Goal: Task Accomplishment & Management: Use online tool/utility

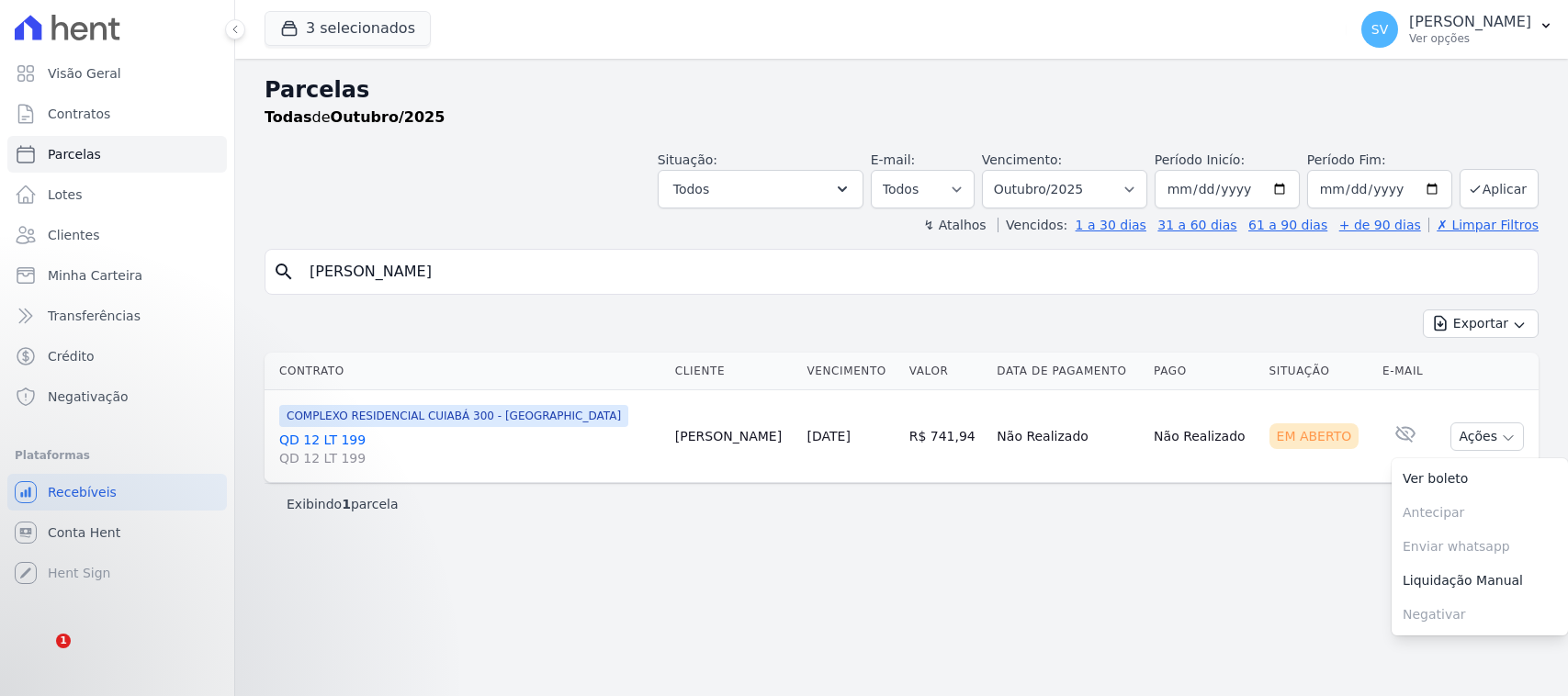
select select
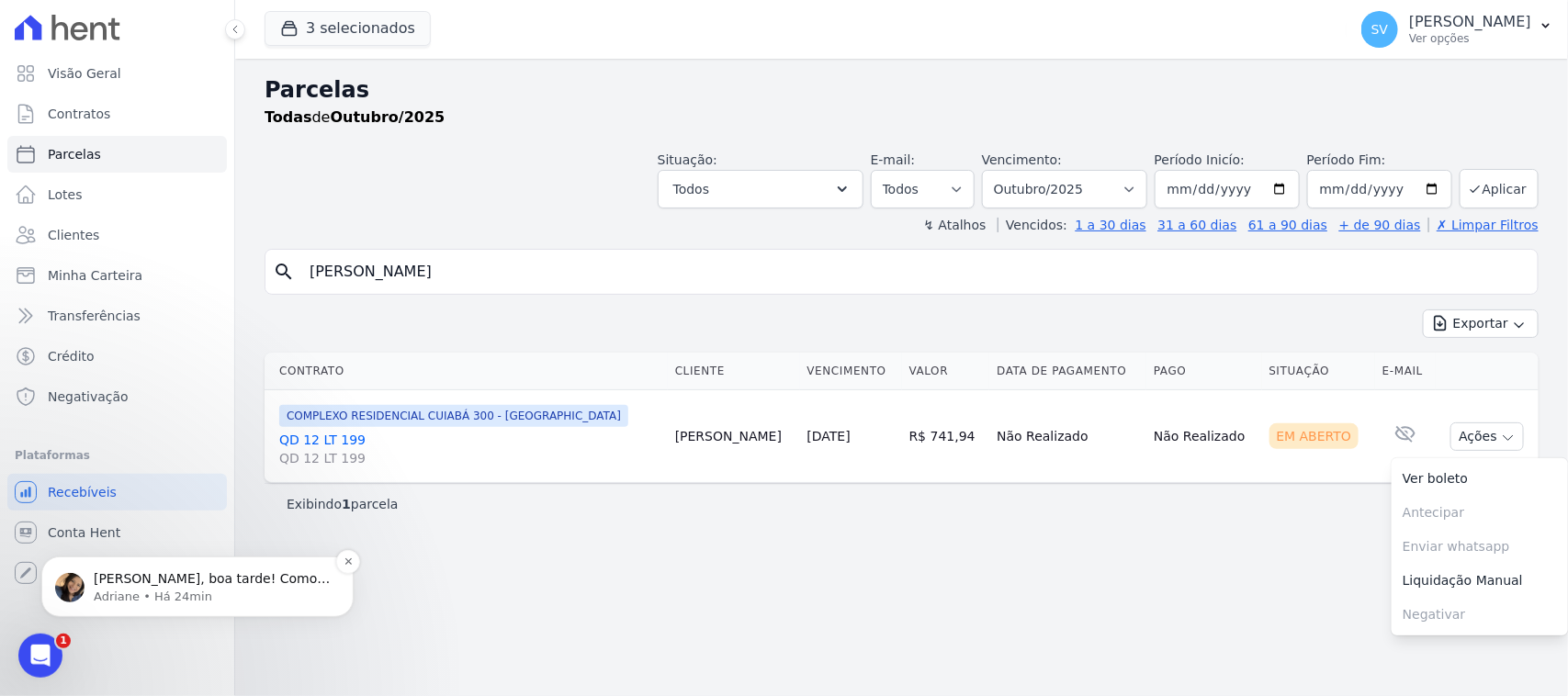
click at [218, 567] on div "Olá SHIRLEY, boa tarde! Como vai? Shirley, prontinho. Parcela descartada. ; ) A…" at bounding box center [198, 585] width 285 height 36
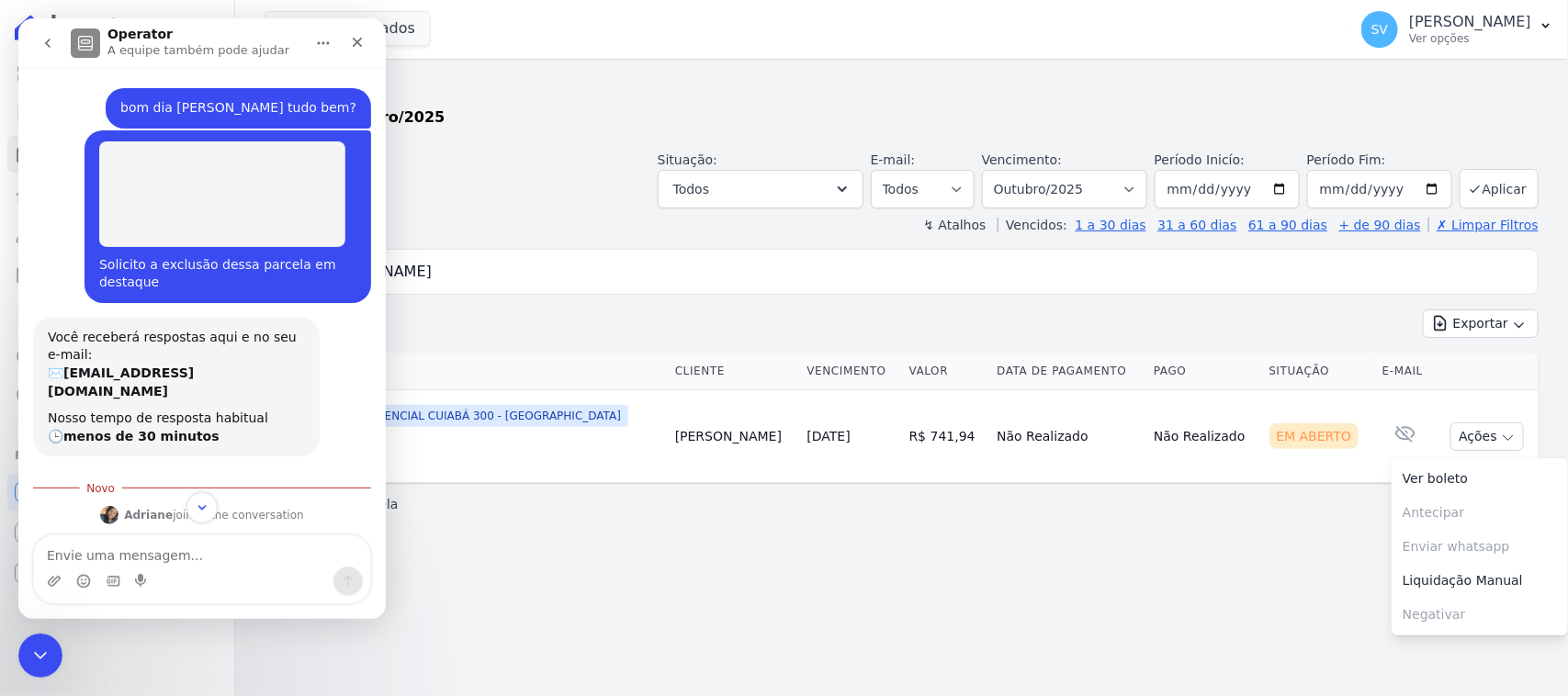
scroll to position [89, 0]
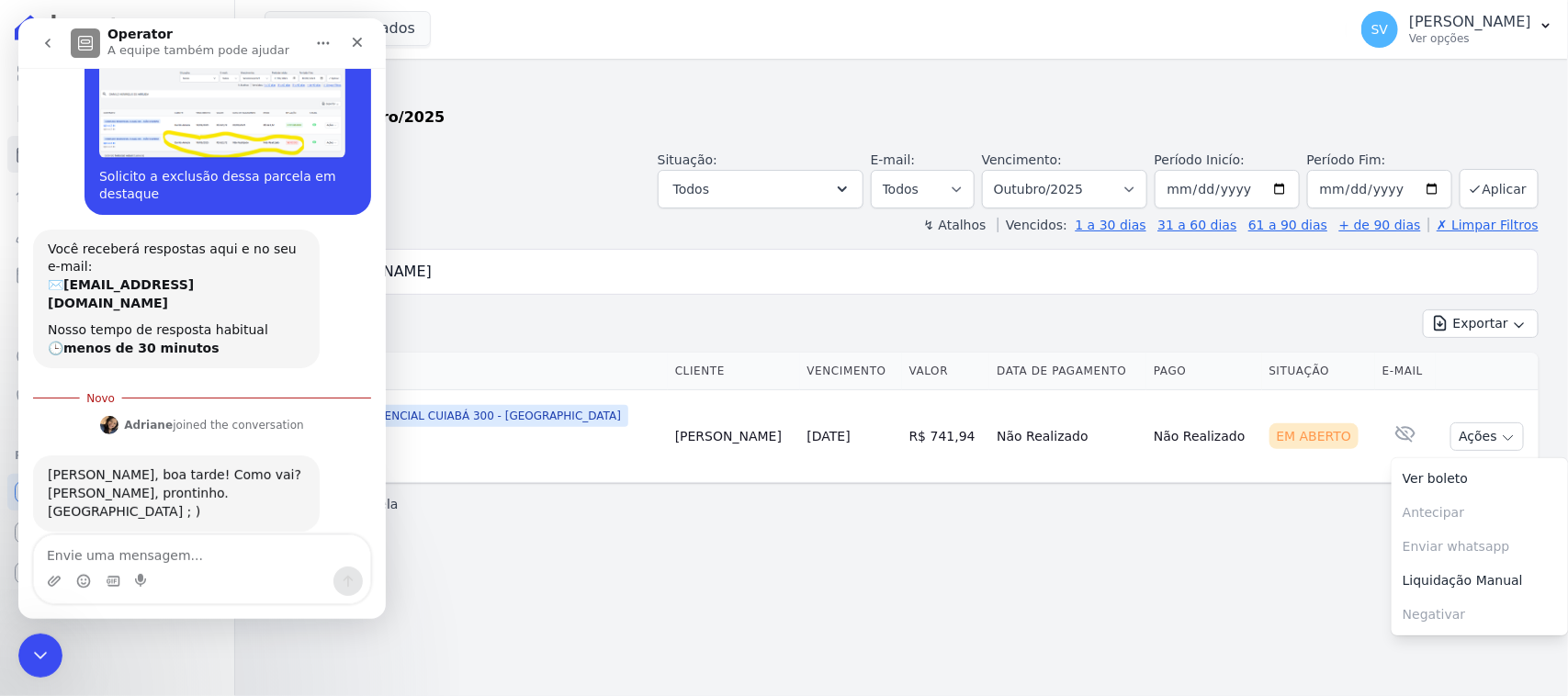
click at [230, 535] on div "bom dia Adriane tudo bem? SHIRLEY • Há 2h Solicito a exclusão dessa parcela em …" at bounding box center [202, 344] width 367 height 552
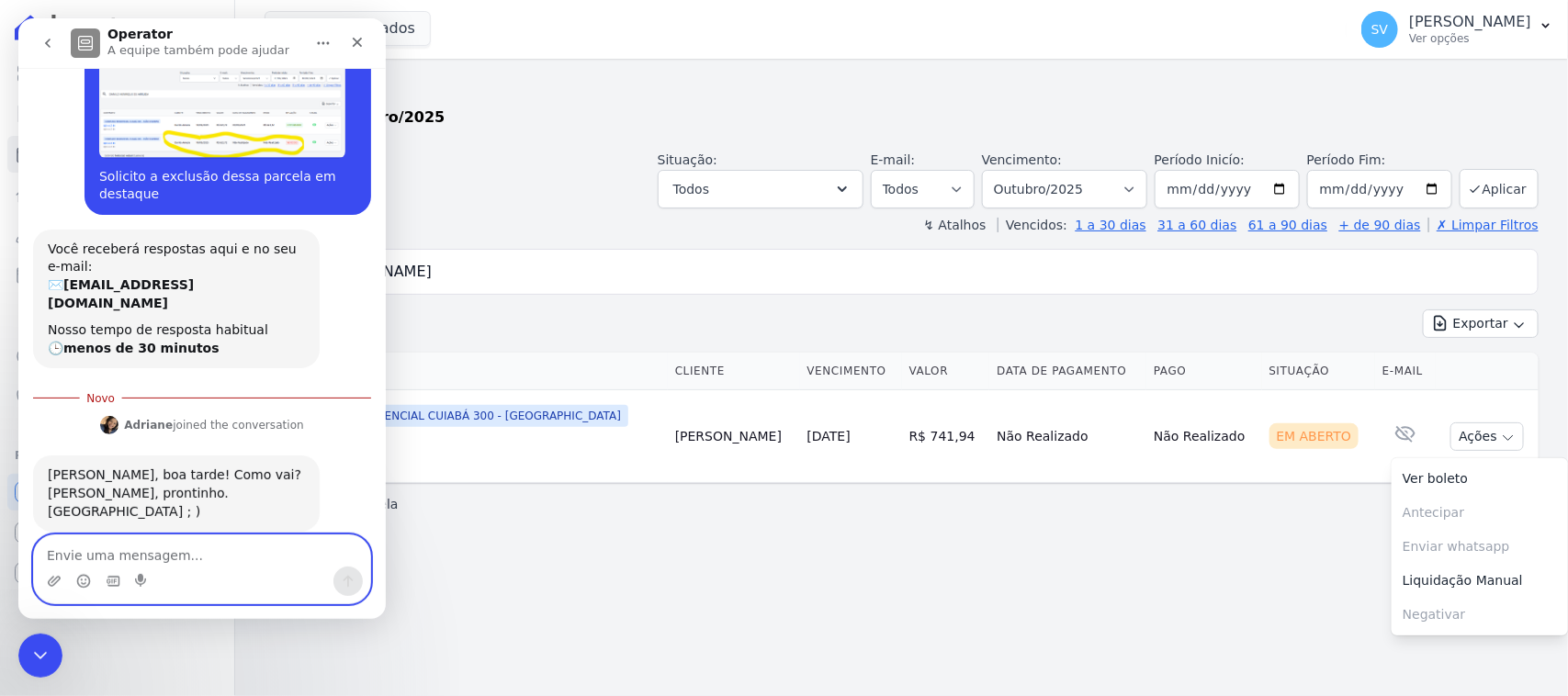
click at [230, 546] on textarea "Envie uma mensagem..." at bounding box center [201, 552] width 336 height 32
type textarea "m"
type textarea "Muito obrigada!"
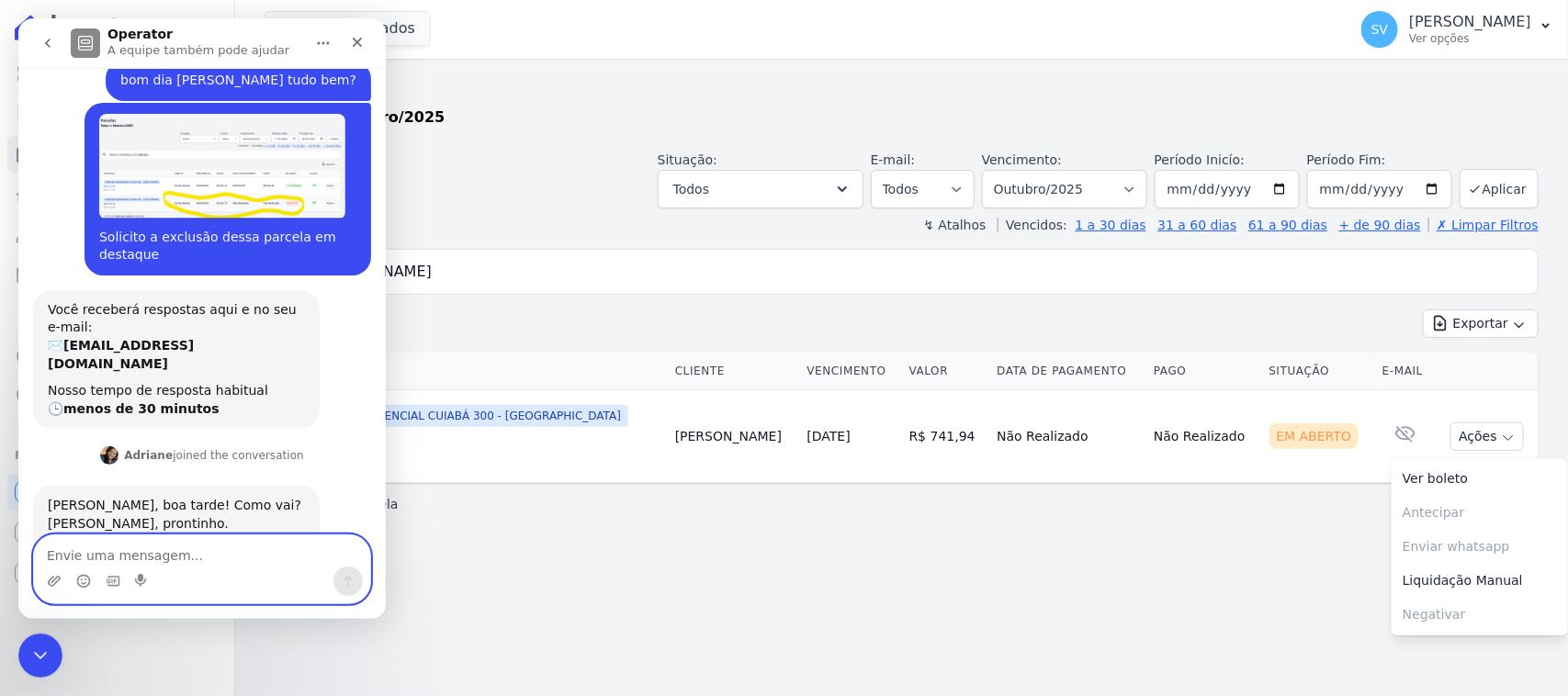
scroll to position [0, 0]
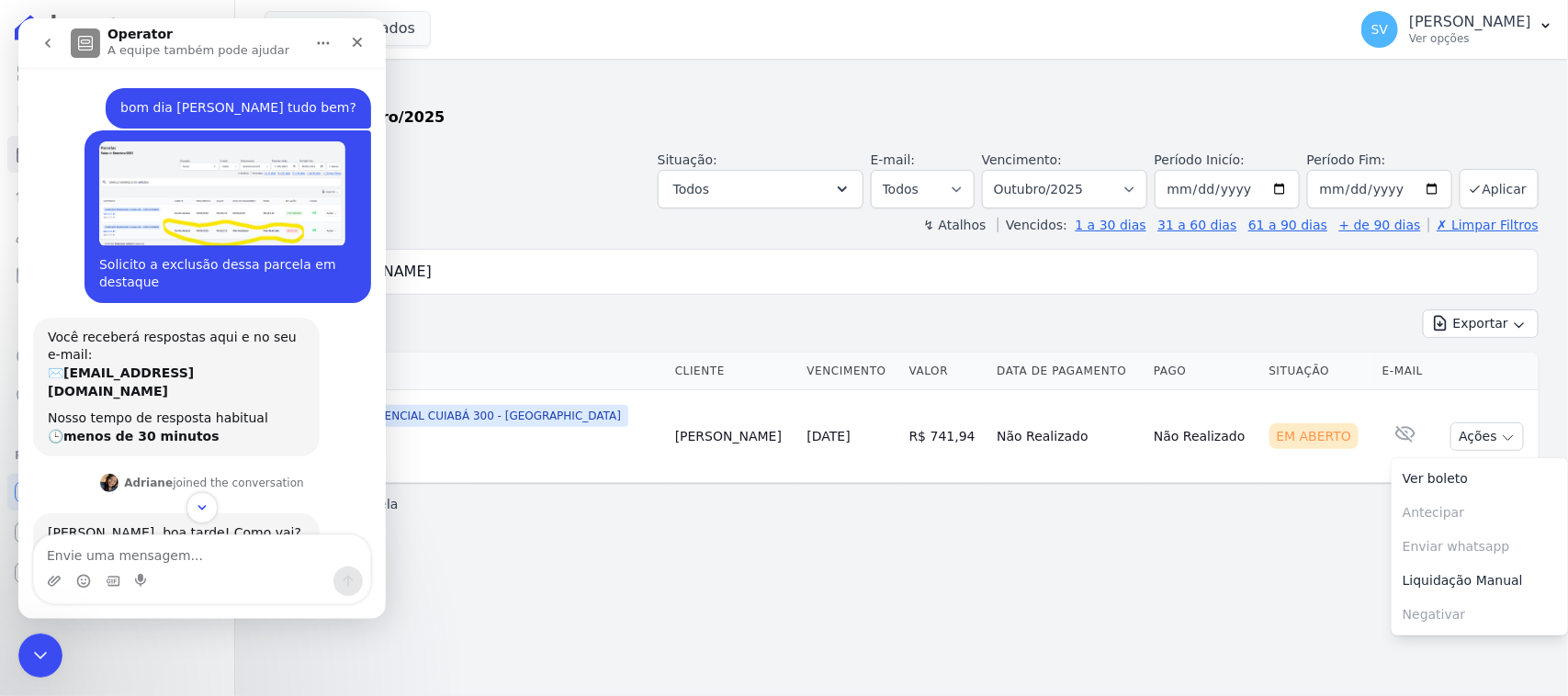
click at [496, 147] on div "Situação: Agendado Em Aberto Pago Processando Cancelado Vencido Transferindo De…" at bounding box center [902, 176] width 1275 height 65
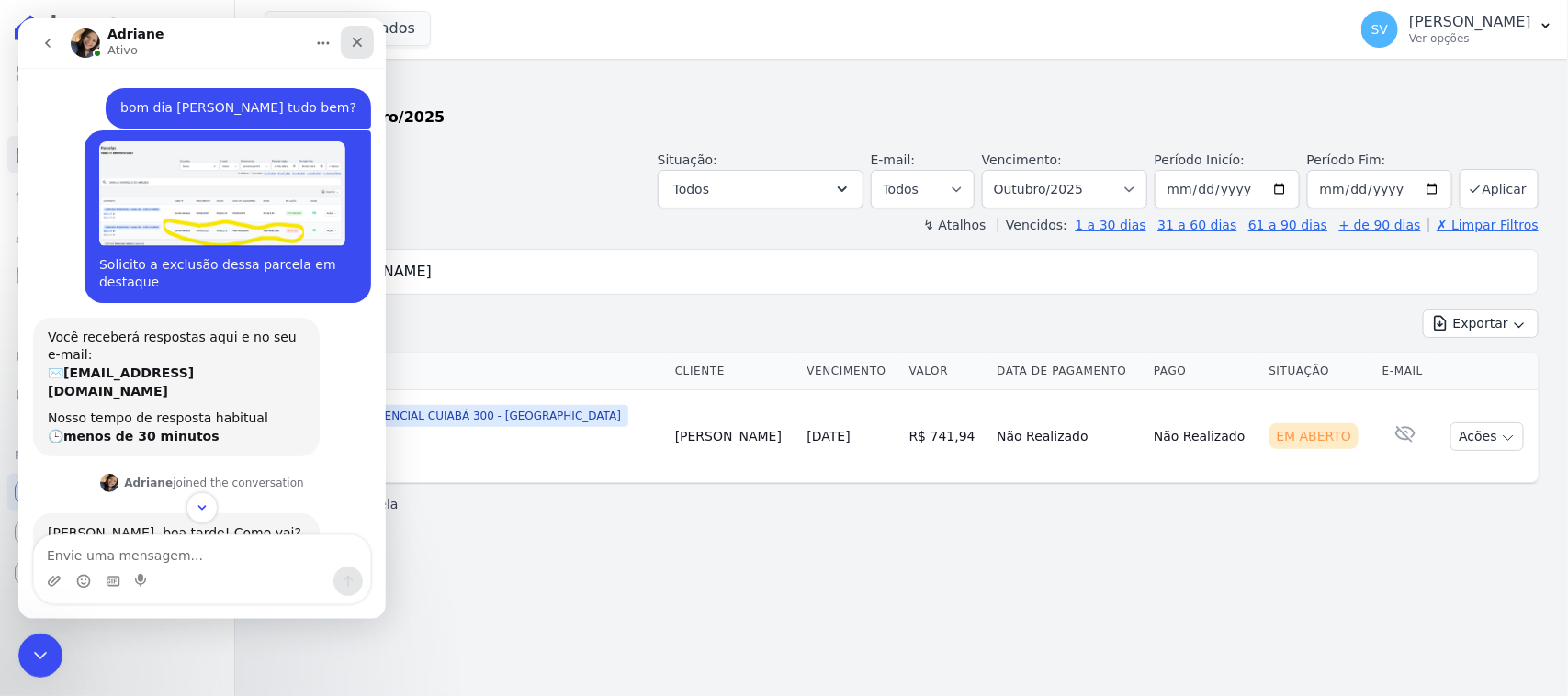
click at [359, 40] on icon "Fechar" at bounding box center [358, 42] width 10 height 10
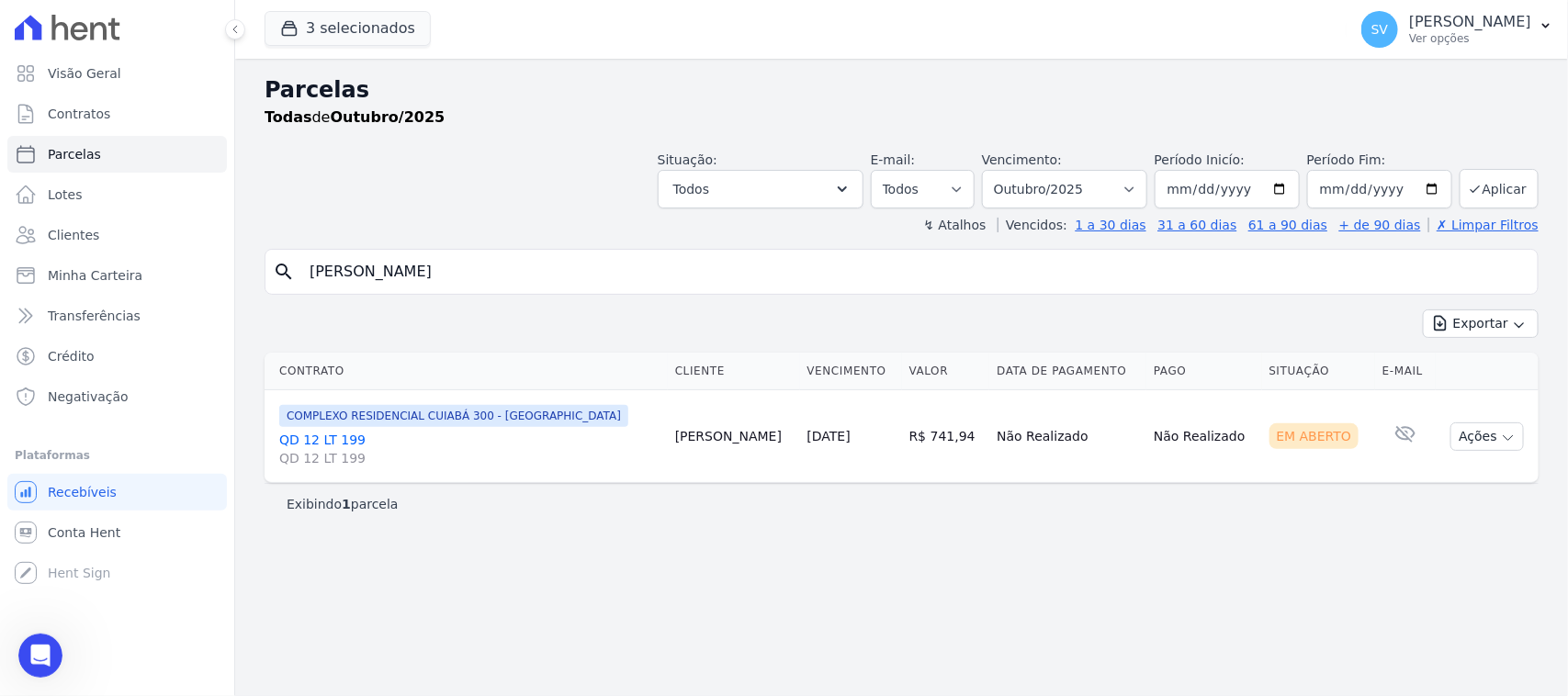
scroll to position [112, 0]
click at [131, 159] on link "Parcelas" at bounding box center [117, 154] width 220 height 36
select select
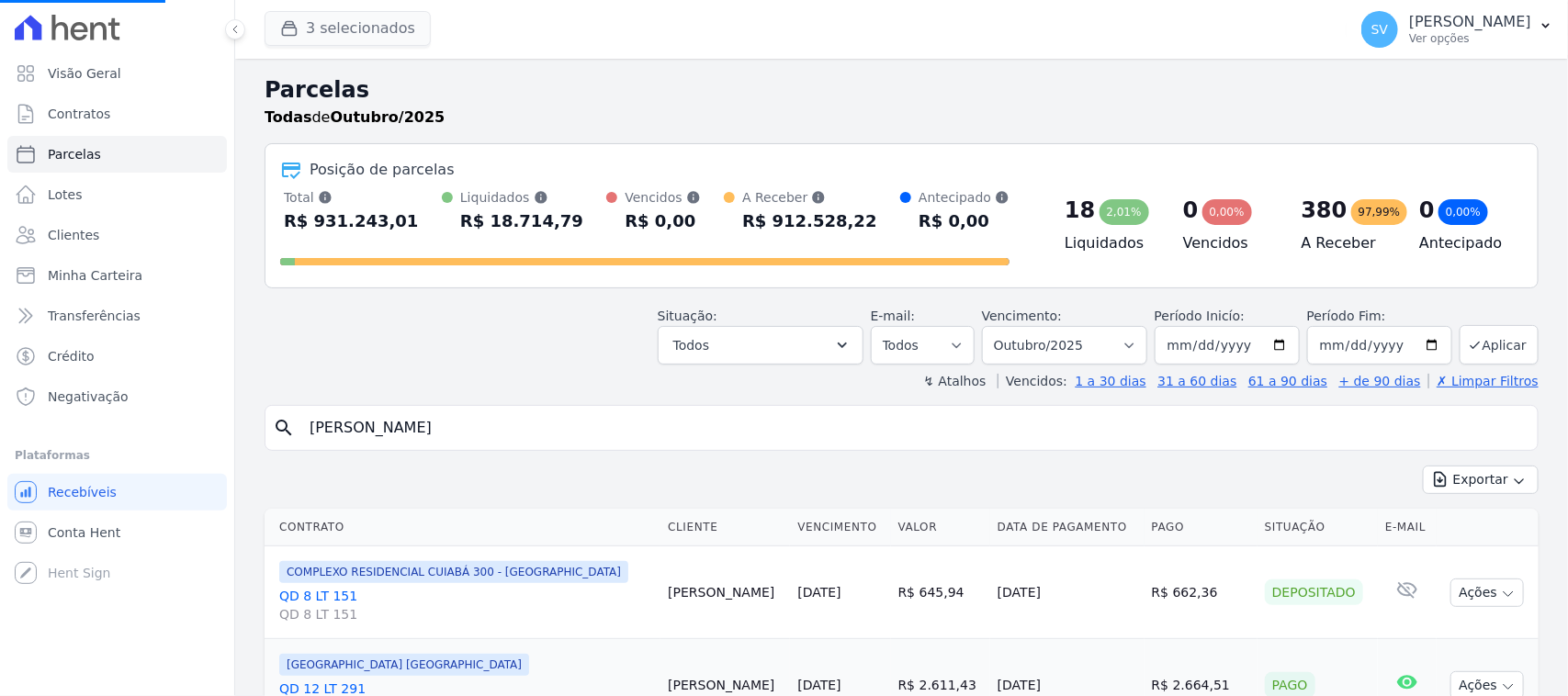
select select
click at [1456, 31] on p "[PERSON_NAME]" at bounding box center [1470, 22] width 122 height 19
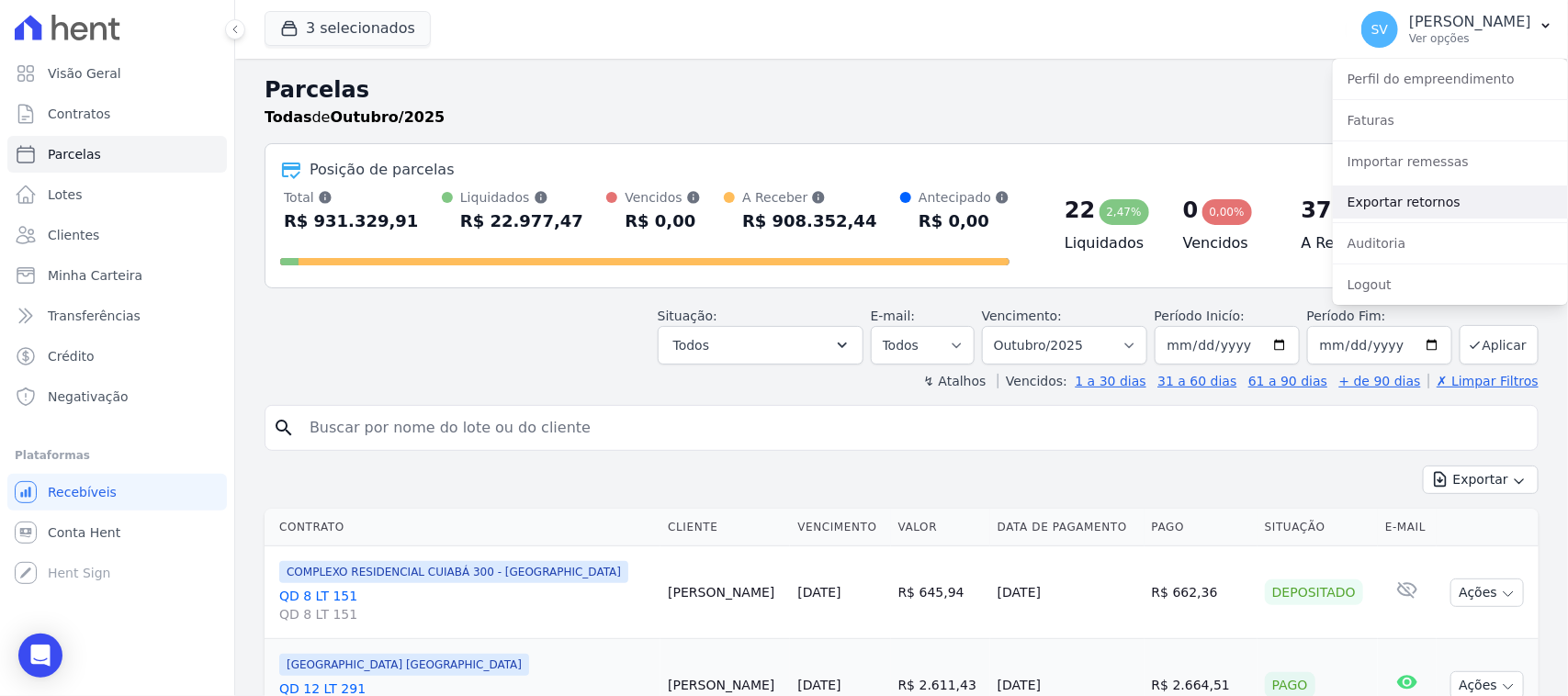
click at [1404, 204] on link "Exportar retornos" at bounding box center [1451, 201] width 235 height 33
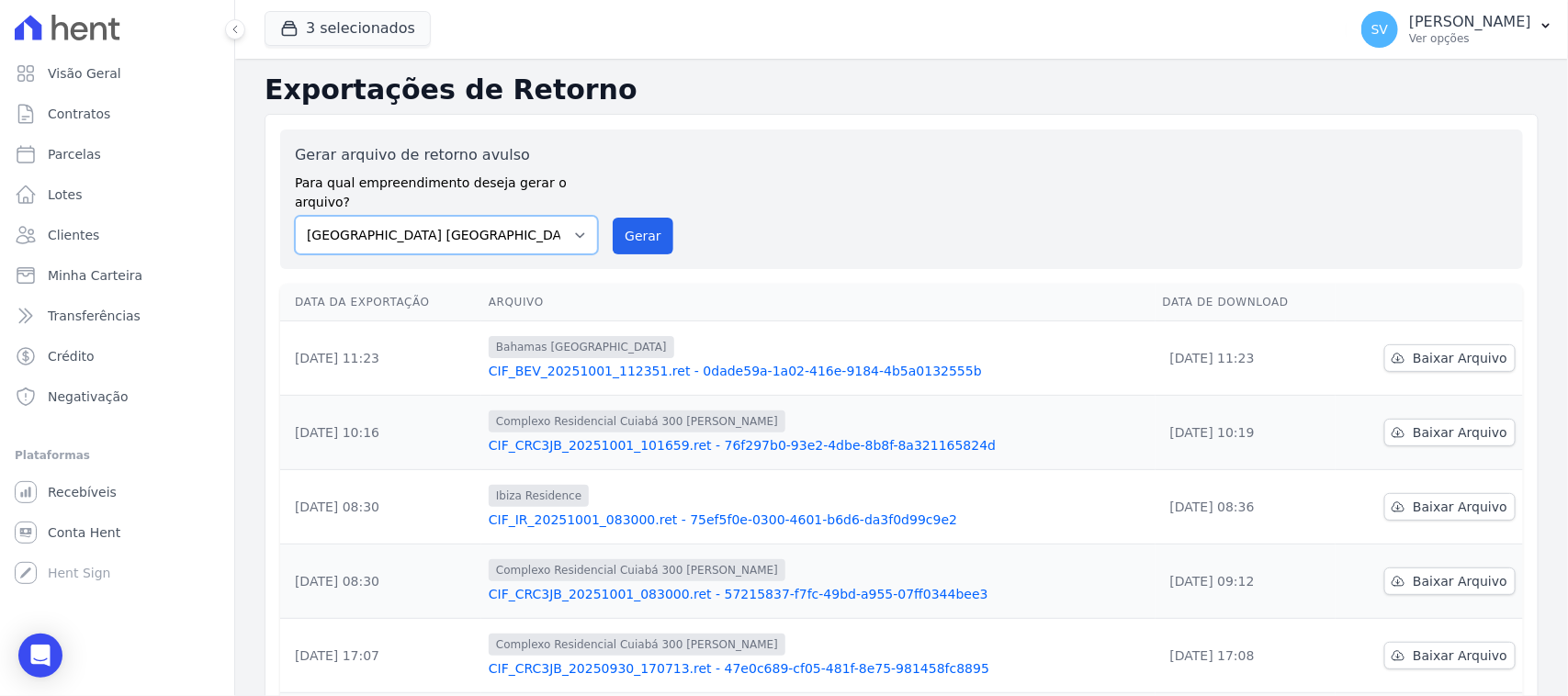
click at [524, 216] on select "BAHAMAS EAST VILLAGE COMPLEXO RESIDENCIAL CUIABÁ 300 - JOÃO DE BARRO IBIZA RESI…" at bounding box center [446, 235] width 303 height 38
select select "a999329b-d322-46c5-b2df-9163b092fb9b"
click at [295, 216] on select "BAHAMAS EAST VILLAGE COMPLEXO RESIDENCIAL CUIABÁ 300 - JOÃO DE BARRO IBIZA RESI…" at bounding box center [446, 235] width 303 height 38
drag, startPoint x: 646, startPoint y: 210, endPoint x: 888, endPoint y: 165, distance: 246.1
click at [646, 218] on button "Gerar" at bounding box center [643, 236] width 61 height 36
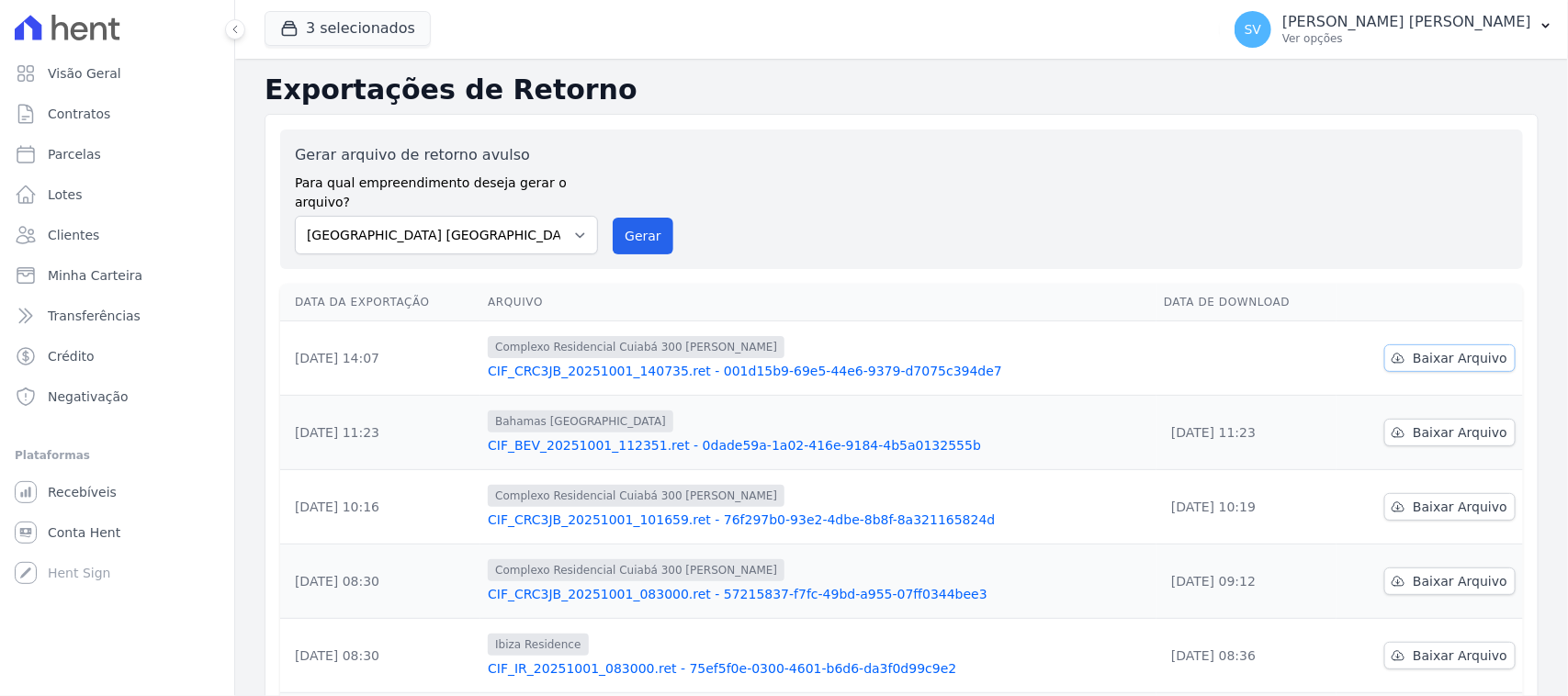
click at [1412, 349] on span "Baixar Arquivo" at bounding box center [1460, 359] width 95 height 19
click at [1295, 51] on button "SV SHIRLEY VANESSA SOUSA ALVES Ver opções" at bounding box center [1394, 29] width 348 height 51
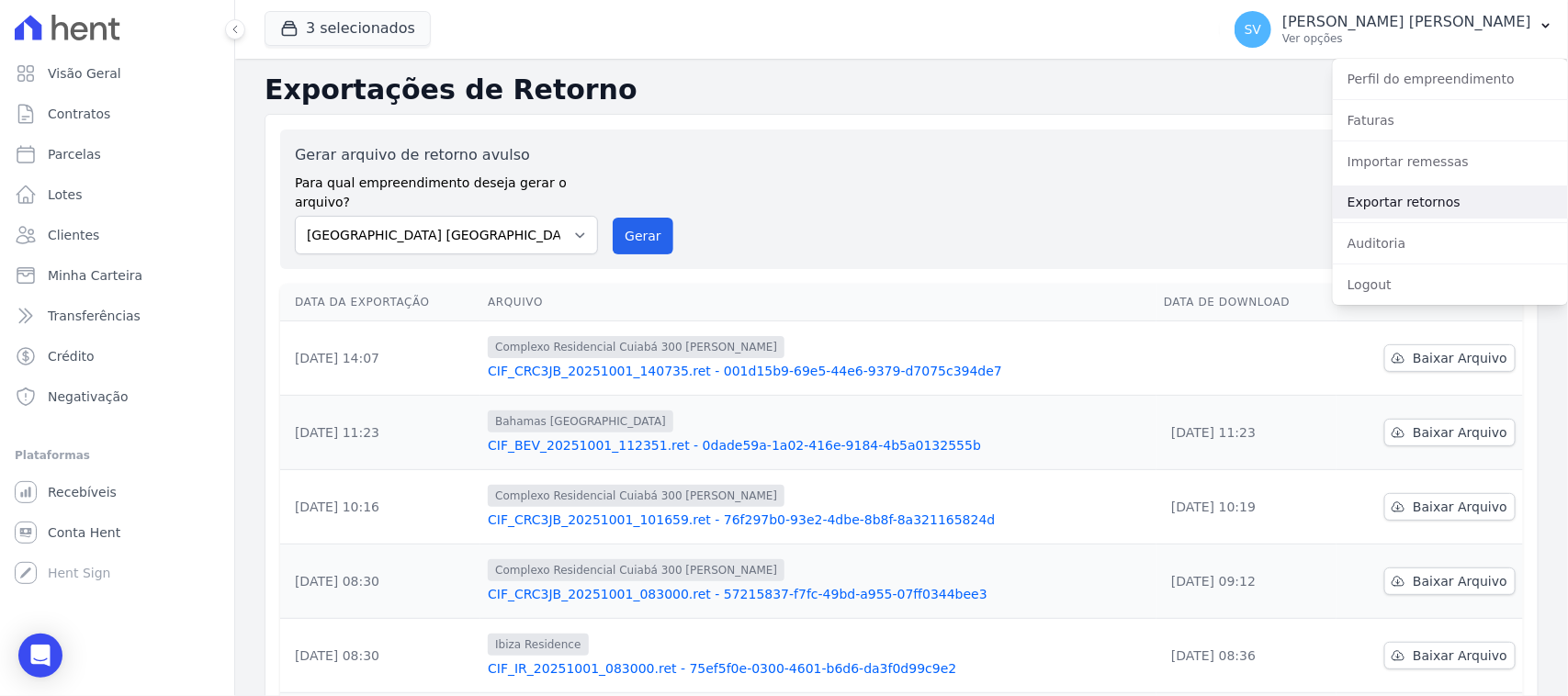
click at [1373, 193] on link "Exportar retornos" at bounding box center [1451, 201] width 235 height 33
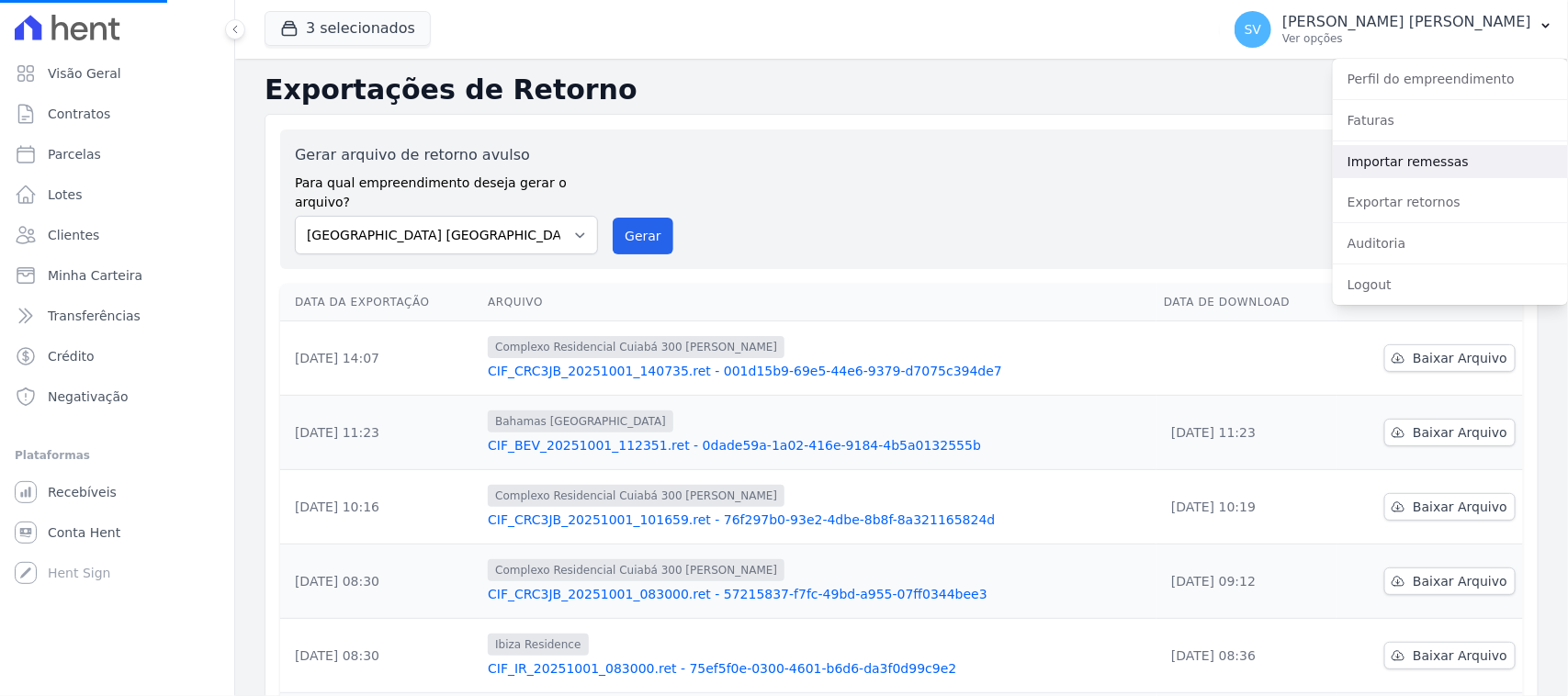
click at [1365, 157] on link "Importar remessas" at bounding box center [1451, 161] width 235 height 33
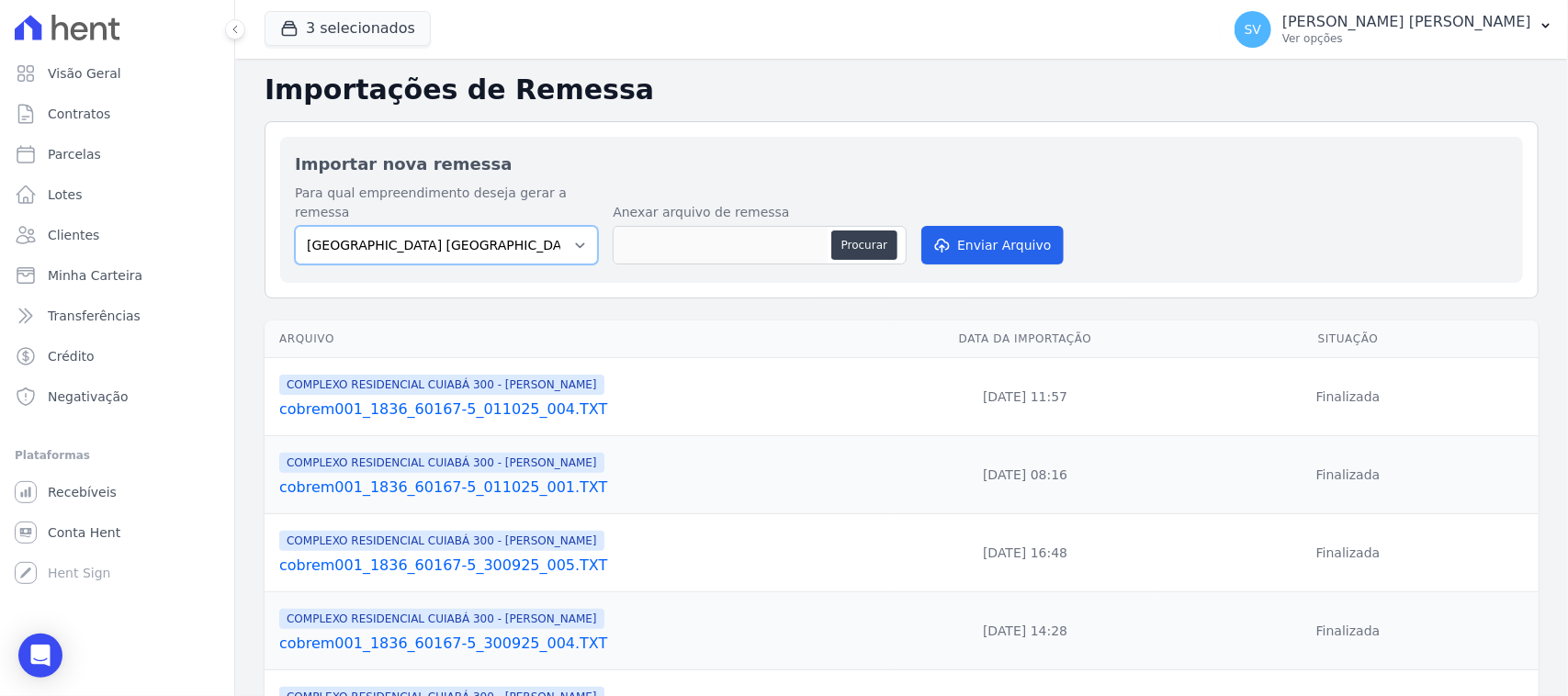
click at [556, 226] on select "[GEOGRAPHIC_DATA] COMPLEXO RESIDENCIAL [GEOGRAPHIC_DATA] 300 - [GEOGRAPHIC_DATA…" at bounding box center [446, 245] width 303 height 38
select select "a999329b-d322-46c5-b2df-9163b092fb9b"
click at [295, 226] on select "[GEOGRAPHIC_DATA] COMPLEXO RESIDENCIAL [GEOGRAPHIC_DATA] 300 - [GEOGRAPHIC_DATA…" at bounding box center [446, 245] width 303 height 38
click at [873, 230] on button "Procurar" at bounding box center [864, 245] width 66 height 30
type input "cobrem001_1836_60167-5_011025_005.TXT"
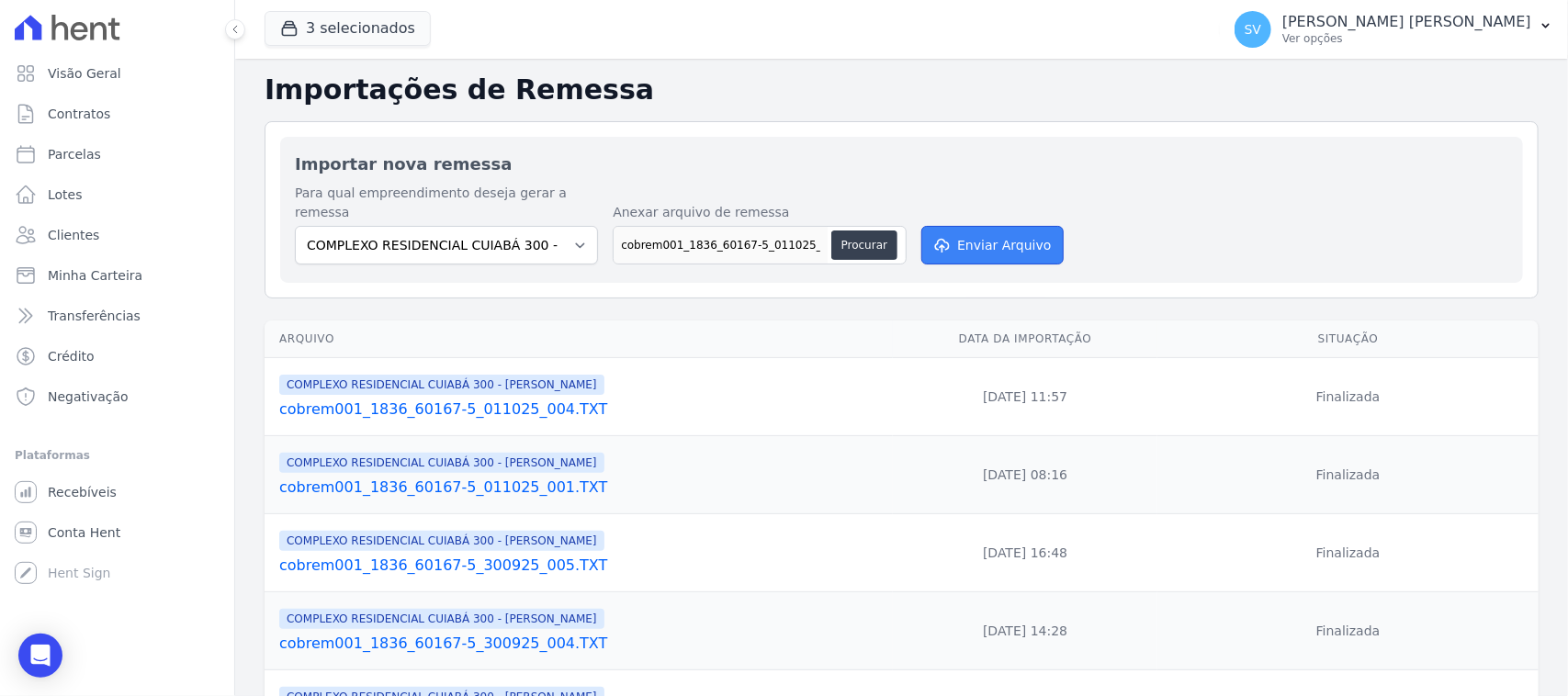
click at [981, 226] on button "Enviar Arquivo" at bounding box center [992, 245] width 142 height 38
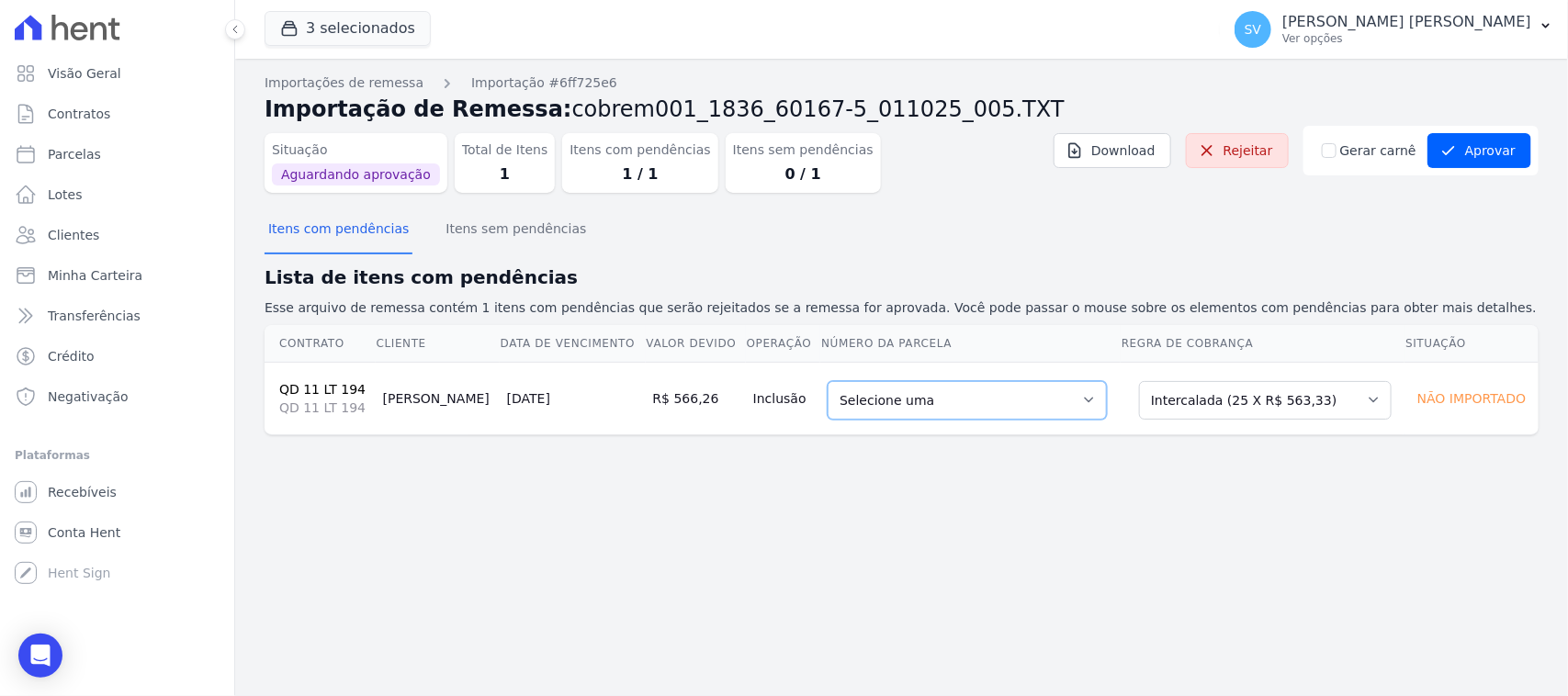
click at [859, 392] on select "Selecione uma 1 - 30/01/2026 - R$ 563,33 - Agendado 2 - 28/02/2026 - R$ 563,33 …" at bounding box center [967, 400] width 280 height 38
click at [931, 402] on select "Selecione uma 1 - 30/01/2026 - R$ 563,33 - Agendado 2 - 28/02/2026 - R$ 563,33 …" at bounding box center [967, 400] width 280 height 38
click at [966, 464] on div "Importações de remessa Importação #6ff725e6 Importação de Remessa: cobrem001_18…" at bounding box center [902, 269] width 1275 height 391
drag, startPoint x: 475, startPoint y: 239, endPoint x: 396, endPoint y: 263, distance: 82.6
click at [471, 241] on button "Itens sem pendências" at bounding box center [515, 230] width 148 height 48
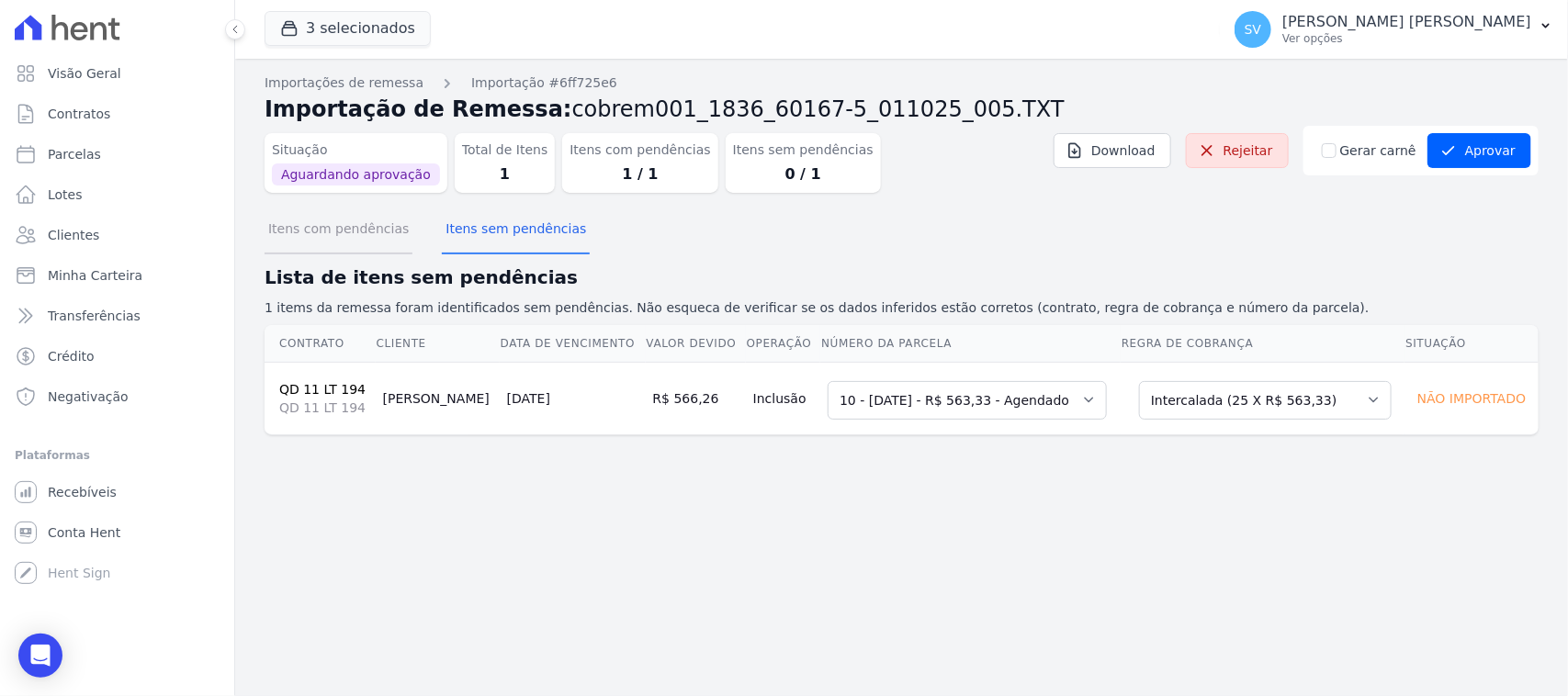
click at [356, 246] on button "Itens com pendências" at bounding box center [338, 230] width 148 height 48
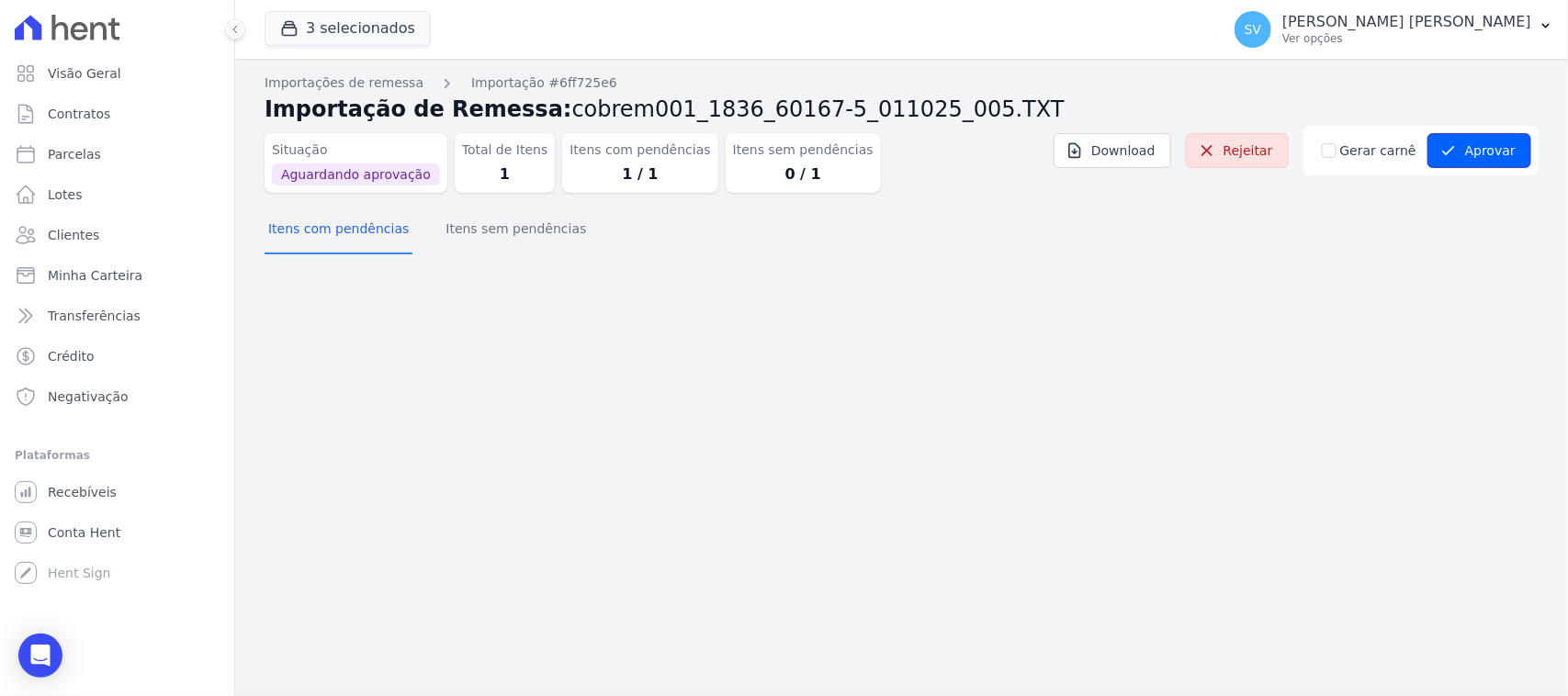
click at [1475, 153] on button "Aprovar" at bounding box center [1479, 150] width 103 height 34
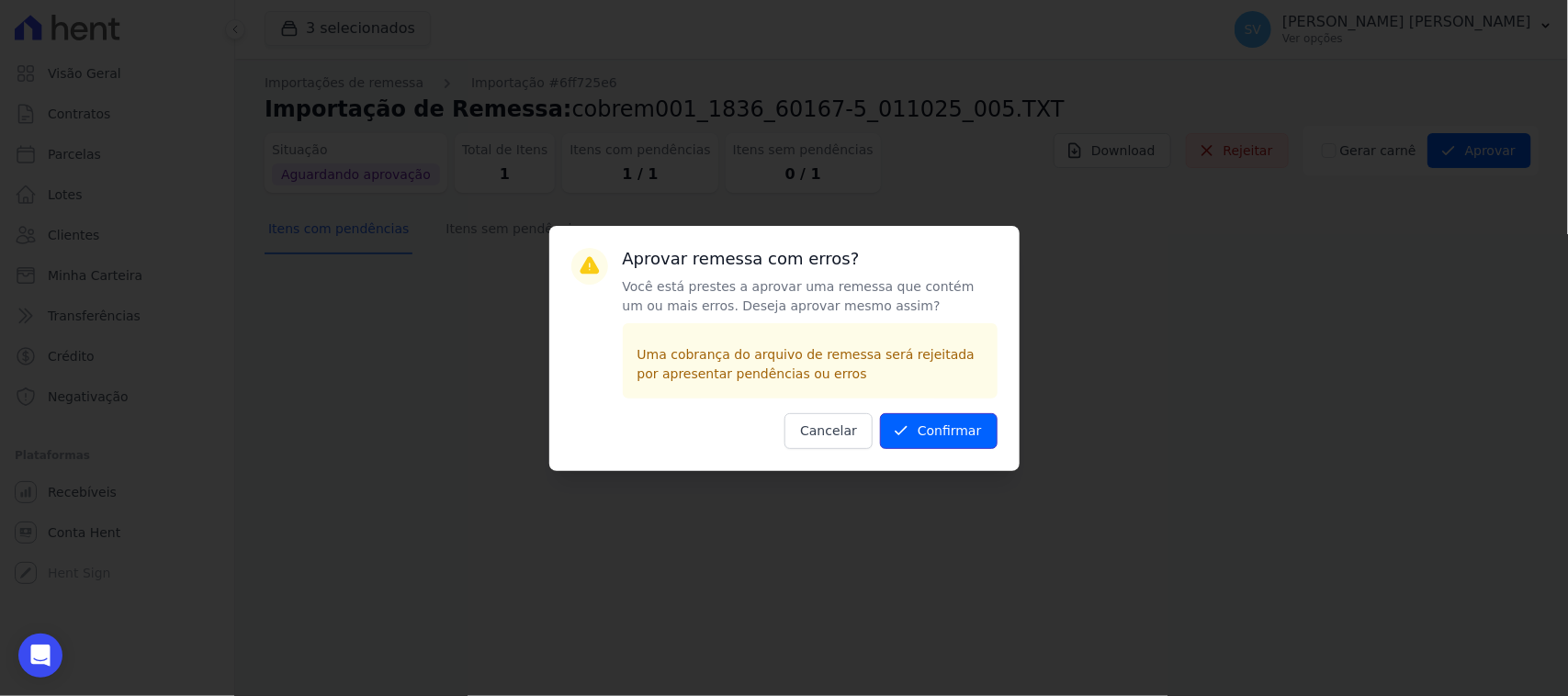
click at [923, 431] on button "Confirmar" at bounding box center [939, 431] width 117 height 35
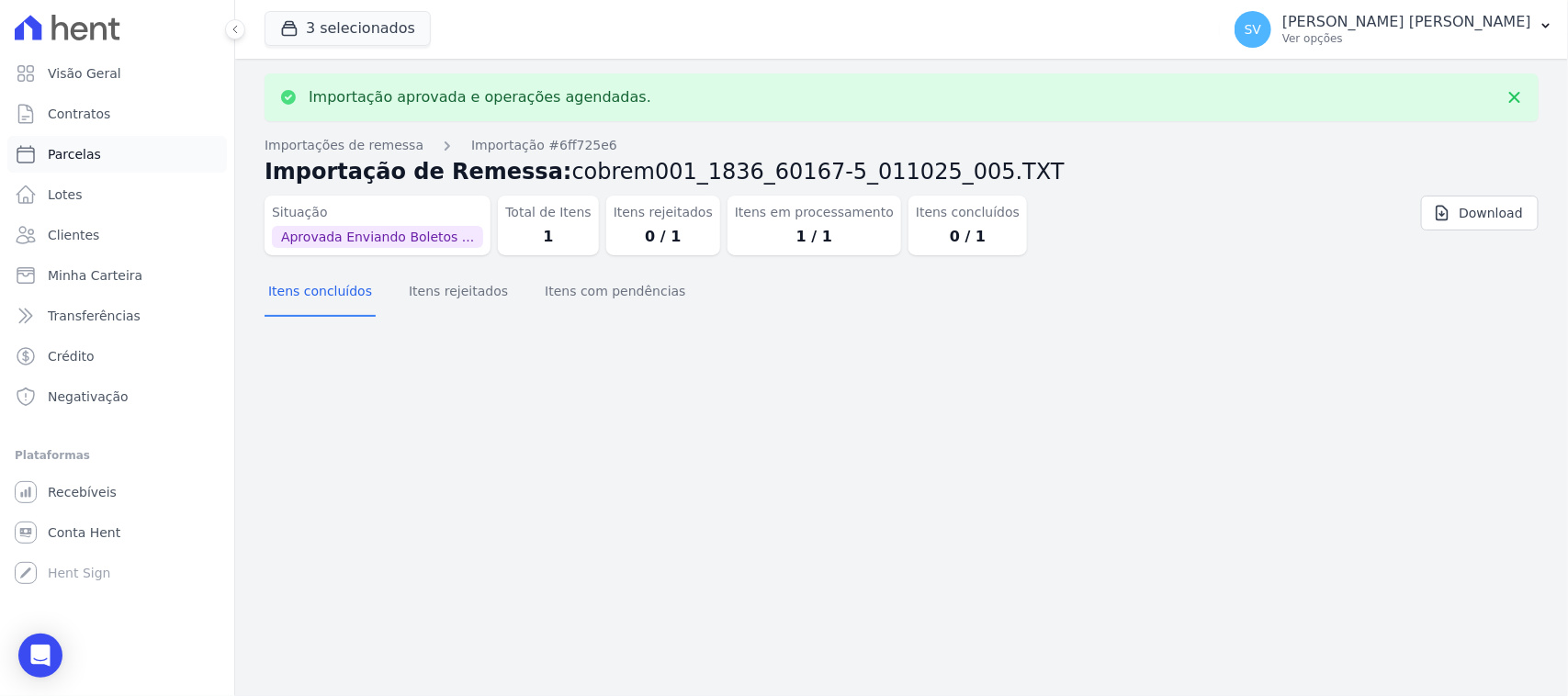
click at [135, 162] on link "Parcelas" at bounding box center [117, 154] width 220 height 36
select select
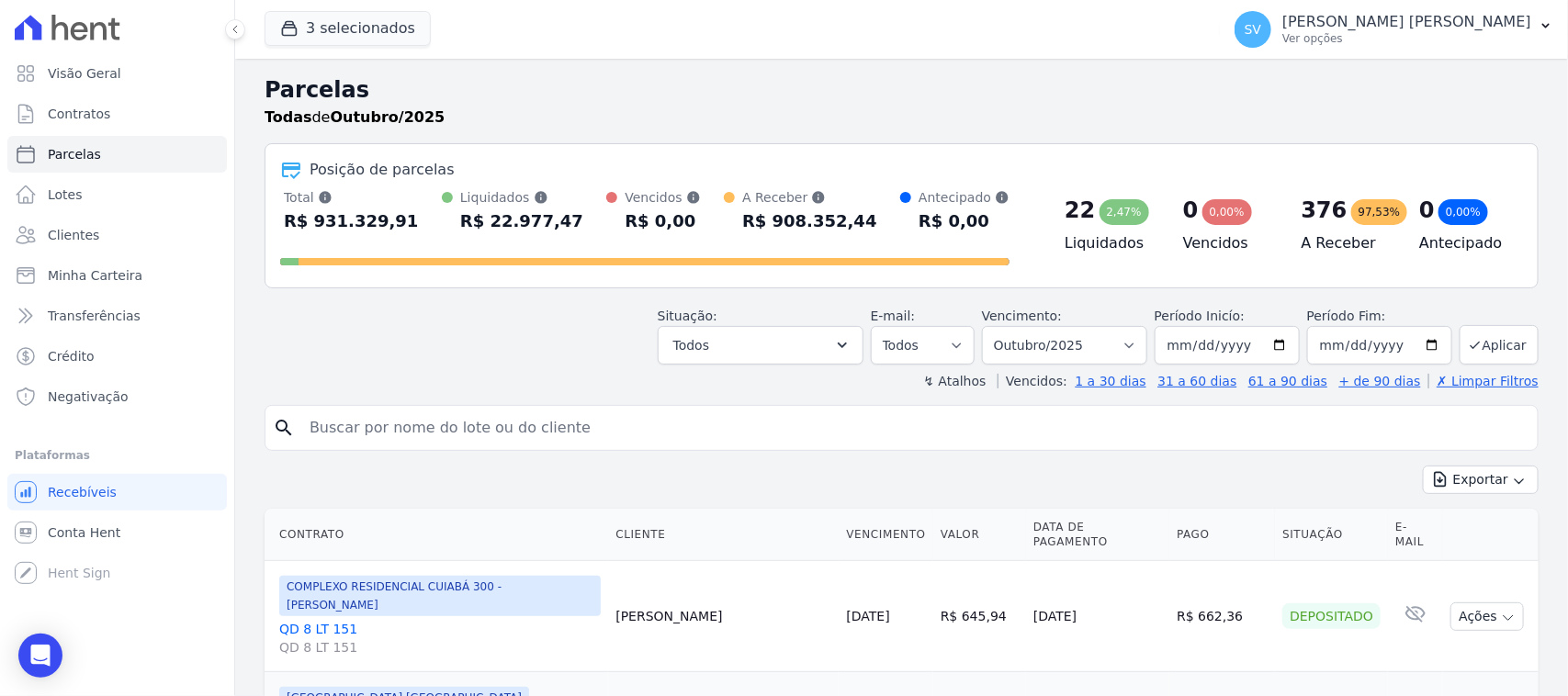
click at [597, 421] on input "search" at bounding box center [914, 428] width 1232 height 36
paste input "Thiago César Pereira Vieira Cesar"
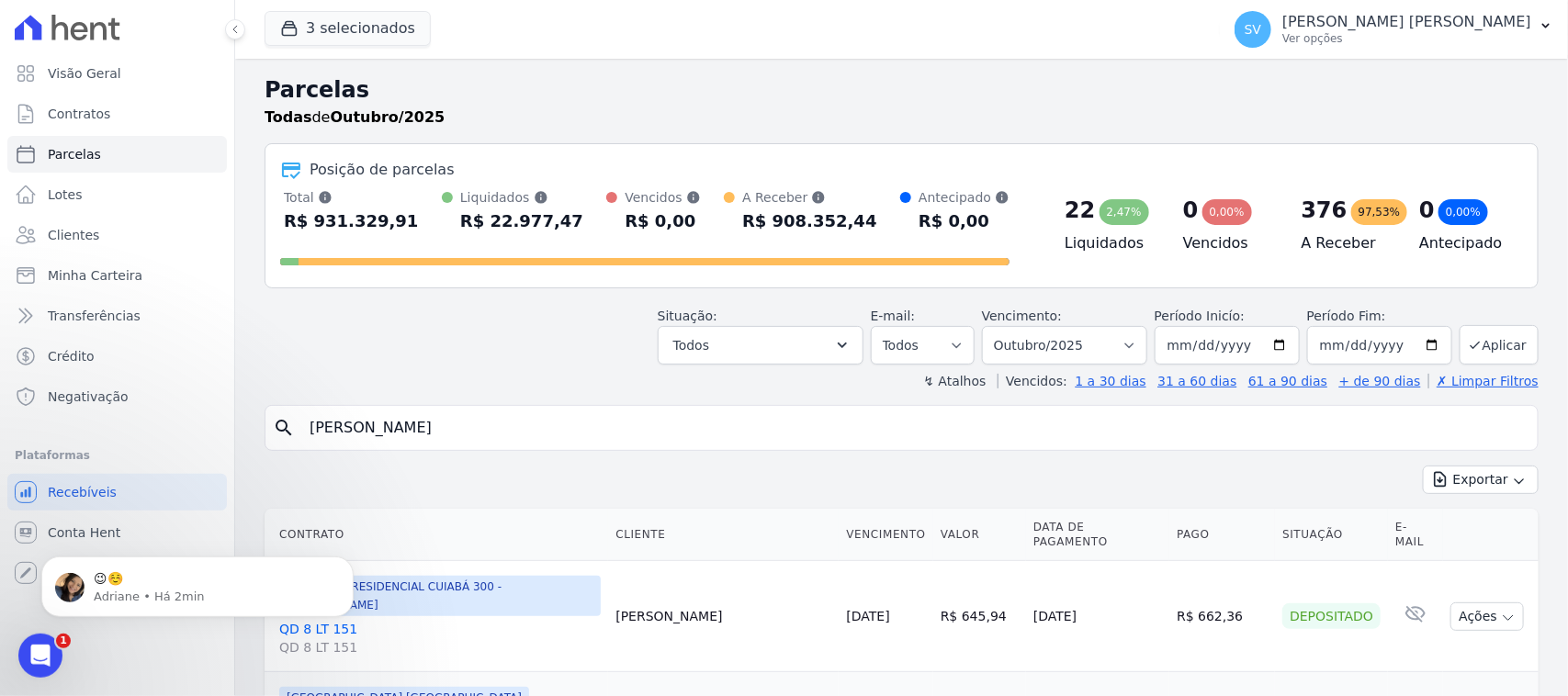
type input "Thiago César Pereira Vieira"
click at [244, 580] on p "😉☺️" at bounding box center [212, 579] width 237 height 19
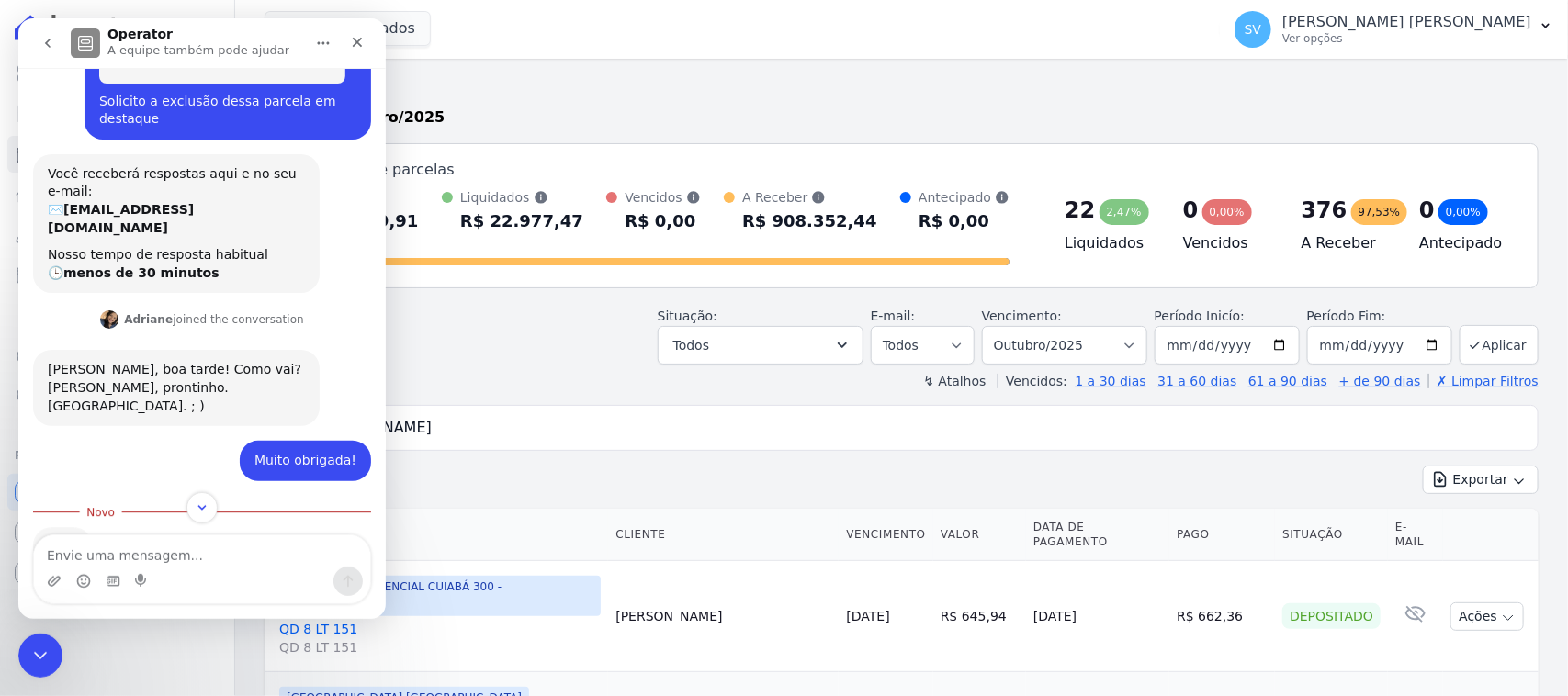
scroll to position [198, 0]
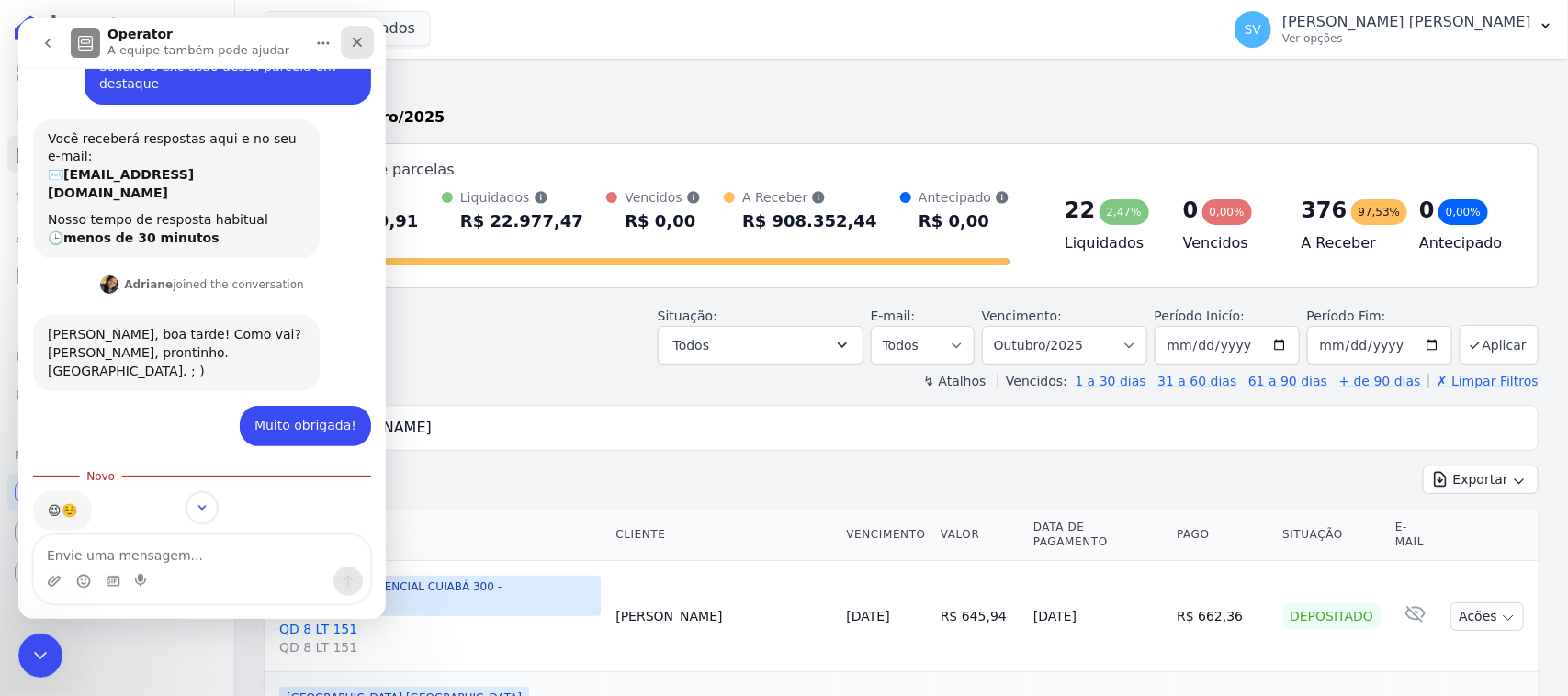
select select
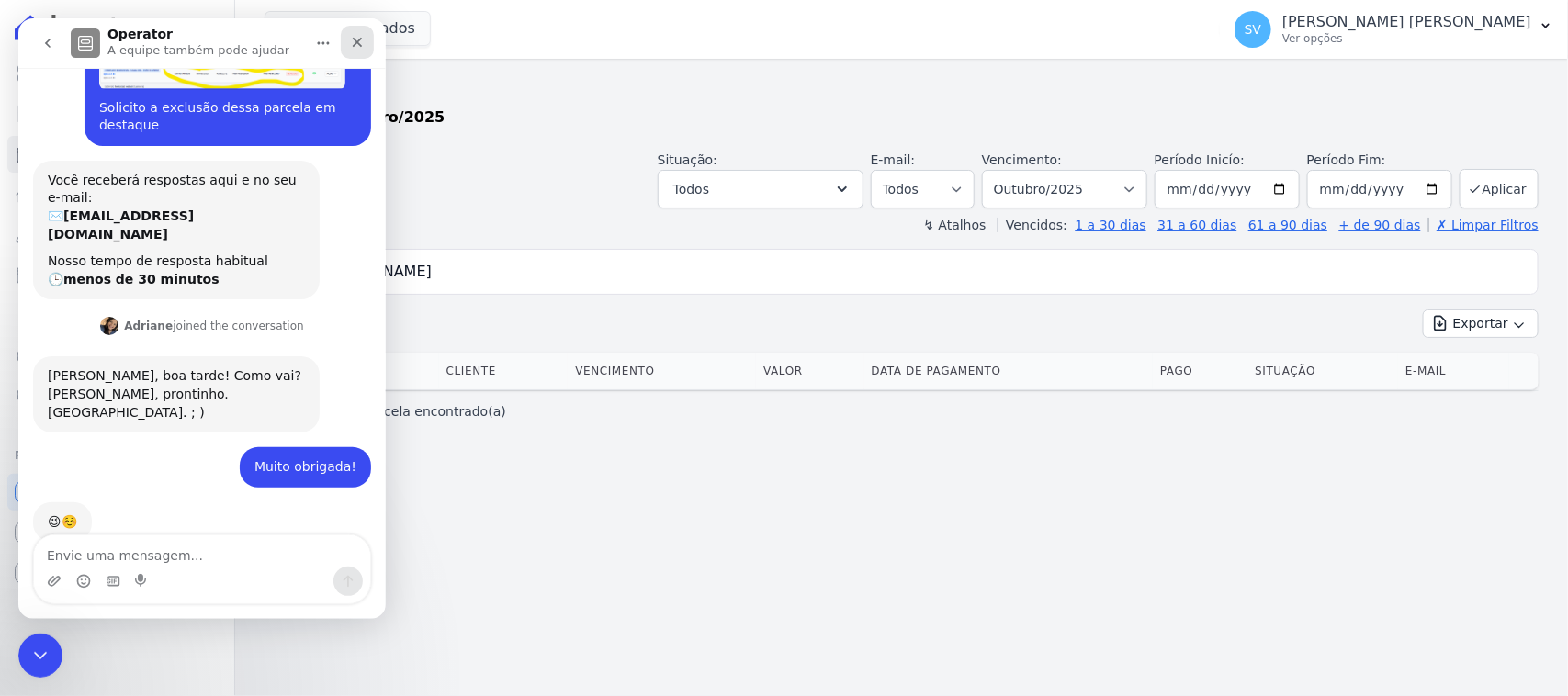
scroll to position [167, 0]
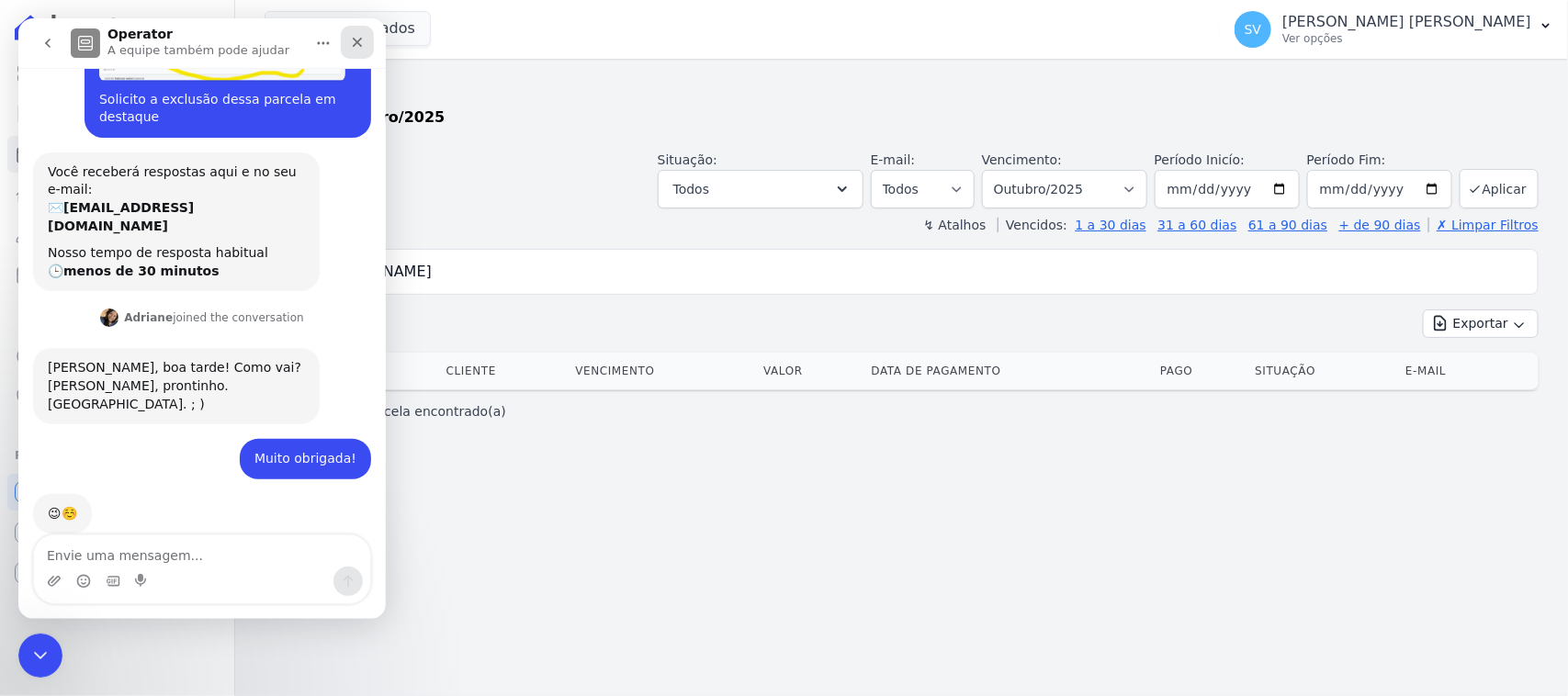
click at [355, 42] on icon "Fechar" at bounding box center [358, 42] width 15 height 15
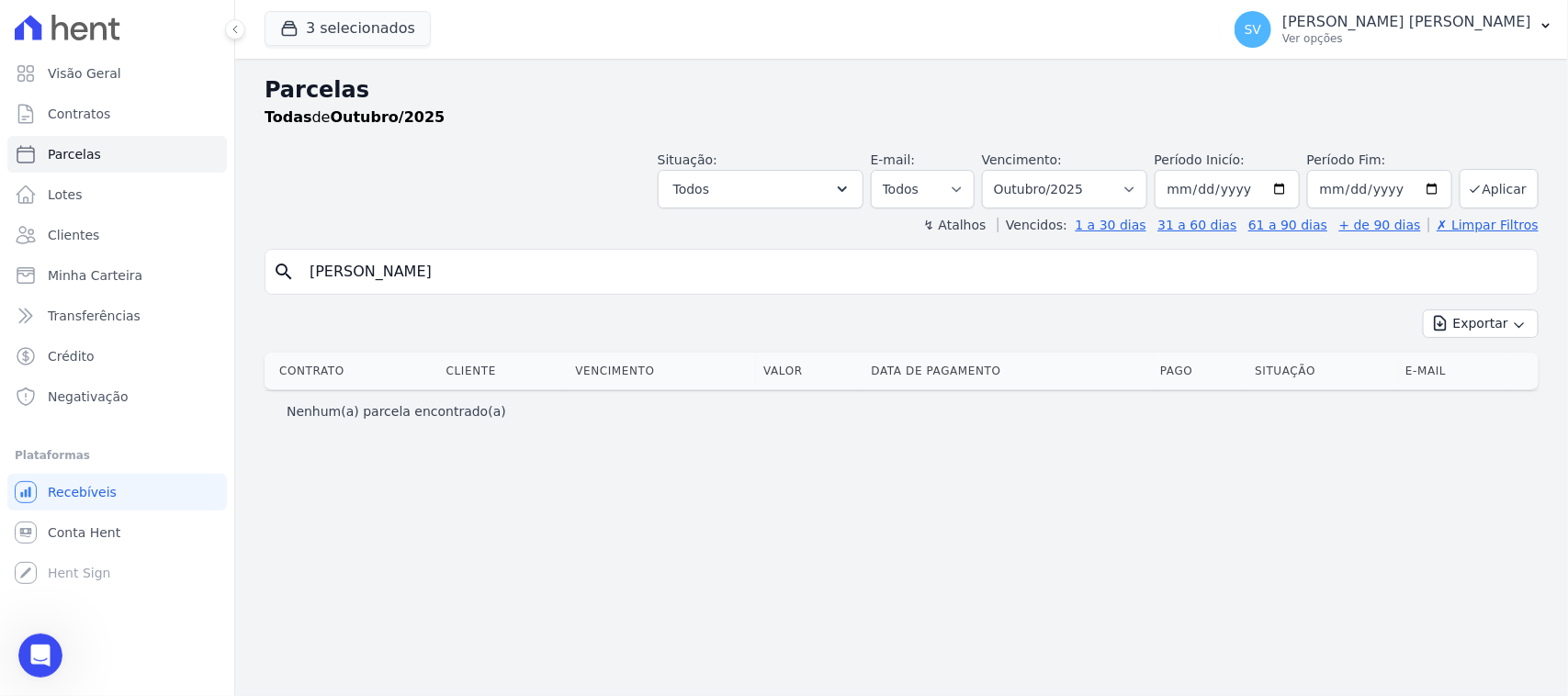
click at [520, 280] on input "Thiago César Pereira Vieira" at bounding box center [914, 271] width 1232 height 36
click at [373, 271] on input "Thiago César Pereira Vieira" at bounding box center [914, 271] width 1232 height 36
type input "Thiago Cesar Pereira Vieira"
select select
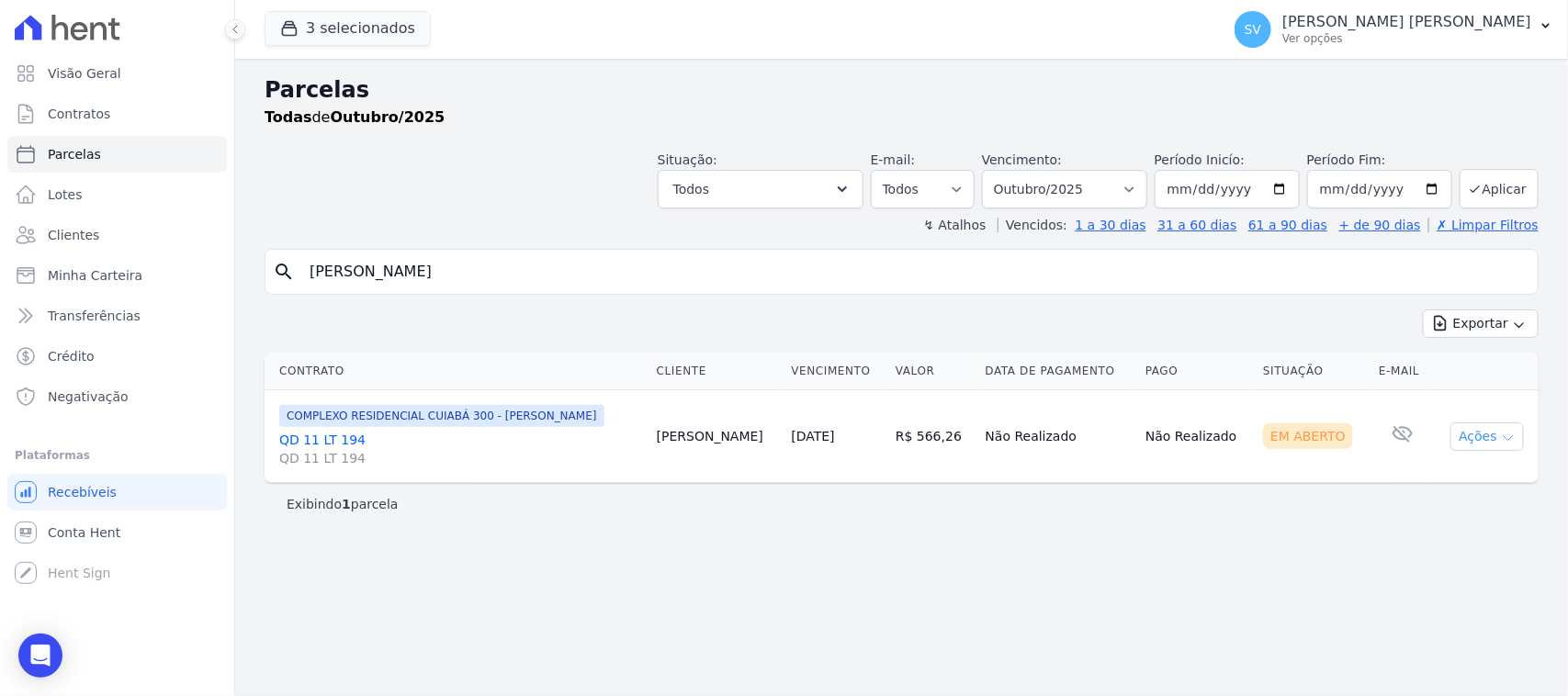
click at [1485, 426] on button "Ações" at bounding box center [1487, 437] width 74 height 29
click at [1428, 493] on link "Ver boleto" at bounding box center [1479, 479] width 176 height 34
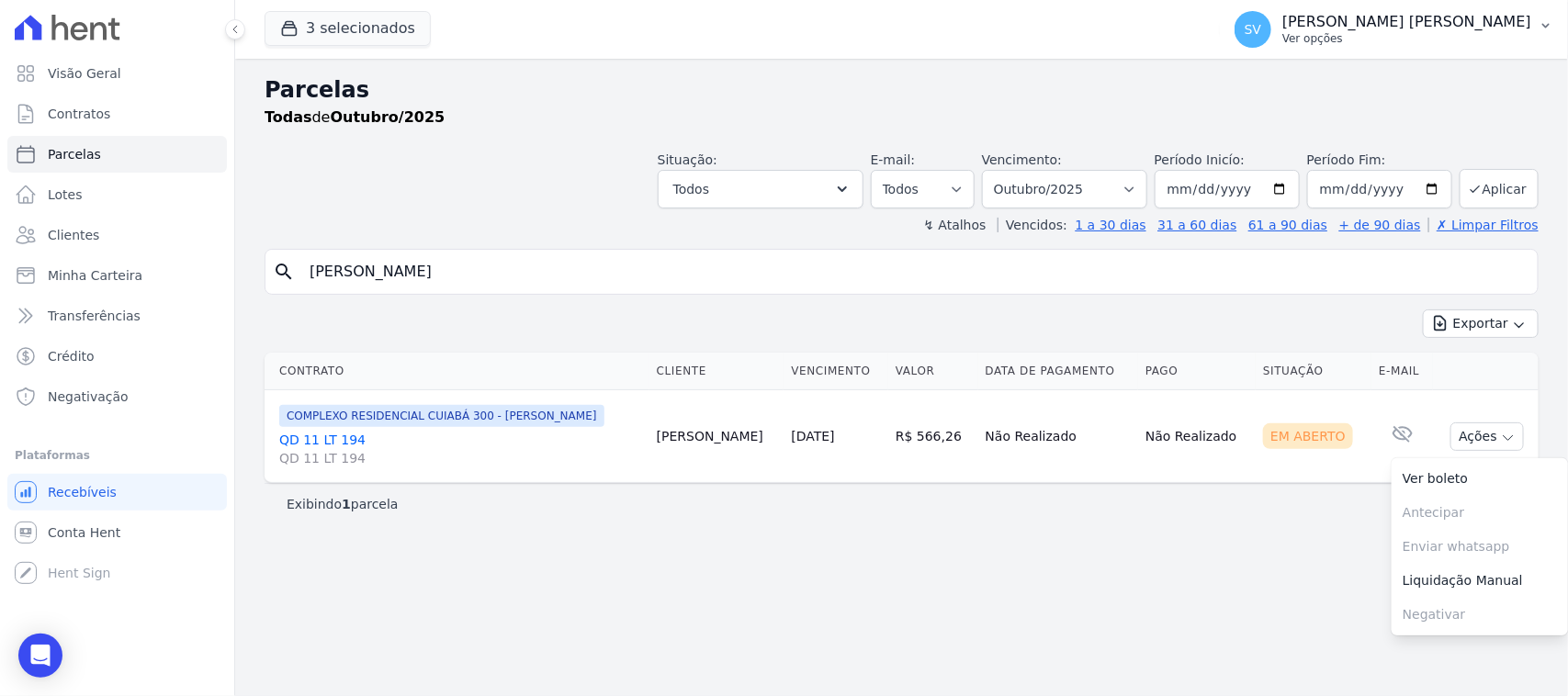
click at [1339, 34] on p "Ver opções" at bounding box center [1406, 39] width 249 height 15
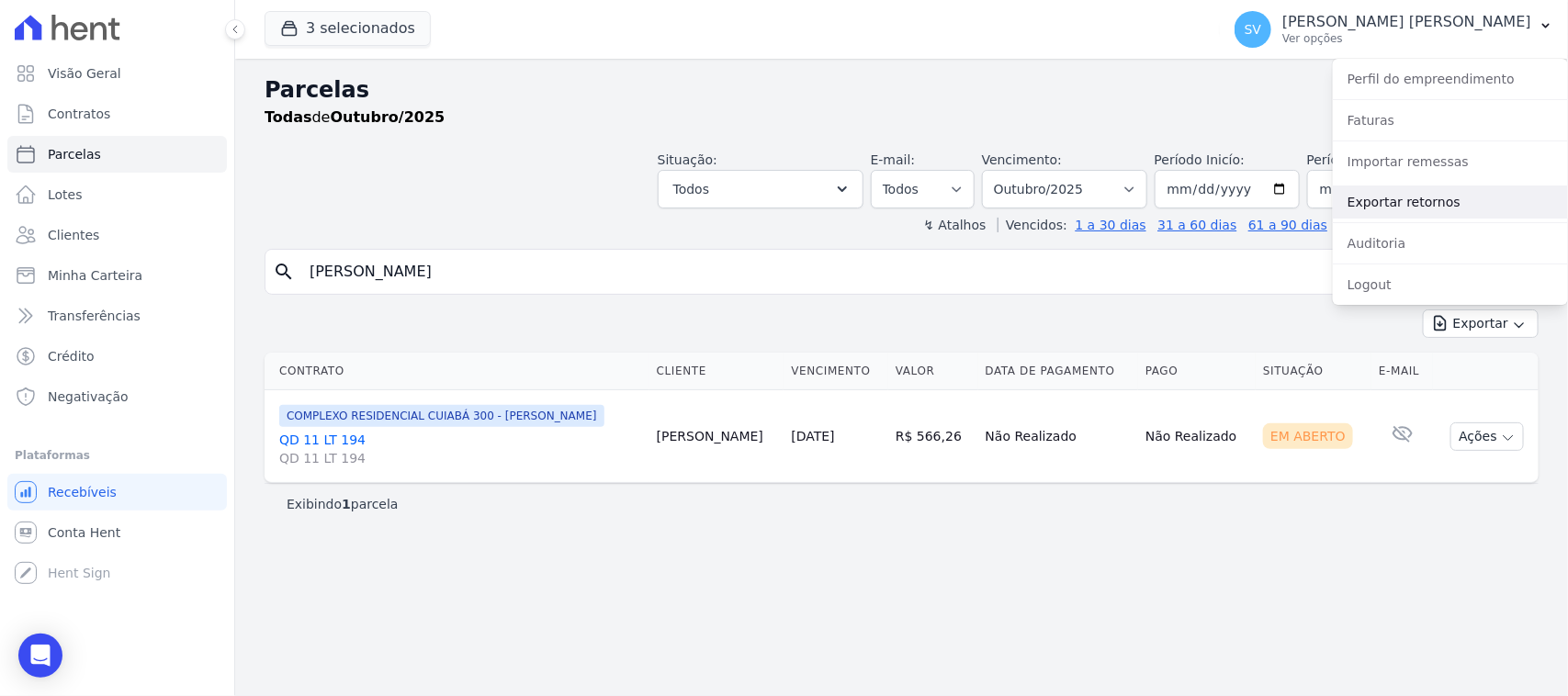
click at [1347, 202] on link "Exportar retornos" at bounding box center [1451, 201] width 235 height 33
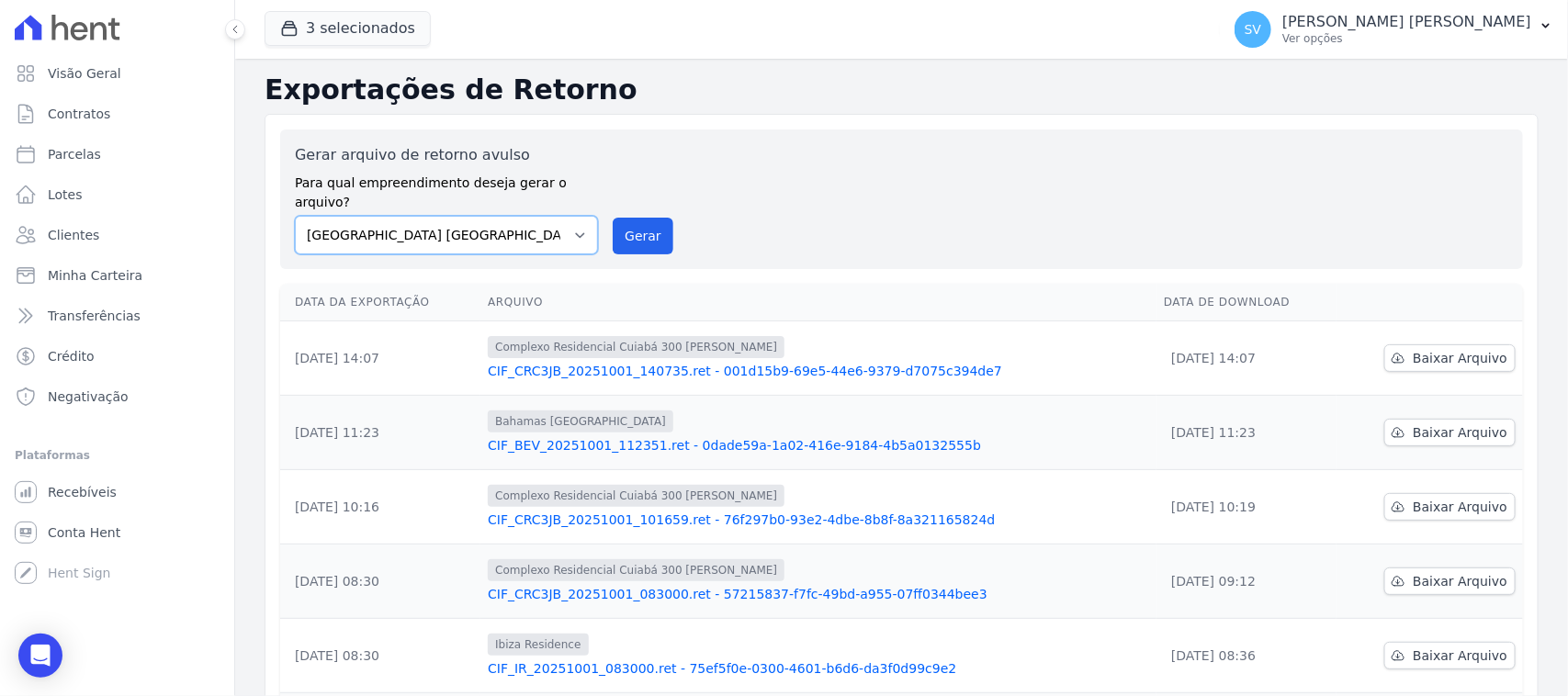
click at [528, 234] on select "BAHAMAS EAST VILLAGE COMPLEXO RESIDENCIAL CUIABÁ 300 - JOÃO DE BARRO IBIZA RESI…" at bounding box center [446, 235] width 303 height 38
click at [624, 226] on button "Gerar" at bounding box center [643, 236] width 61 height 36
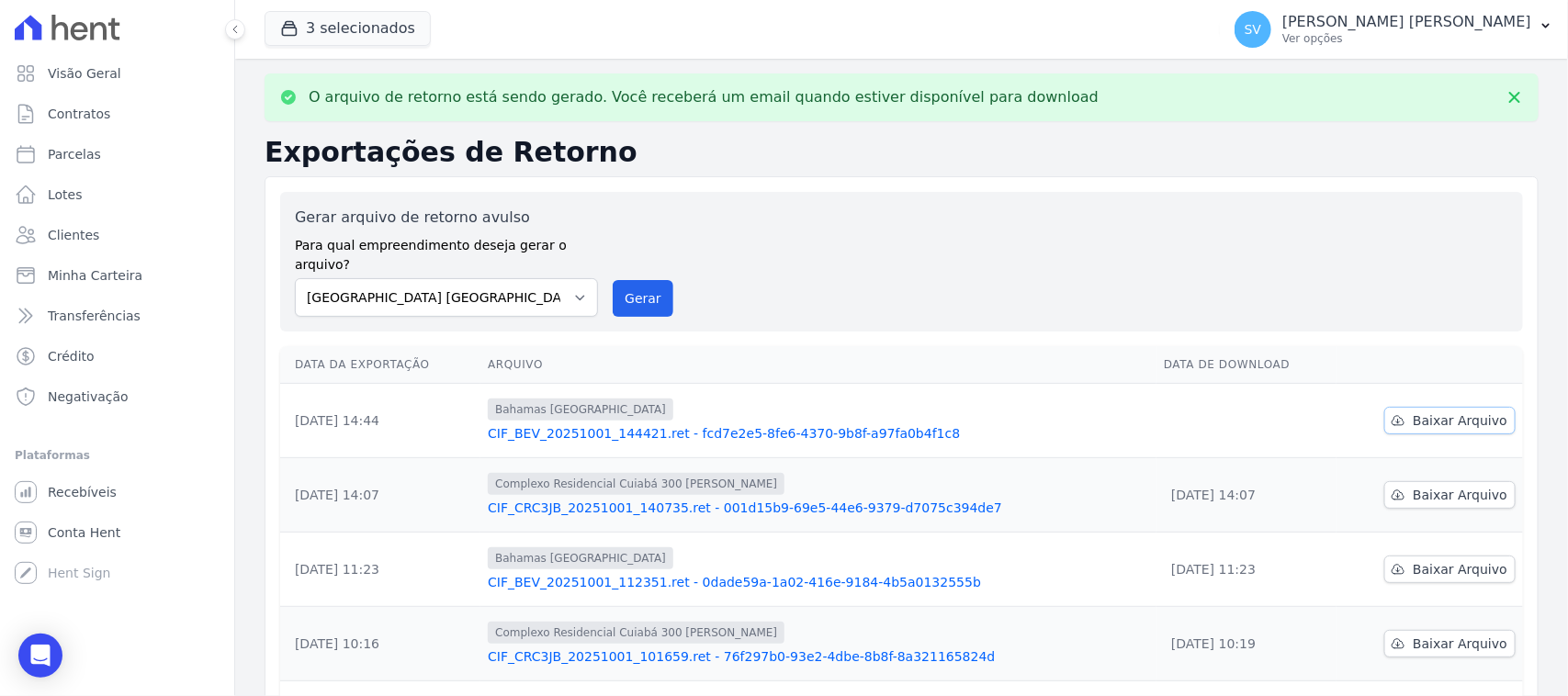
click at [1402, 407] on link "Baixar Arquivo" at bounding box center [1450, 421] width 131 height 28
click at [1507, 98] on icon at bounding box center [1515, 98] width 19 height 19
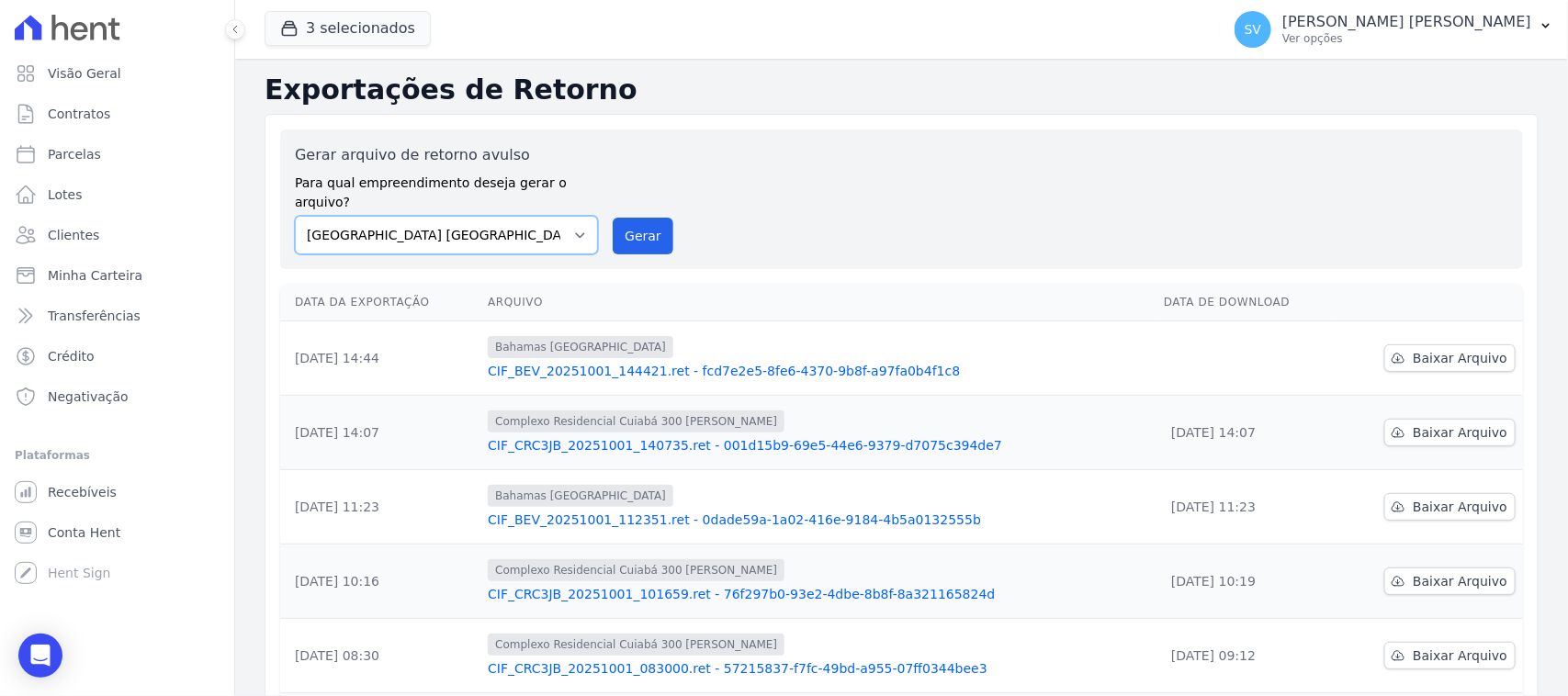
click at [503, 219] on select "BAHAMAS EAST VILLAGE COMPLEXO RESIDENCIAL CUIABÁ 300 - JOÃO DE BARRO IBIZA RESI…" at bounding box center [446, 235] width 303 height 38
select select "a999329b-d322-46c5-b2df-9163b092fb9b"
click at [295, 216] on select "BAHAMAS EAST VILLAGE COMPLEXO RESIDENCIAL CUIABÁ 300 - JOÃO DE BARRO IBIZA RESI…" at bounding box center [446, 235] width 303 height 38
click at [639, 222] on button "Gerar" at bounding box center [643, 236] width 61 height 36
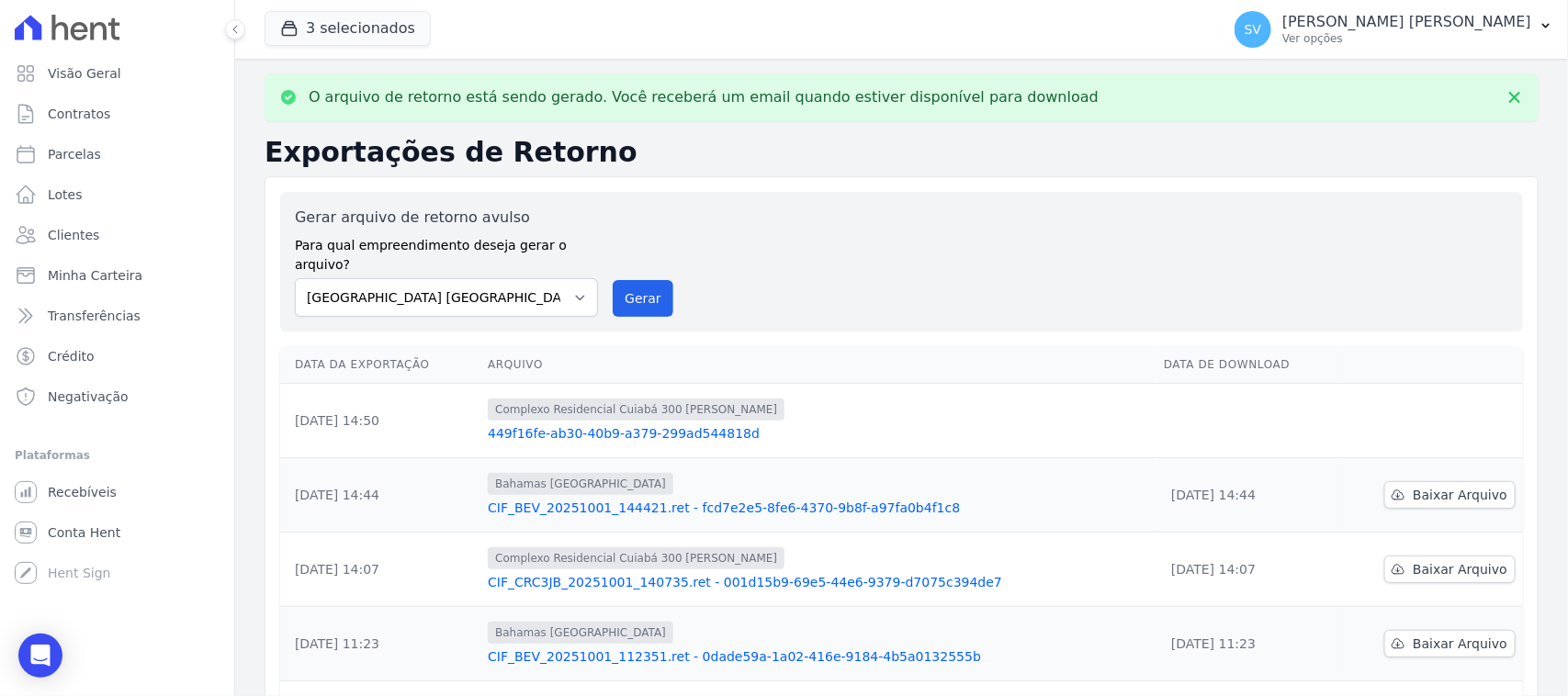
click at [871, 429] on td "Complexo Residencial Cuiabá 300 João De Barro 449f16fe-ab30-40b9-a379-299ad5448…" at bounding box center [819, 421] width 676 height 75
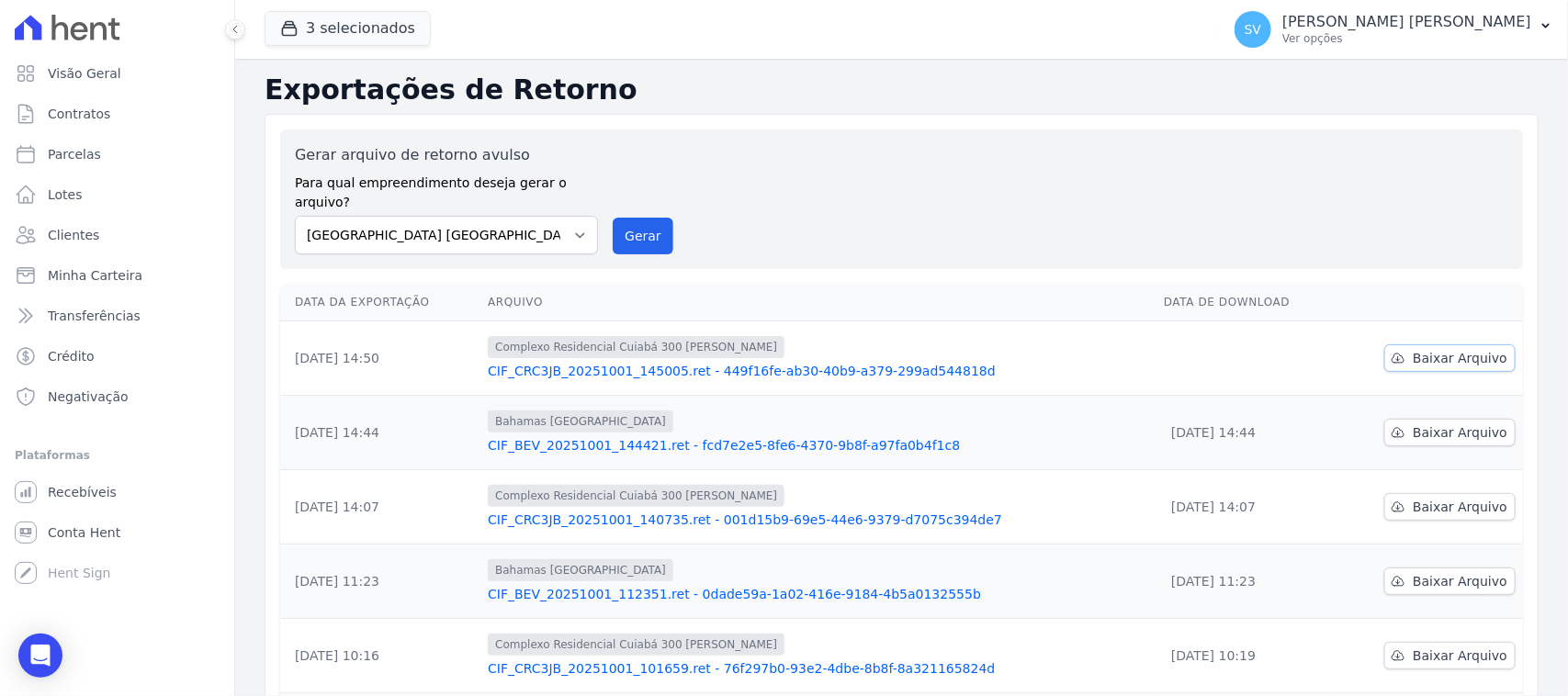
click at [1384, 345] on link "Baixar Arquivo" at bounding box center [1450, 359] width 131 height 28
click at [663, 218] on button "Gerar" at bounding box center [643, 236] width 61 height 36
click at [505, 226] on select "[GEOGRAPHIC_DATA] COMPLEXO RESIDENCIAL [GEOGRAPHIC_DATA] 300 - [GEOGRAPHIC_DATA…" at bounding box center [446, 235] width 303 height 38
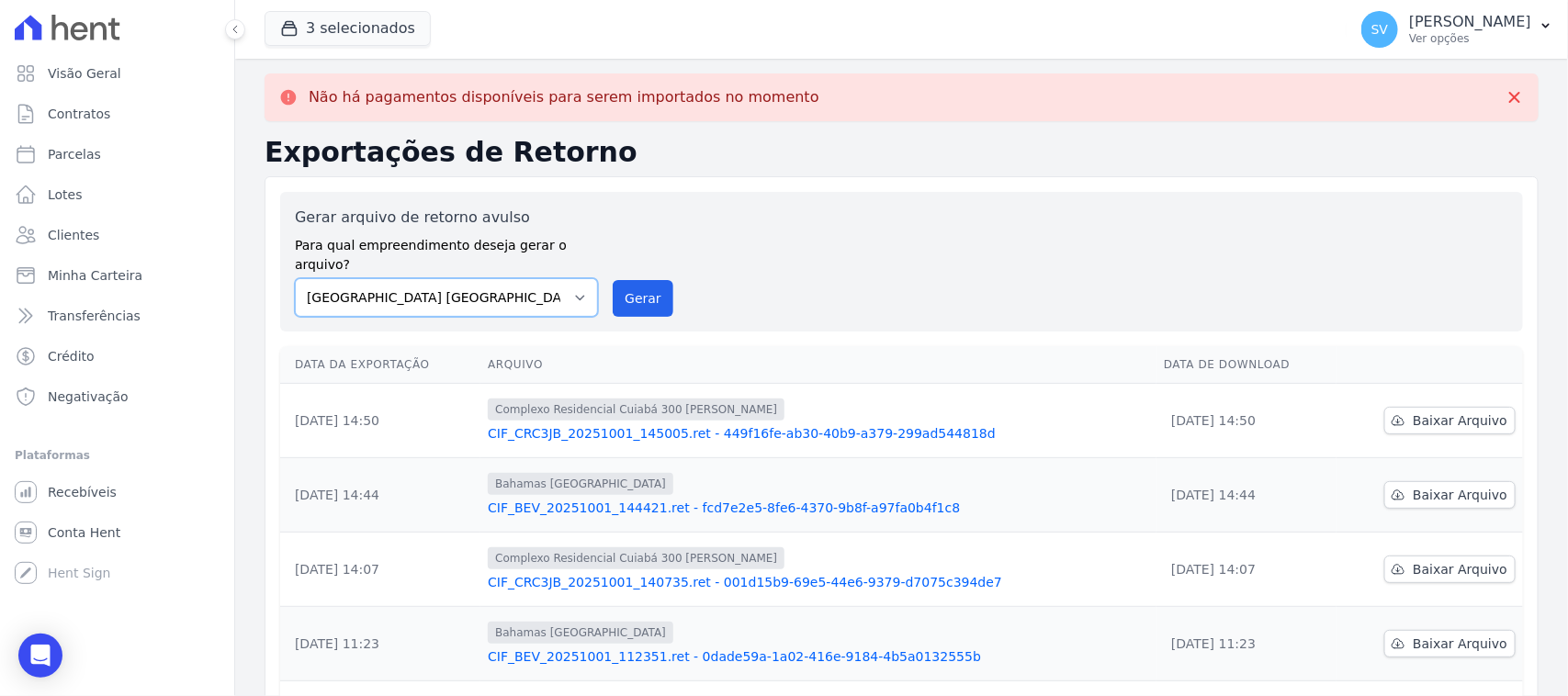
click at [506, 291] on select "[GEOGRAPHIC_DATA] COMPLEXO RESIDENCIAL [GEOGRAPHIC_DATA] 300 - [GEOGRAPHIC_DATA…" at bounding box center [446, 297] width 303 height 38
select select "73a372cd-5640-41c8-aaea-11bd74619c10"
click at [295, 279] on select "[GEOGRAPHIC_DATA] COMPLEXO RESIDENCIAL [GEOGRAPHIC_DATA] 300 - [GEOGRAPHIC_DATA…" at bounding box center [446, 297] width 303 height 38
drag, startPoint x: 634, startPoint y: 287, endPoint x: 843, endPoint y: 176, distance: 236.6
click at [635, 286] on button "Gerar" at bounding box center [643, 298] width 61 height 36
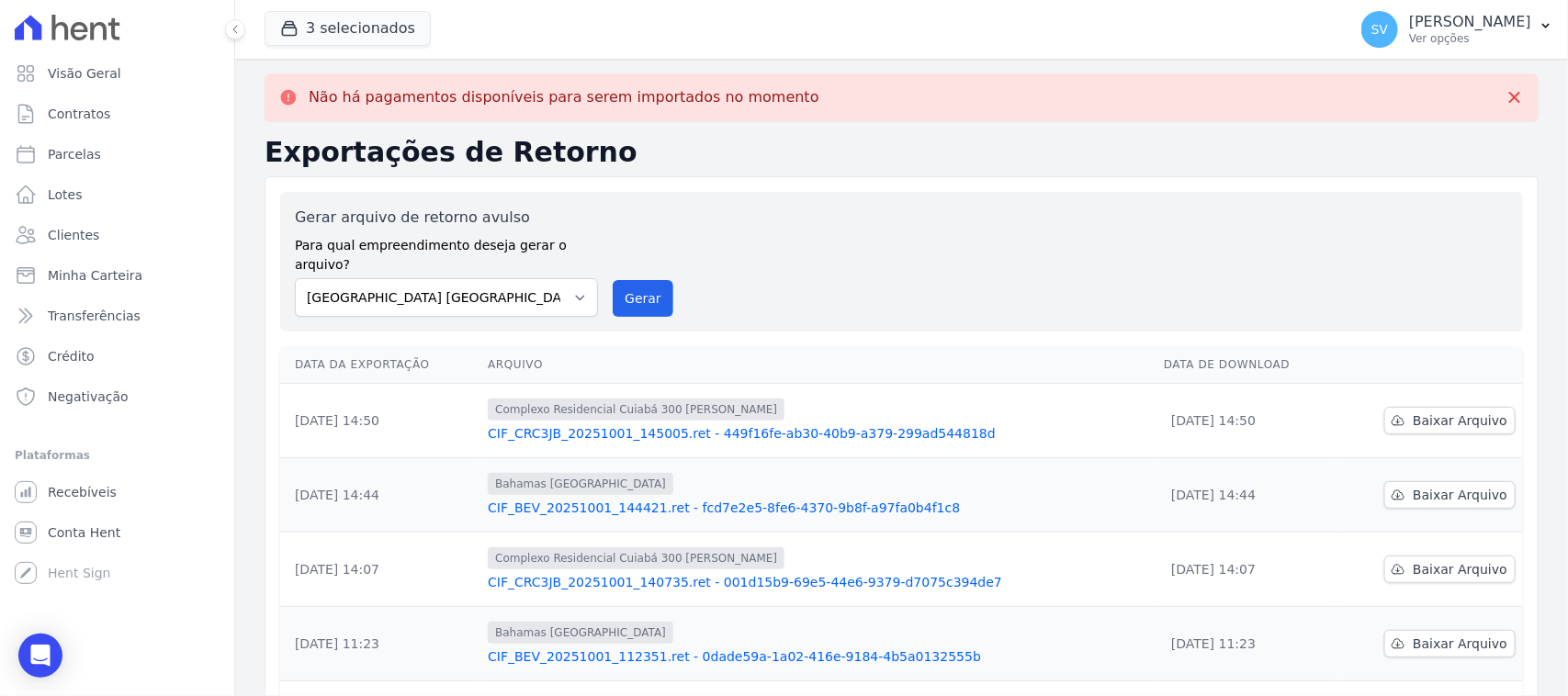
drag, startPoint x: 1192, startPoint y: 248, endPoint x: 1172, endPoint y: 274, distance: 32.8
click at [1188, 248] on div "Gerar arquivo de retorno avulso Para qual empreendimento deseja gerar o arquivo…" at bounding box center [902, 262] width 1214 height 110
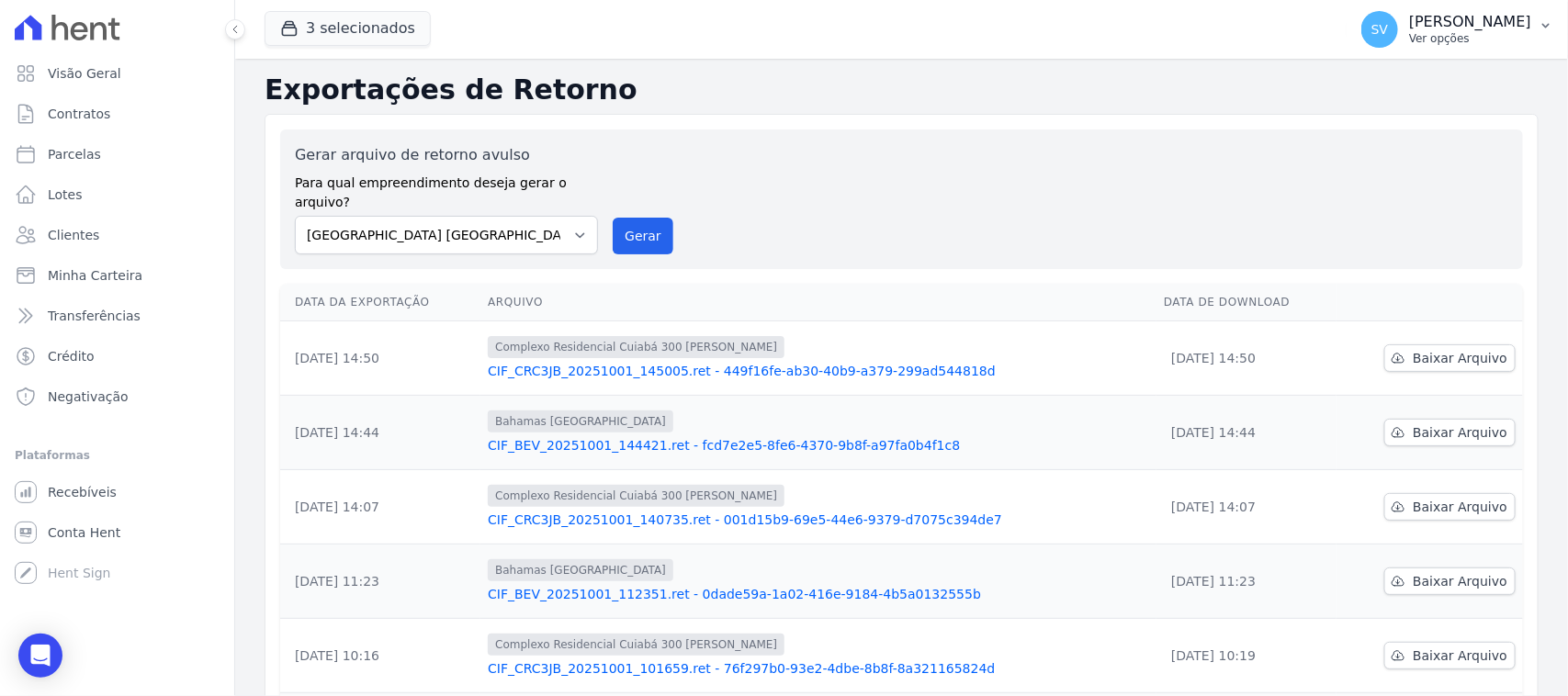
click at [1410, 43] on p "Ver opções" at bounding box center [1470, 39] width 122 height 15
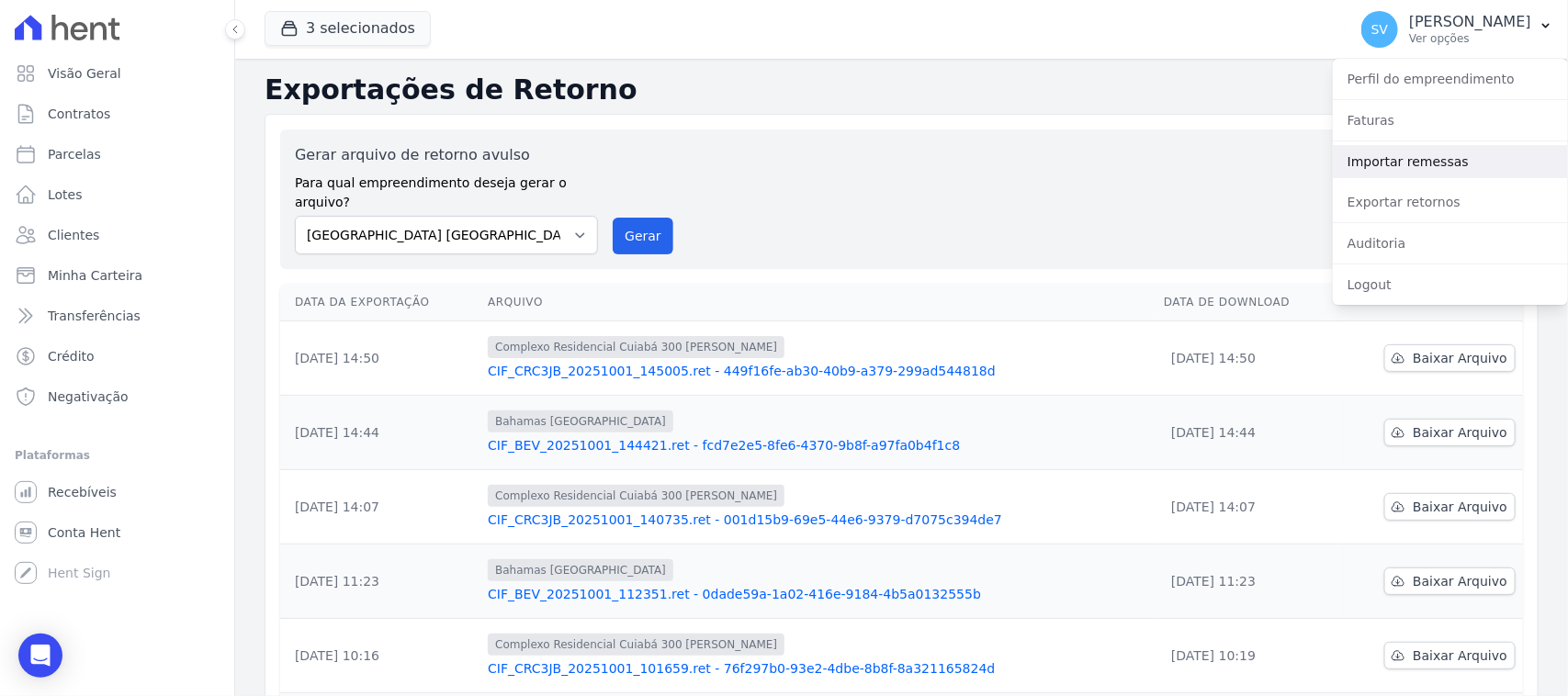
click at [1364, 168] on link "Importar remessas" at bounding box center [1451, 161] width 235 height 33
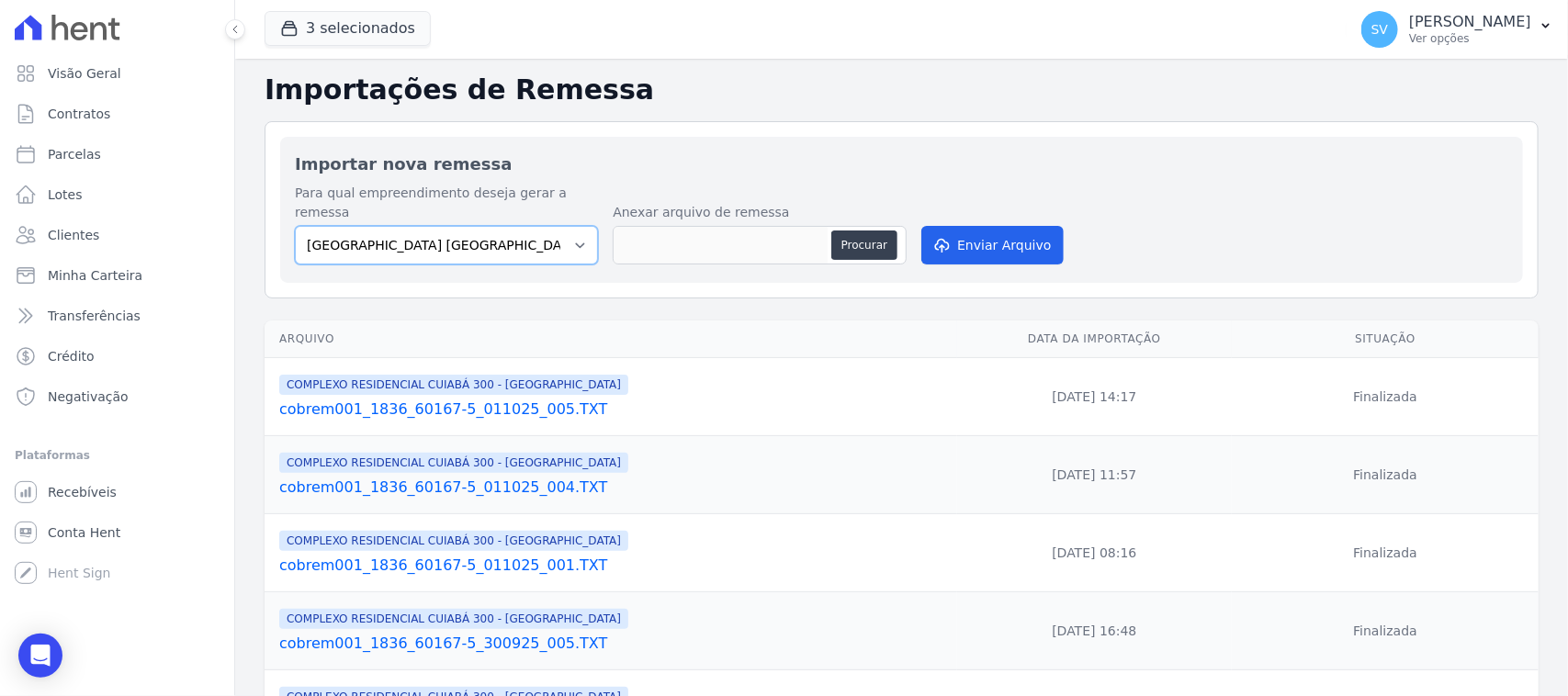
click at [436, 235] on select "BAHAMAS EAST VILLAGE COMPLEXO RESIDENCIAL CUIABÁ 300 - JOÃO DE BARRO IBIZA RESI…" at bounding box center [446, 245] width 303 height 38
select select "a999329b-d322-46c5-b2df-9163b092fb9b"
click at [295, 226] on select "BAHAMAS EAST VILLAGE COMPLEXO RESIDENCIAL CUIABÁ 300 - JOÃO DE BARRO IBIZA RESI…" at bounding box center [446, 245] width 303 height 38
click at [884, 236] on button "Procurar" at bounding box center [864, 245] width 66 height 30
type input "cobrem001_1836_60167-5_011025_006.TXT"
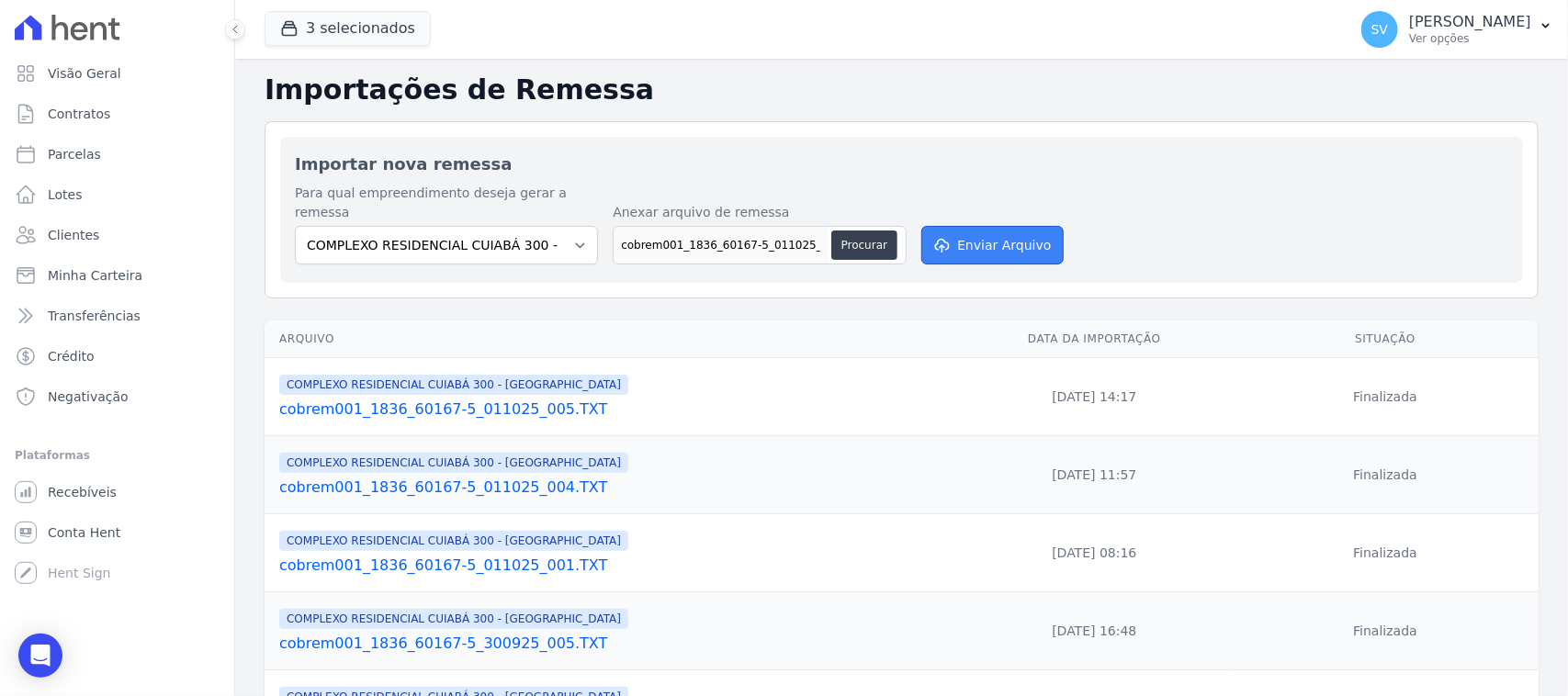
click at [1017, 226] on button "Enviar Arquivo" at bounding box center [992, 245] width 142 height 38
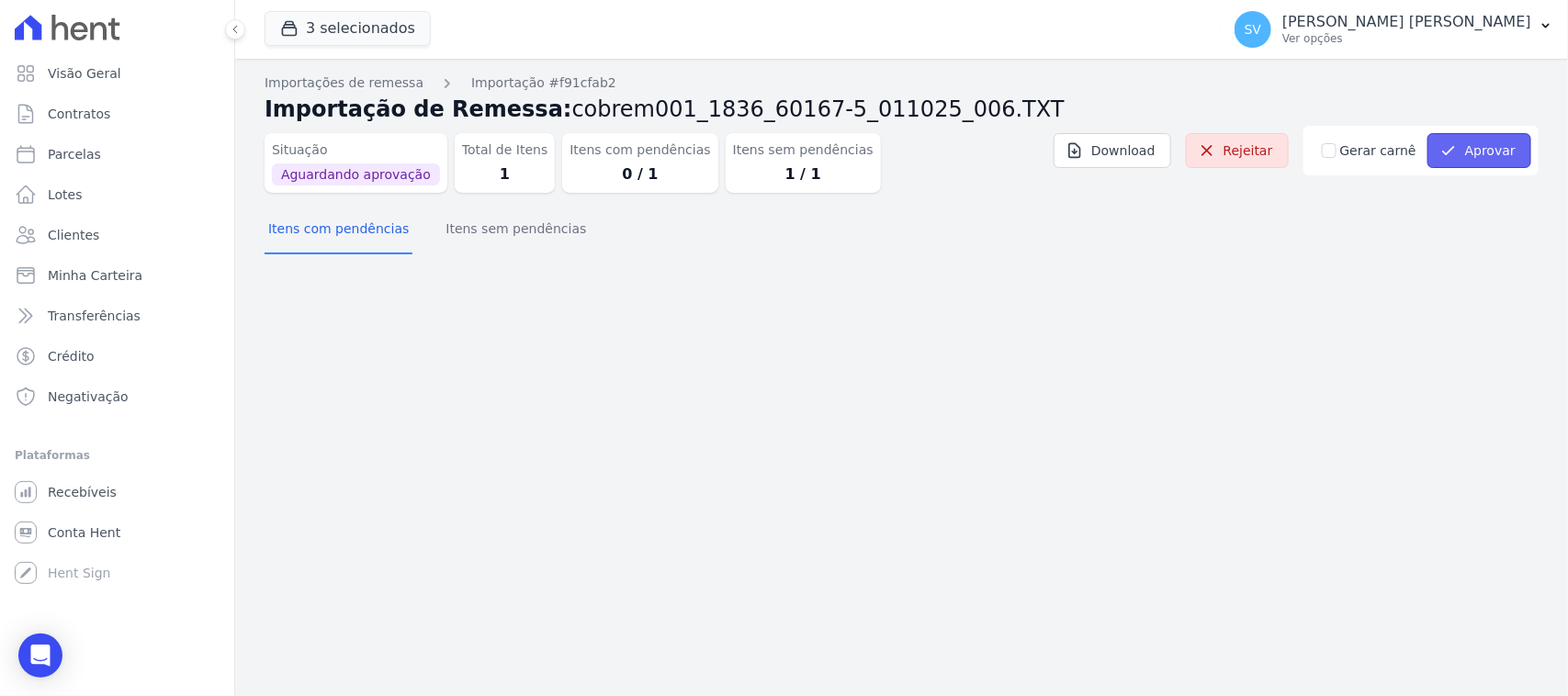
click at [1507, 154] on button "Aprovar" at bounding box center [1479, 150] width 103 height 34
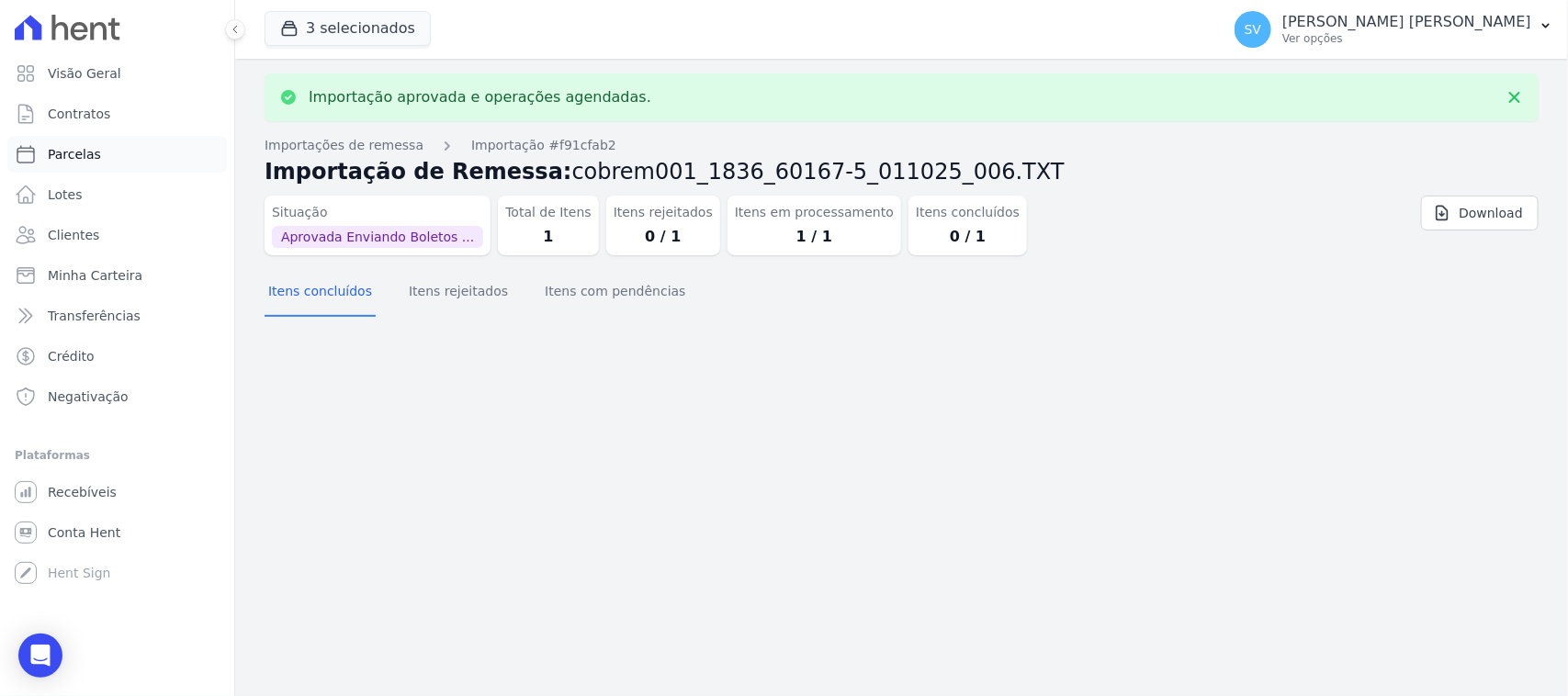
click at [130, 150] on link "Parcelas" at bounding box center [117, 154] width 220 height 36
select select
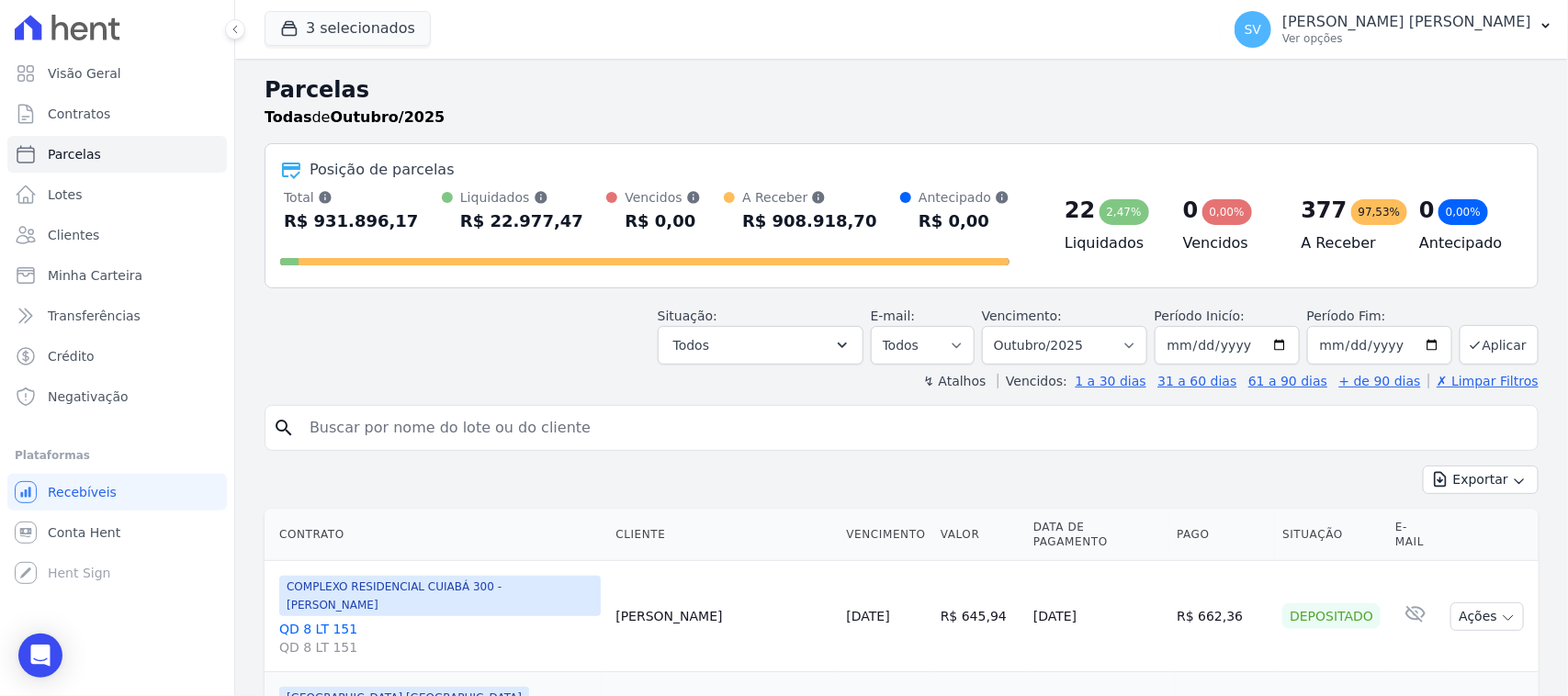
click at [514, 416] on input "search" at bounding box center [914, 428] width 1232 height 36
paste input "Jessica Karoline Neves Da Silva"
type input "Jessica Karoline Neves Da Silva"
select select
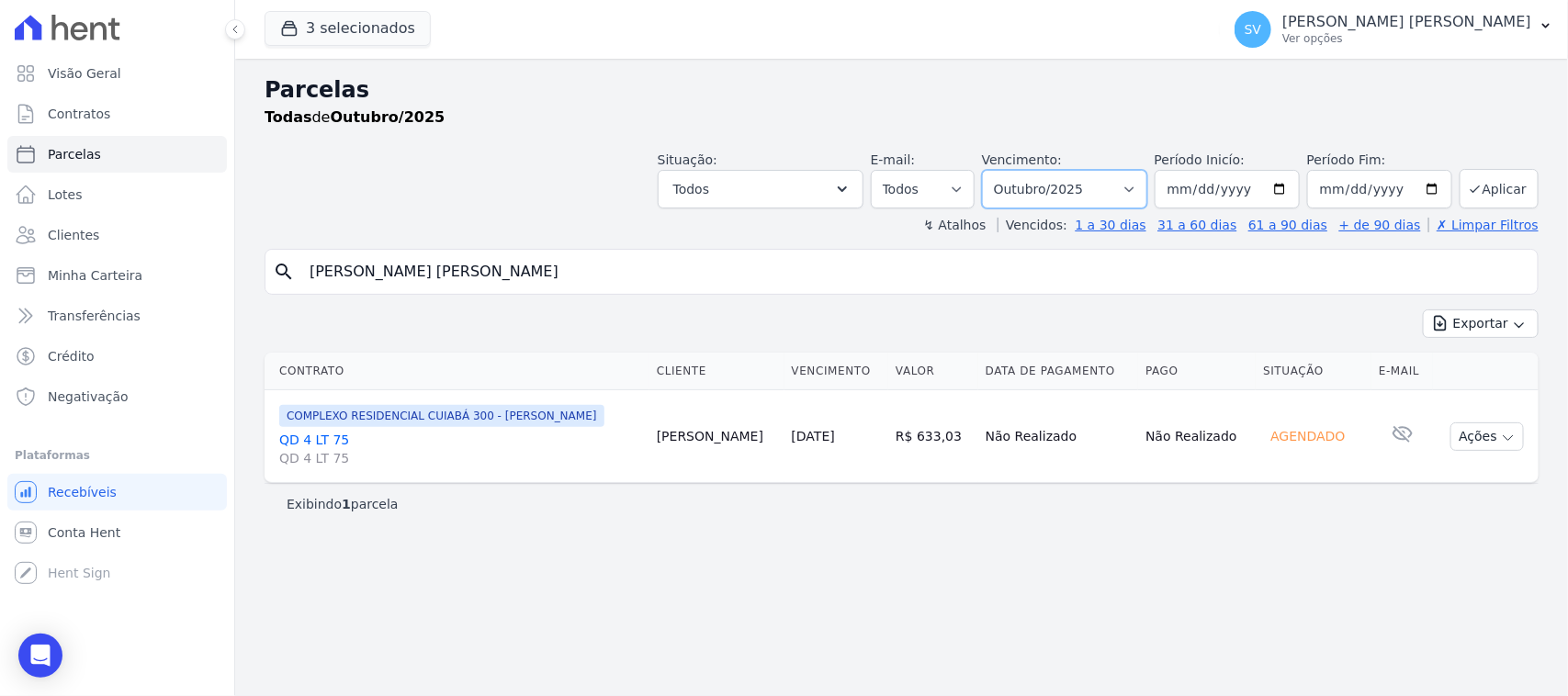
click at [1026, 200] on select "Filtrar por período ──────── Todos os meses Outubro/2022 Novembro/2022 Dezembro…" at bounding box center [1064, 188] width 165 height 38
select select "09/2025"
click at [1006, 170] on select "Filtrar por período ──────── Todos os meses Outubro/2022 Novembro/2022 Dezembro…" at bounding box center [1064, 188] width 165 height 38
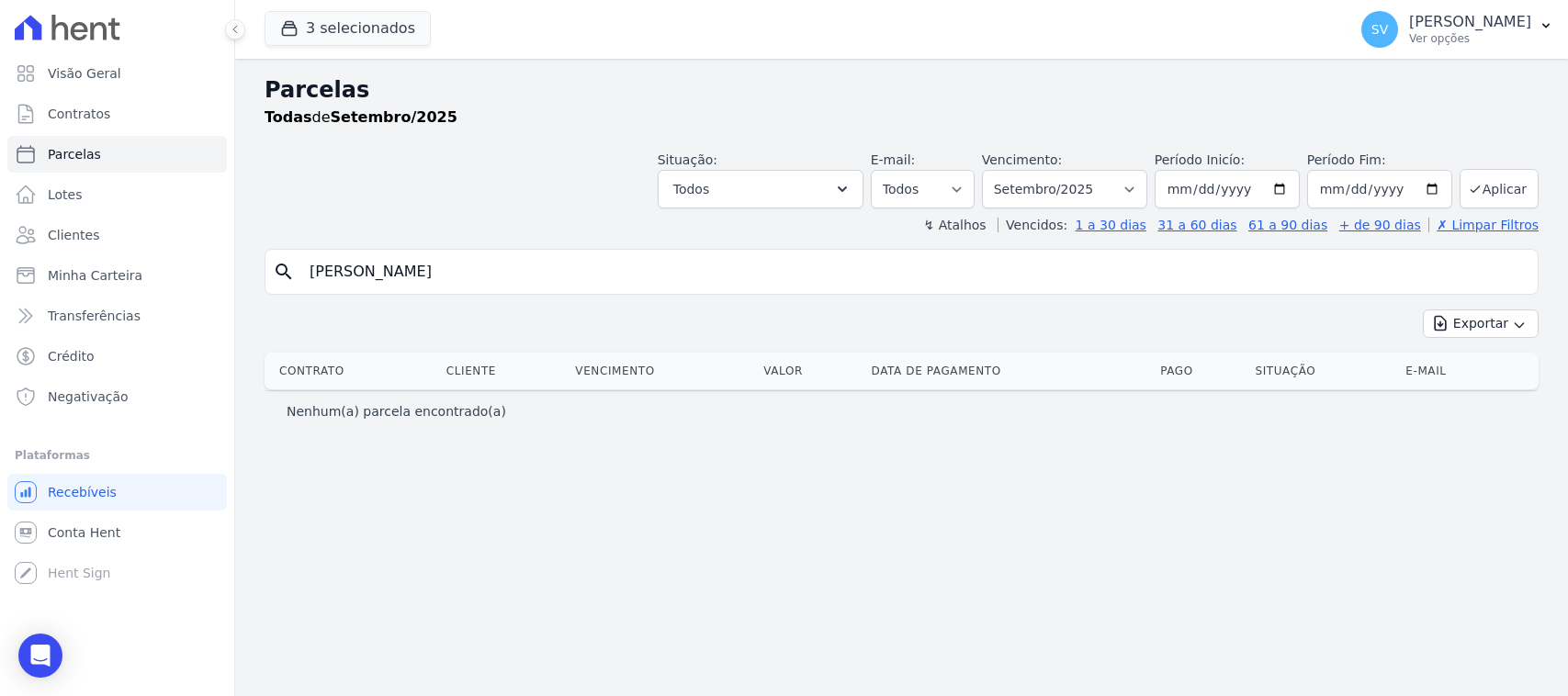
select select
click at [608, 278] on input "[PERSON_NAME]" at bounding box center [914, 271] width 1232 height 36
select select
click at [1068, 191] on select "Filtrar por período ──────── Todos os meses Outubro/2022 Novembro/2022 Dezembro…" at bounding box center [1064, 188] width 165 height 38
select select "10/2025"
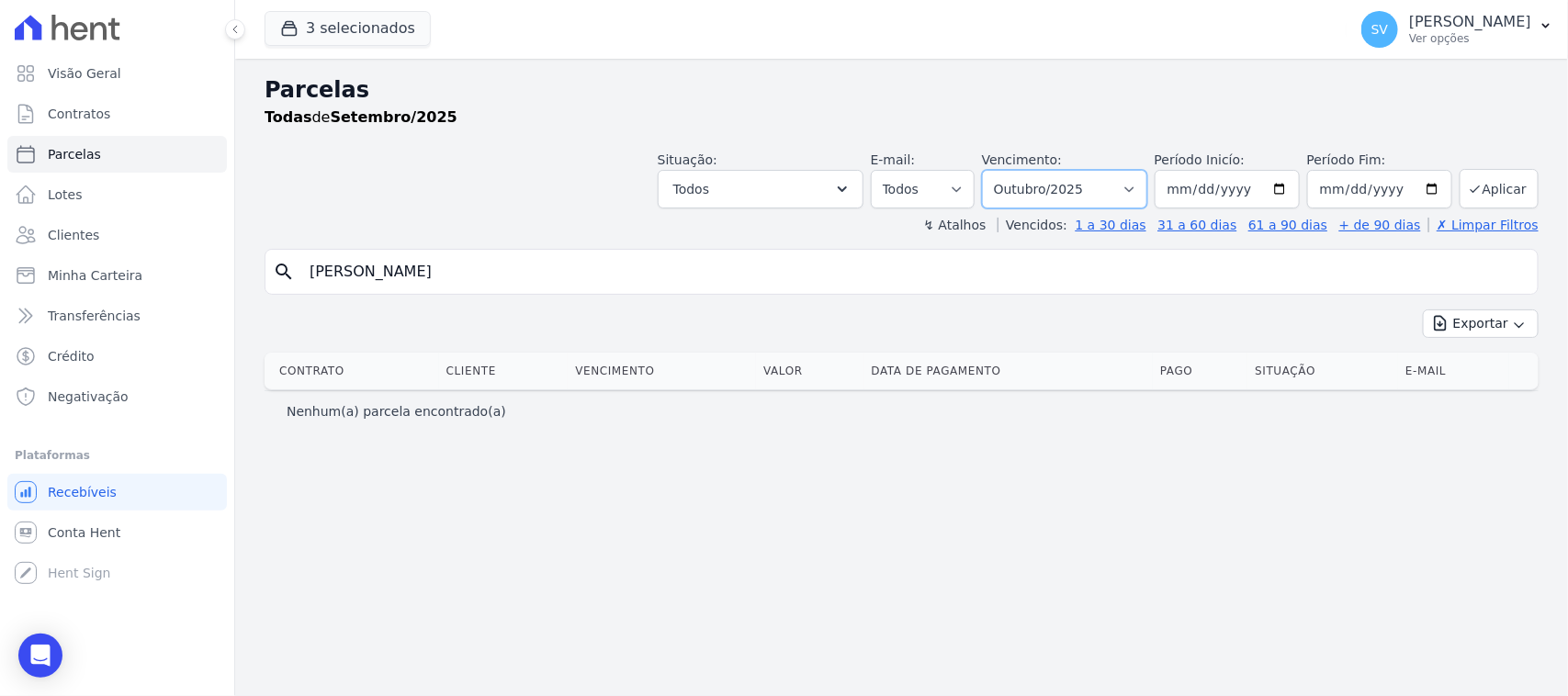
click at [1006, 170] on select "Filtrar por período ──────── Todos os meses Outubro/2022 Novembro/2022 Dezembro…" at bounding box center [1064, 188] width 165 height 38
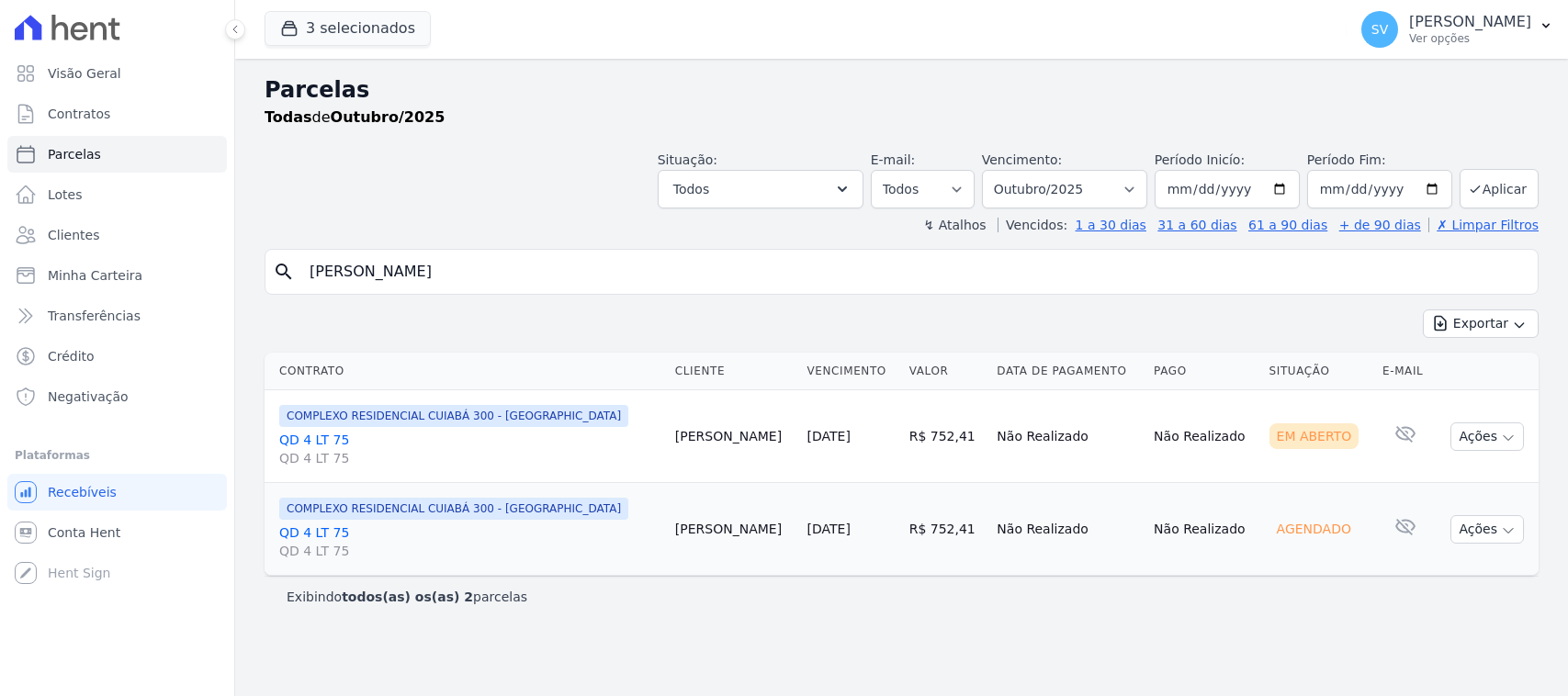
select select
click at [1479, 432] on button "Ações" at bounding box center [1487, 437] width 74 height 29
click at [1409, 474] on link "Ver boleto" at bounding box center [1479, 479] width 176 height 34
drag, startPoint x: 560, startPoint y: 103, endPoint x: 457, endPoint y: 116, distance: 103.8
click at [560, 106] on div "Parcelas Todas de Outubro/2025" at bounding box center [902, 101] width 1275 height 55
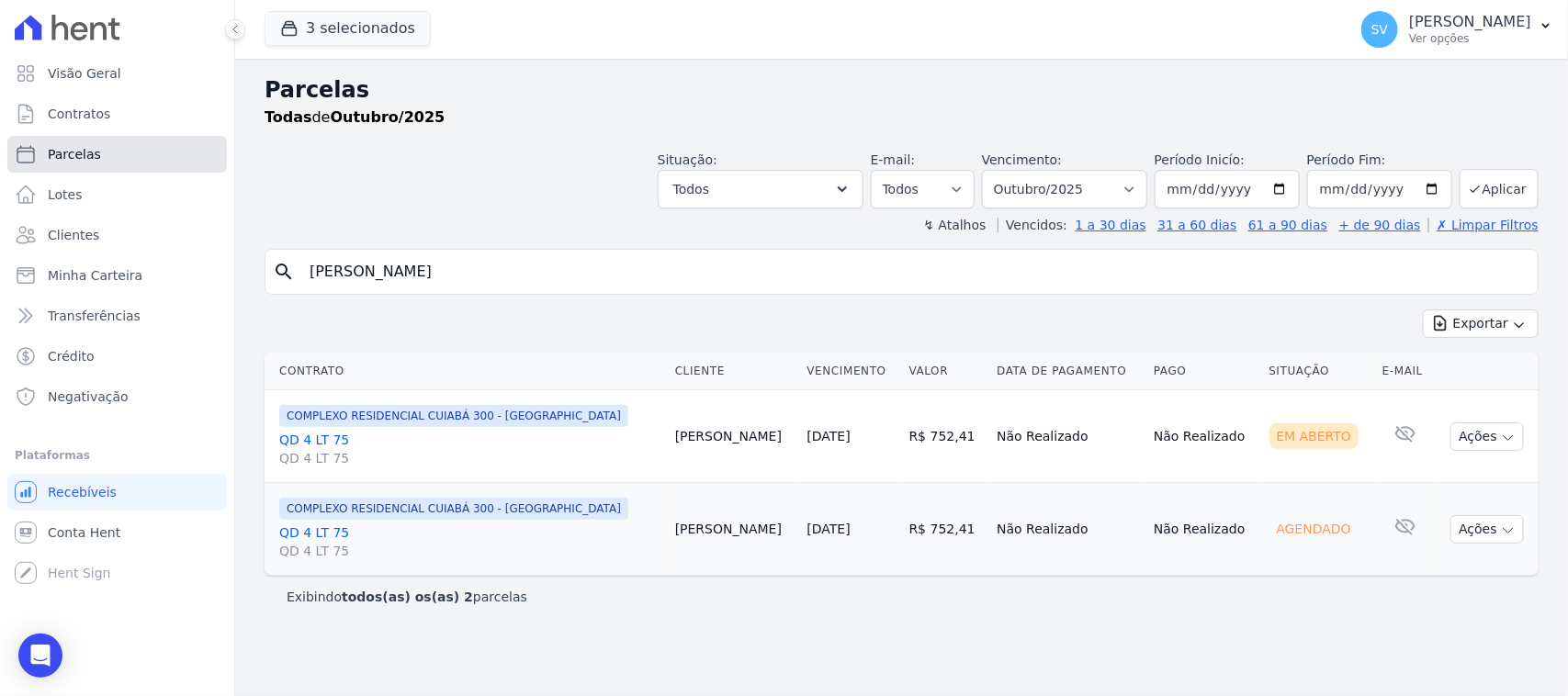
click at [74, 162] on span "Parcelas" at bounding box center [74, 155] width 53 height 19
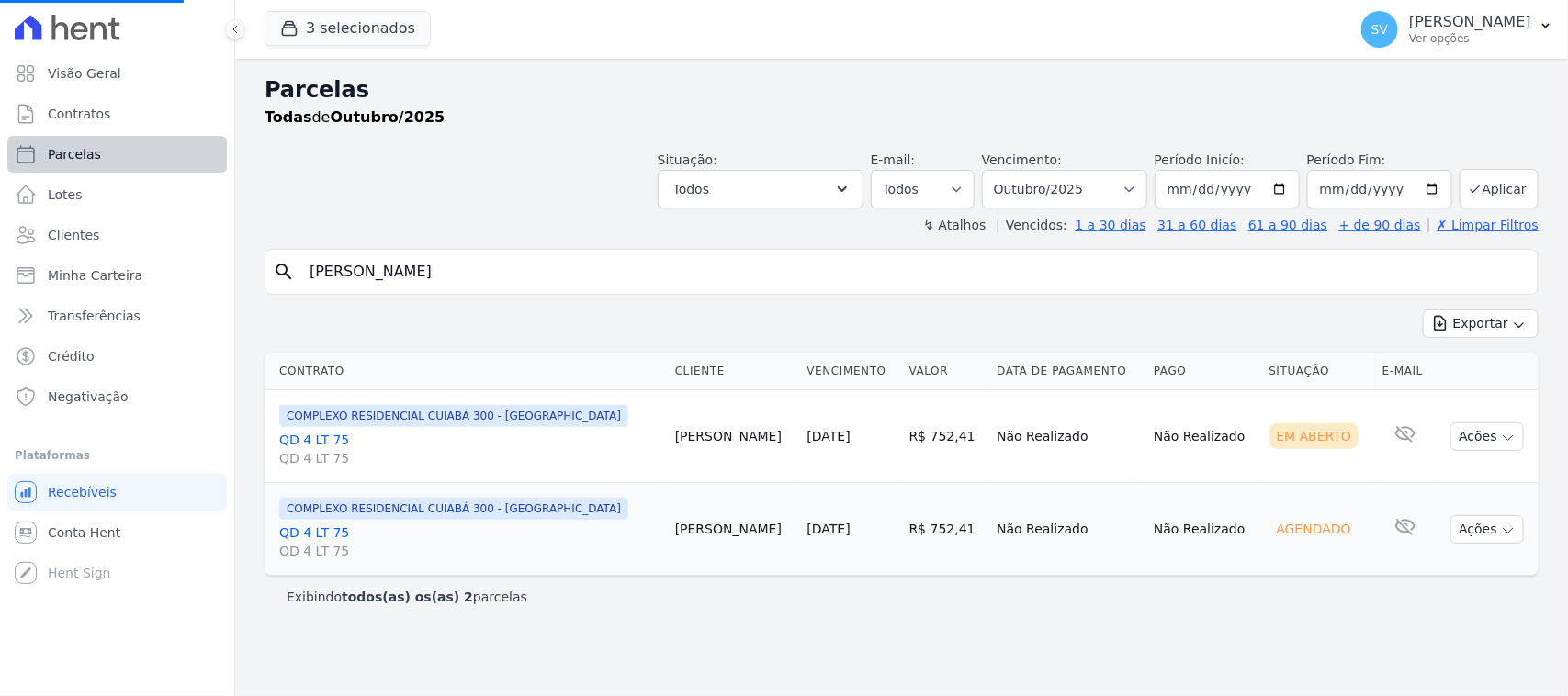
select select
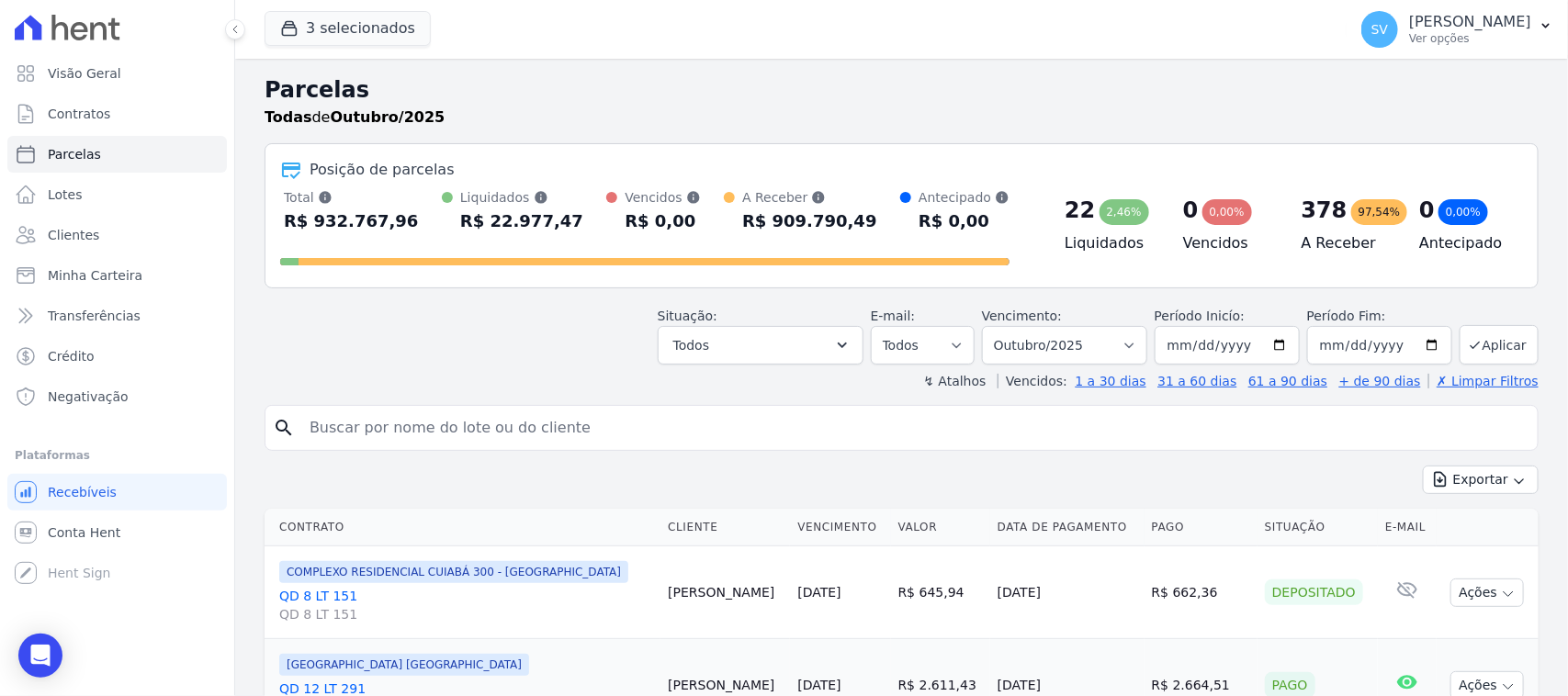
click at [388, 351] on div "Situação: Agendado Em Aberto Pago Processando Cancelado Vencido Transferindo De…" at bounding box center [902, 332] width 1275 height 65
click at [103, 34] on icon at bounding box center [99, 31] width 17 height 18
click at [99, 23] on icon at bounding box center [67, 28] width 105 height 26
click at [99, 34] on icon at bounding box center [67, 28] width 105 height 26
click at [127, 74] on link "Visão Geral" at bounding box center [117, 73] width 220 height 36
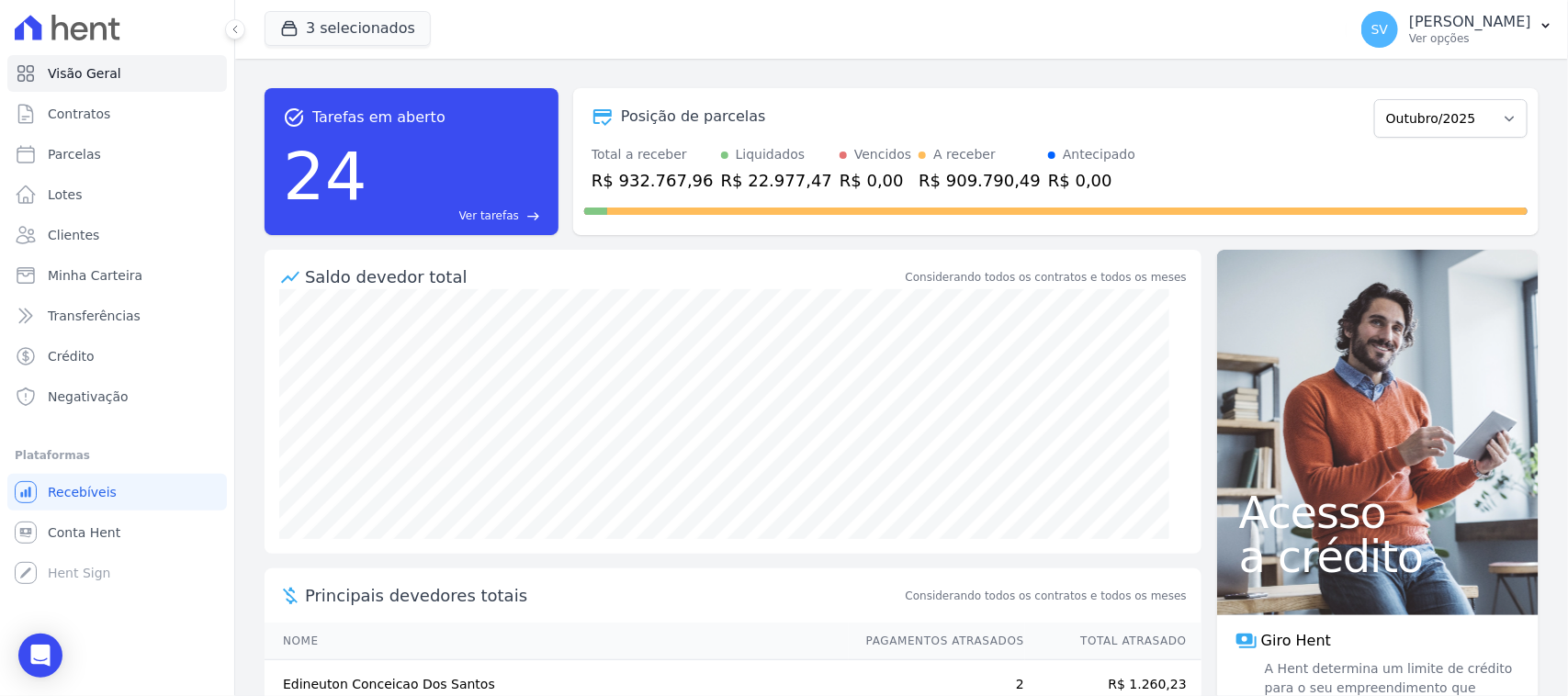
click at [727, 272] on div "Saldo devedor total" at bounding box center [603, 277] width 597 height 25
click at [590, 276] on div "Saldo devedor total" at bounding box center [603, 277] width 597 height 25
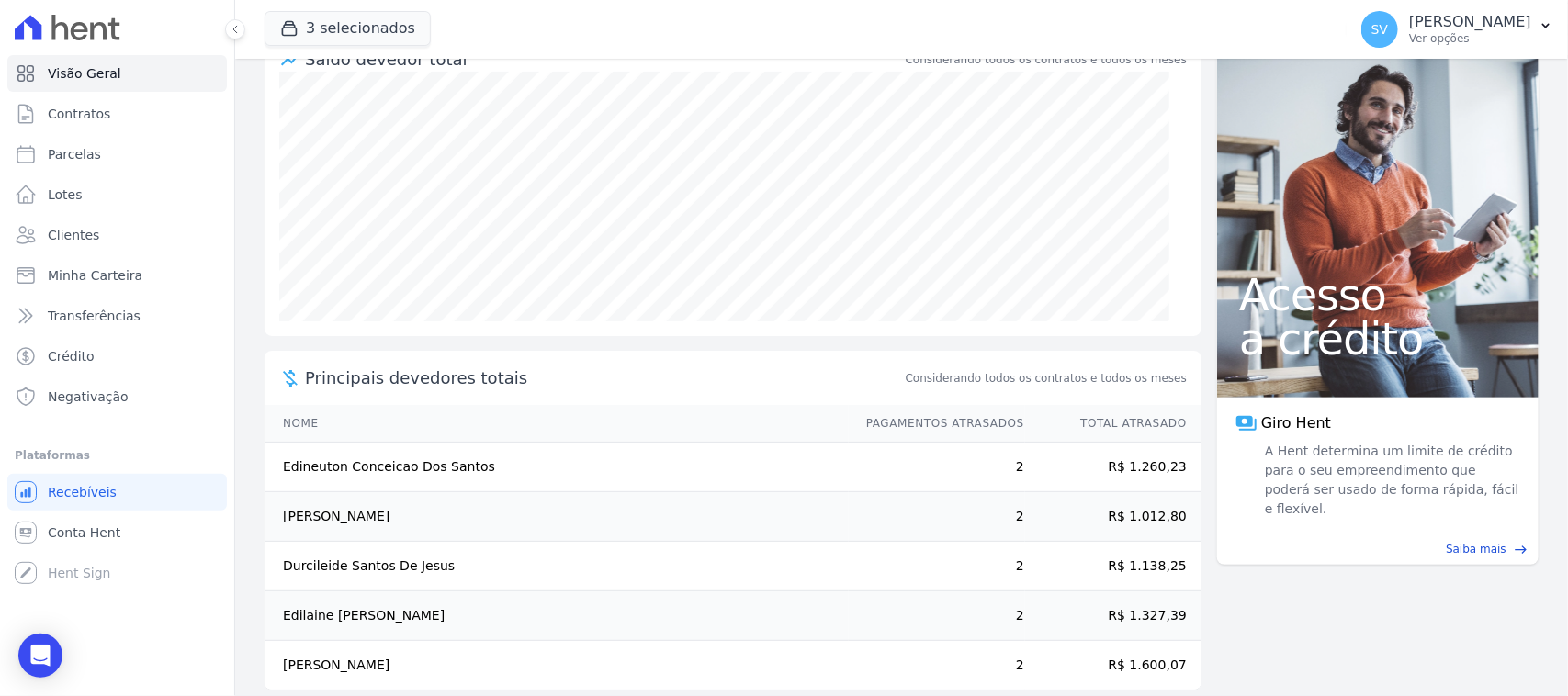
scroll to position [241, 0]
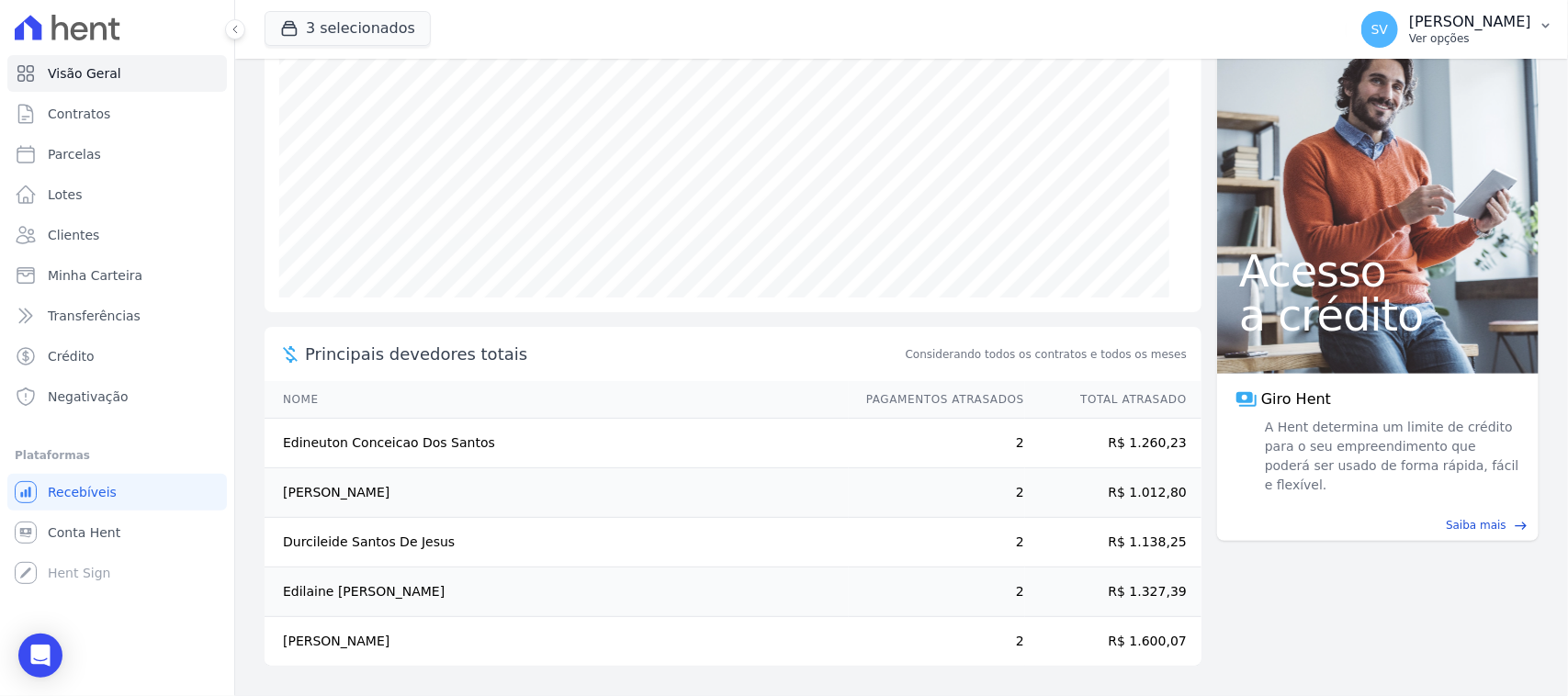
click at [1410, 34] on p "Ver opções" at bounding box center [1470, 39] width 122 height 15
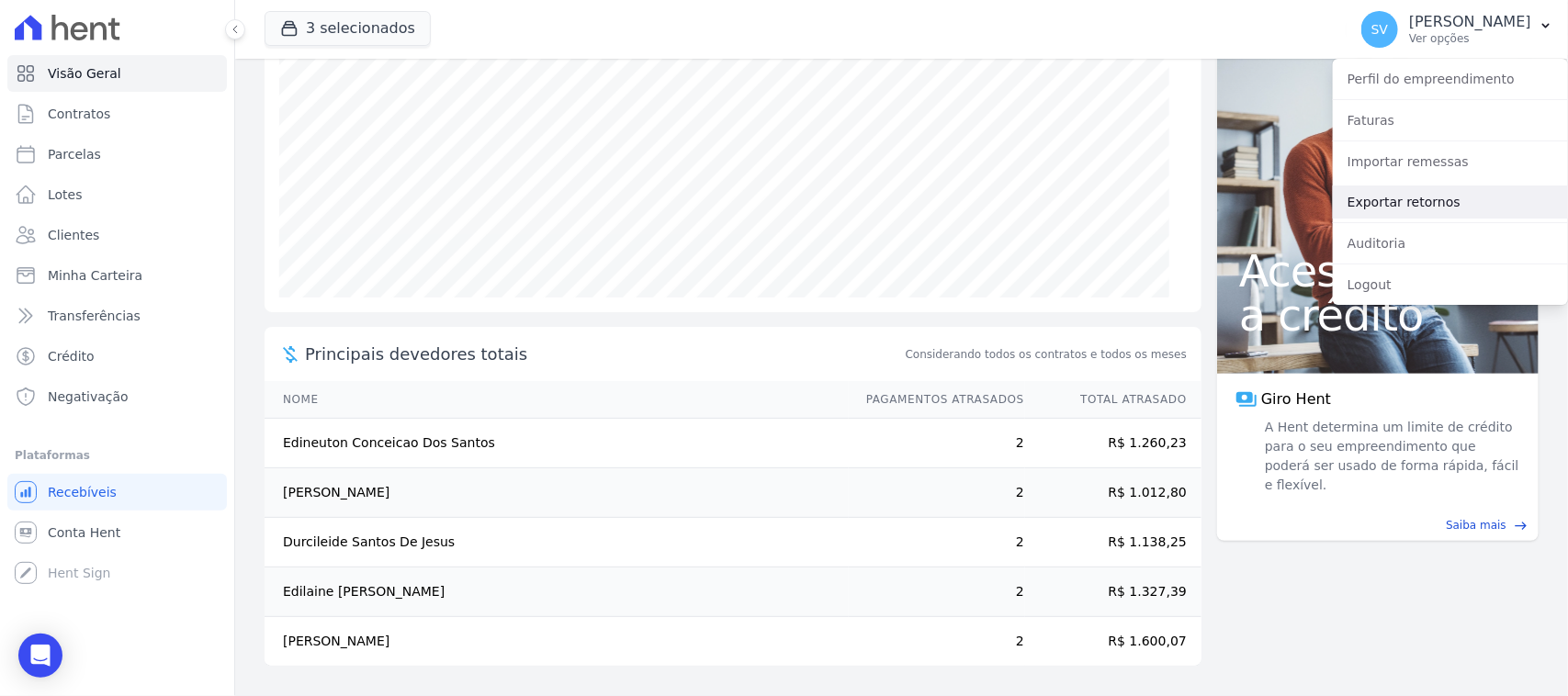
click at [1424, 207] on link "Exportar retornos" at bounding box center [1451, 201] width 235 height 33
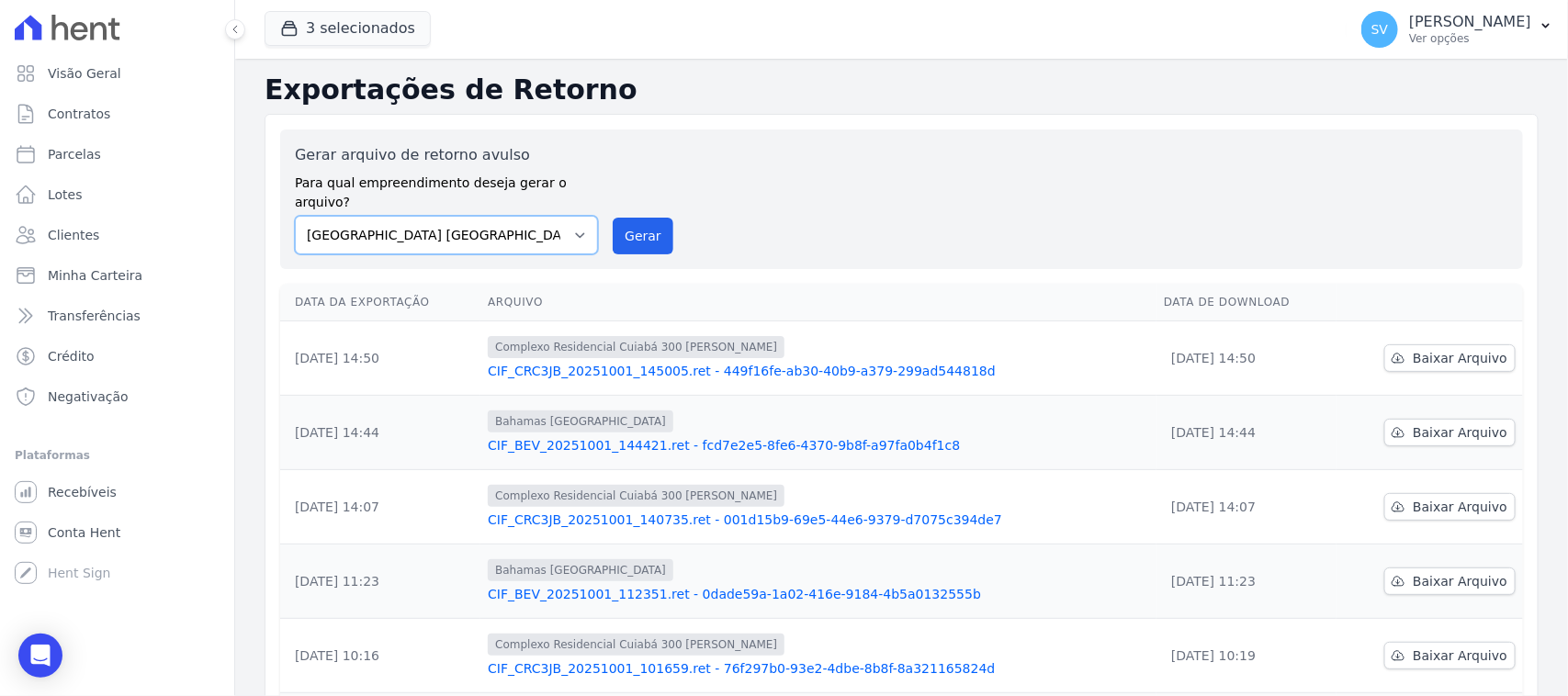
click at [470, 216] on select "BAHAMAS EAST VILLAGE COMPLEXO RESIDENCIAL CUIABÁ 300 - JOÃO DE BARRO IBIZA RESI…" at bounding box center [446, 235] width 303 height 38
select select "a999329b-d322-46c5-b2df-9163b092fb9b"
click at [295, 216] on select "BAHAMAS EAST VILLAGE COMPLEXO RESIDENCIAL CUIABÁ 300 - JOÃO DE BARRO IBIZA RESI…" at bounding box center [446, 235] width 303 height 38
click at [629, 223] on button "Gerar" at bounding box center [643, 236] width 61 height 36
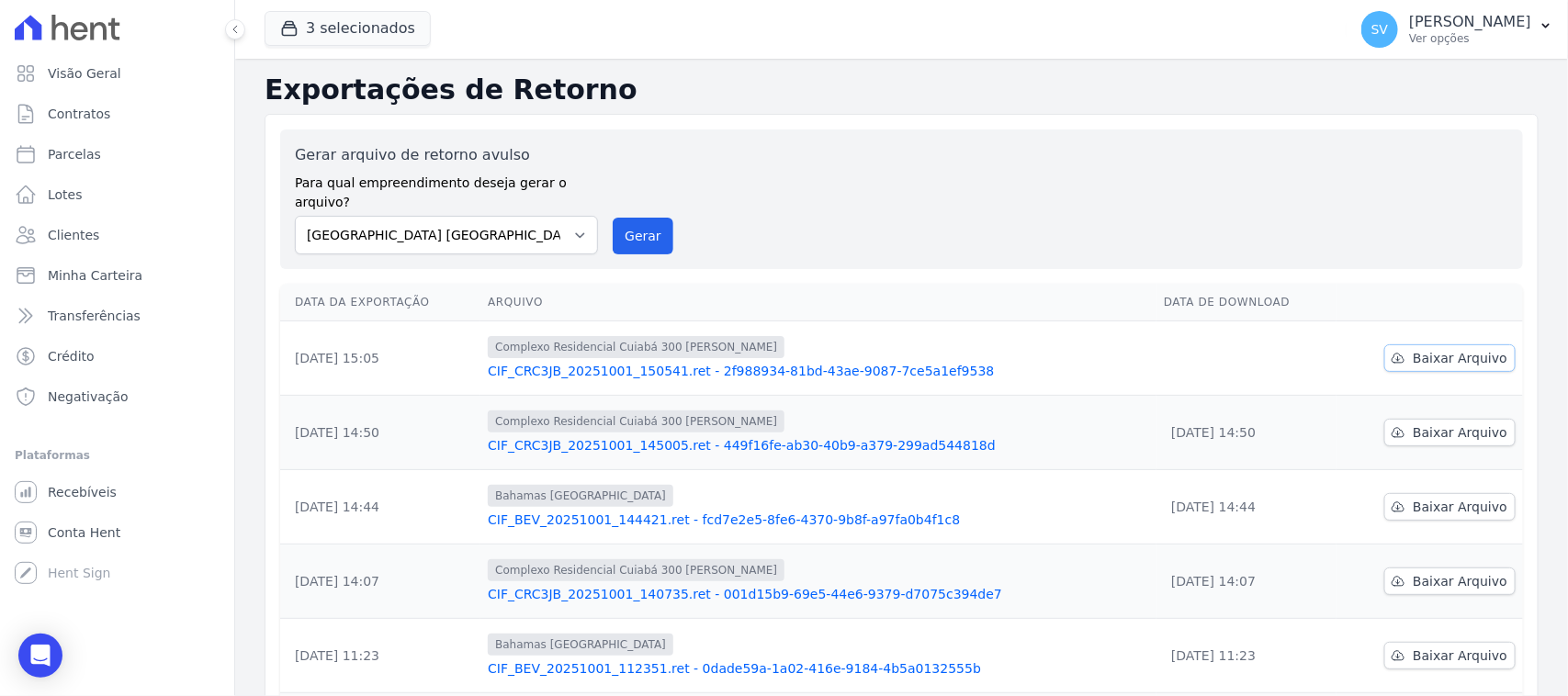
click at [1412, 349] on span "Baixar Arquivo" at bounding box center [1460, 359] width 95 height 19
click at [441, 216] on select "[GEOGRAPHIC_DATA] COMPLEXO RESIDENCIAL [GEOGRAPHIC_DATA] 300 - [GEOGRAPHIC_DATA…" at bounding box center [446, 235] width 303 height 38
click at [295, 216] on select "[GEOGRAPHIC_DATA] COMPLEXO RESIDENCIAL [GEOGRAPHIC_DATA] 300 - [GEOGRAPHIC_DATA…" at bounding box center [446, 235] width 303 height 38
click at [626, 218] on button "Gerar" at bounding box center [643, 236] width 61 height 36
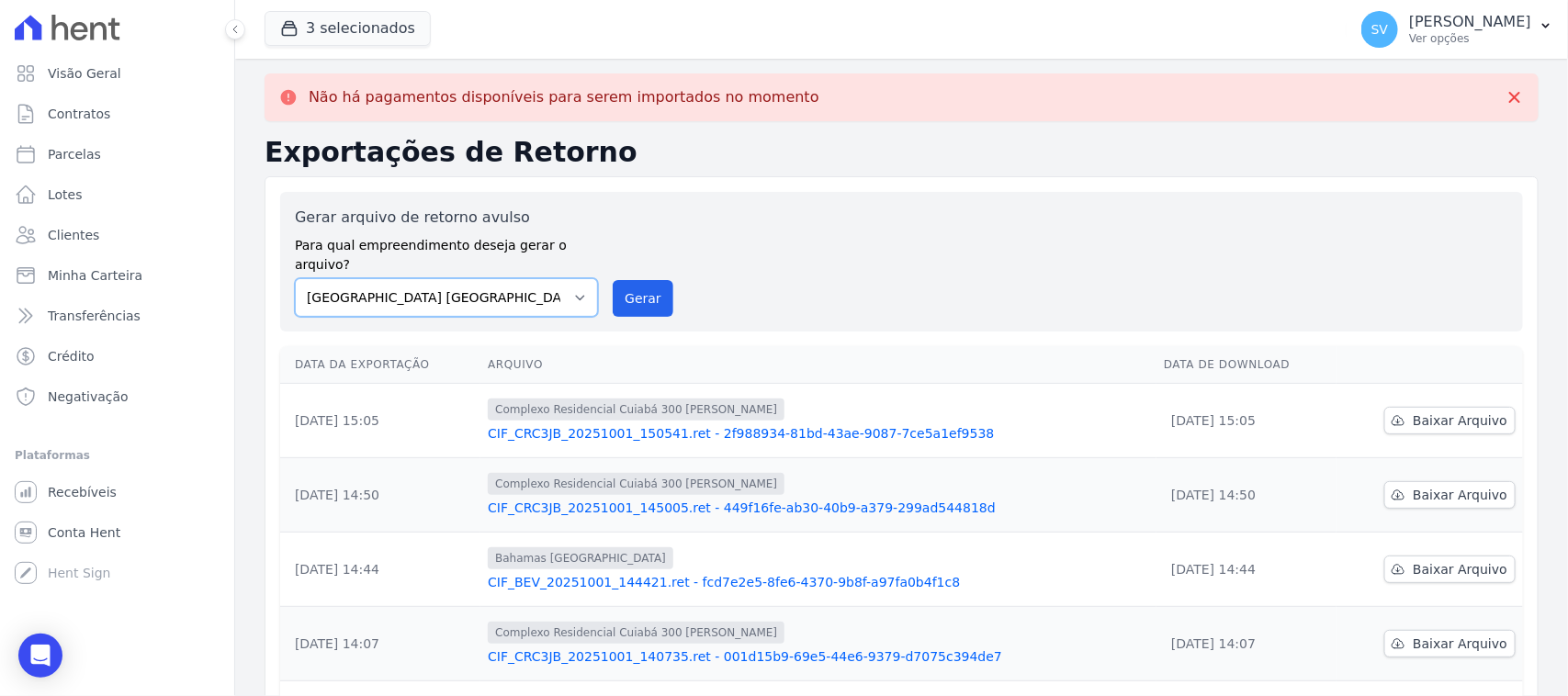
click at [515, 290] on select "BAHAMAS EAST VILLAGE COMPLEXO RESIDENCIAL CUIABÁ 300 - JOÃO DE BARRO IBIZA RESI…" at bounding box center [446, 297] width 303 height 38
select select "73a372cd-5640-41c8-aaea-11bd74619c10"
click at [295, 279] on select "BAHAMAS EAST VILLAGE COMPLEXO RESIDENCIAL CUIABÁ 300 - JOÃO DE BARRO IBIZA RESI…" at bounding box center [446, 297] width 303 height 38
click at [648, 280] on button "Gerar" at bounding box center [643, 298] width 61 height 36
click at [466, 286] on select "BAHAMAS EAST VILLAGE COMPLEXO RESIDENCIAL CUIABÁ 300 - JOÃO DE BARRO IBIZA RESI…" at bounding box center [446, 297] width 303 height 38
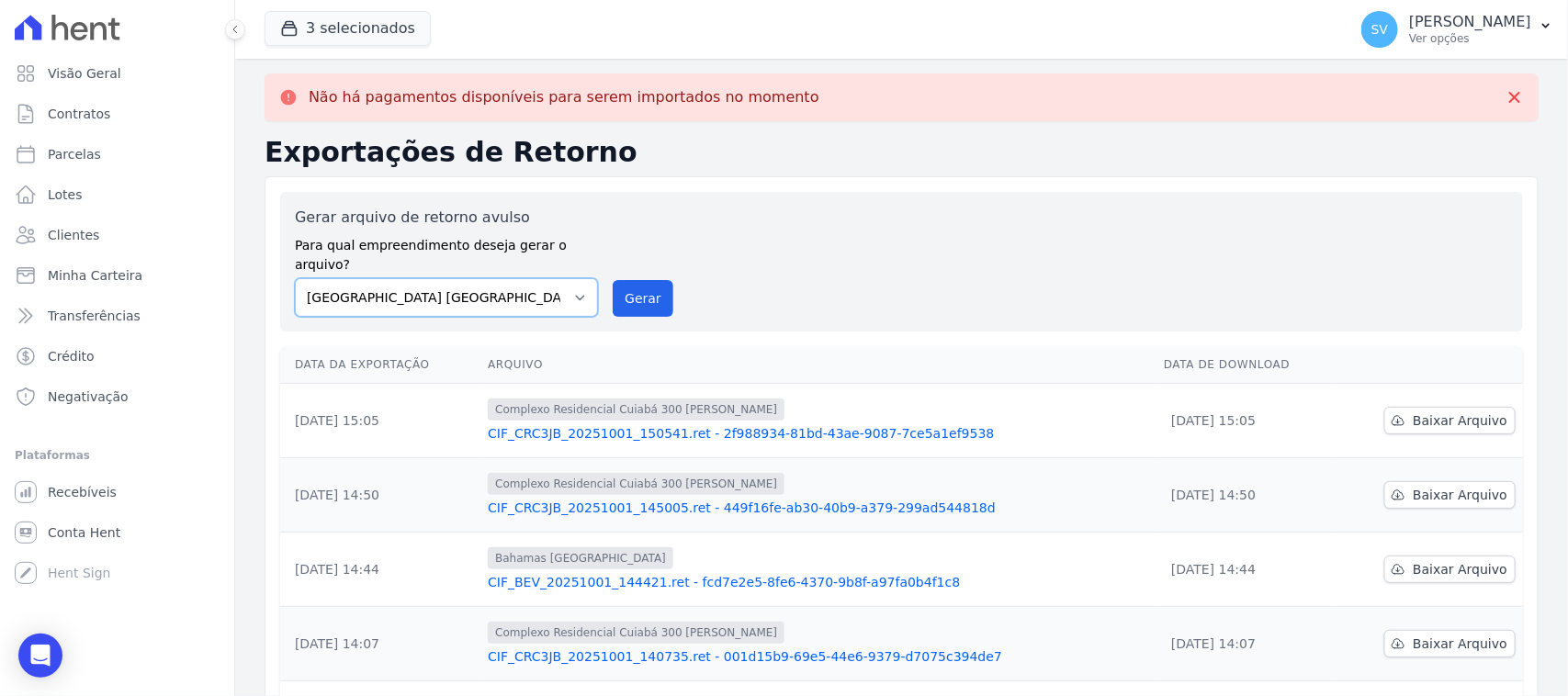
select select "a999329b-d322-46c5-b2df-9163b092fb9b"
click at [295, 279] on select "BAHAMAS EAST VILLAGE COMPLEXO RESIDENCIAL CUIABÁ 300 - JOÃO DE BARRO IBIZA RESI…" at bounding box center [446, 297] width 303 height 38
click at [626, 280] on button "Gerar" at bounding box center [643, 298] width 61 height 36
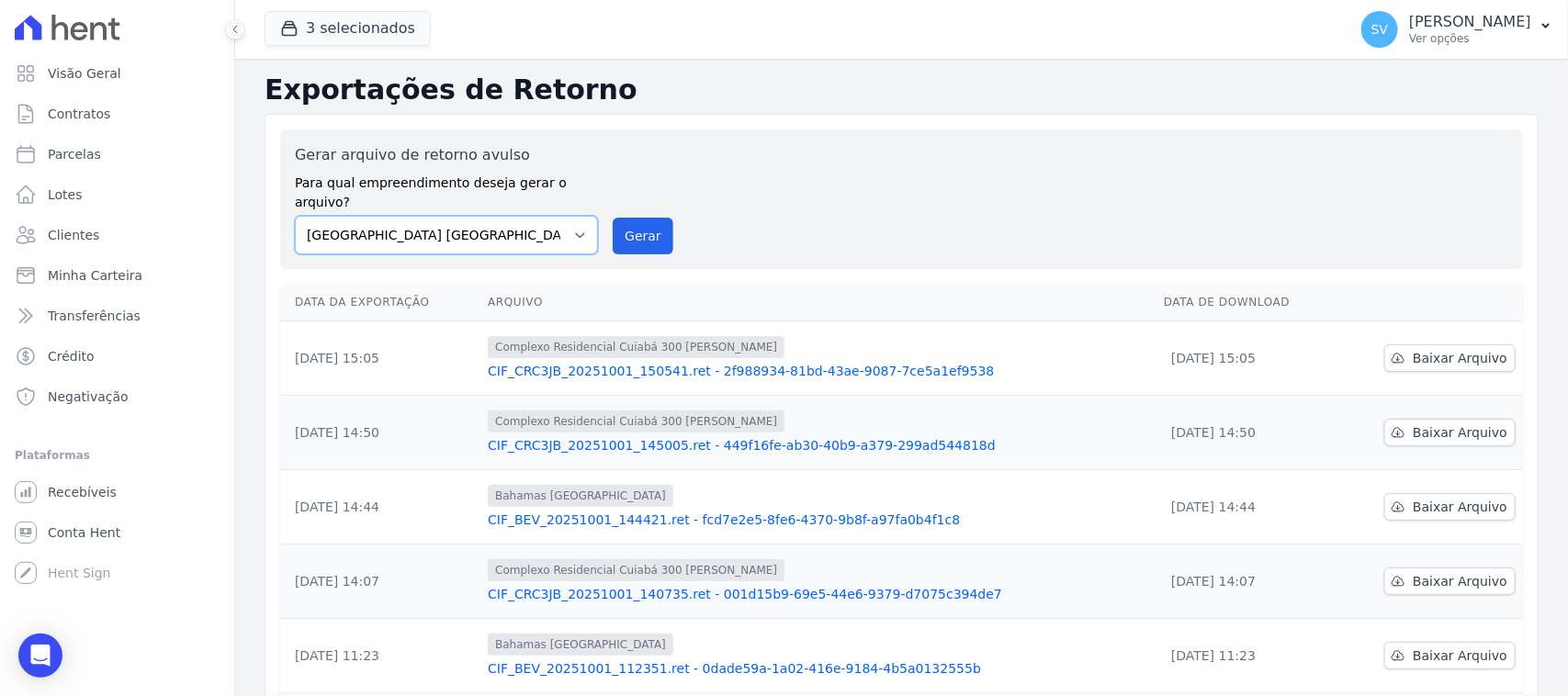
click at [526, 216] on select "BAHAMAS EAST VILLAGE COMPLEXO RESIDENCIAL CUIABÁ 300 - JOÃO DE BARRO IBIZA RESI…" at bounding box center [446, 235] width 303 height 38
click at [295, 216] on select "BAHAMAS EAST VILLAGE COMPLEXO RESIDENCIAL CUIABÁ 300 - JOÃO DE BARRO IBIZA RESI…" at bounding box center [446, 235] width 303 height 38
click at [613, 228] on button "Gerar" at bounding box center [643, 236] width 61 height 36
drag, startPoint x: 548, startPoint y: 209, endPoint x: 553, endPoint y: 225, distance: 16.8
click at [548, 216] on select "BAHAMAS EAST VILLAGE COMPLEXO RESIDENCIAL CUIABÁ 300 - JOÃO DE BARRO IBIZA RESI…" at bounding box center [446, 235] width 303 height 38
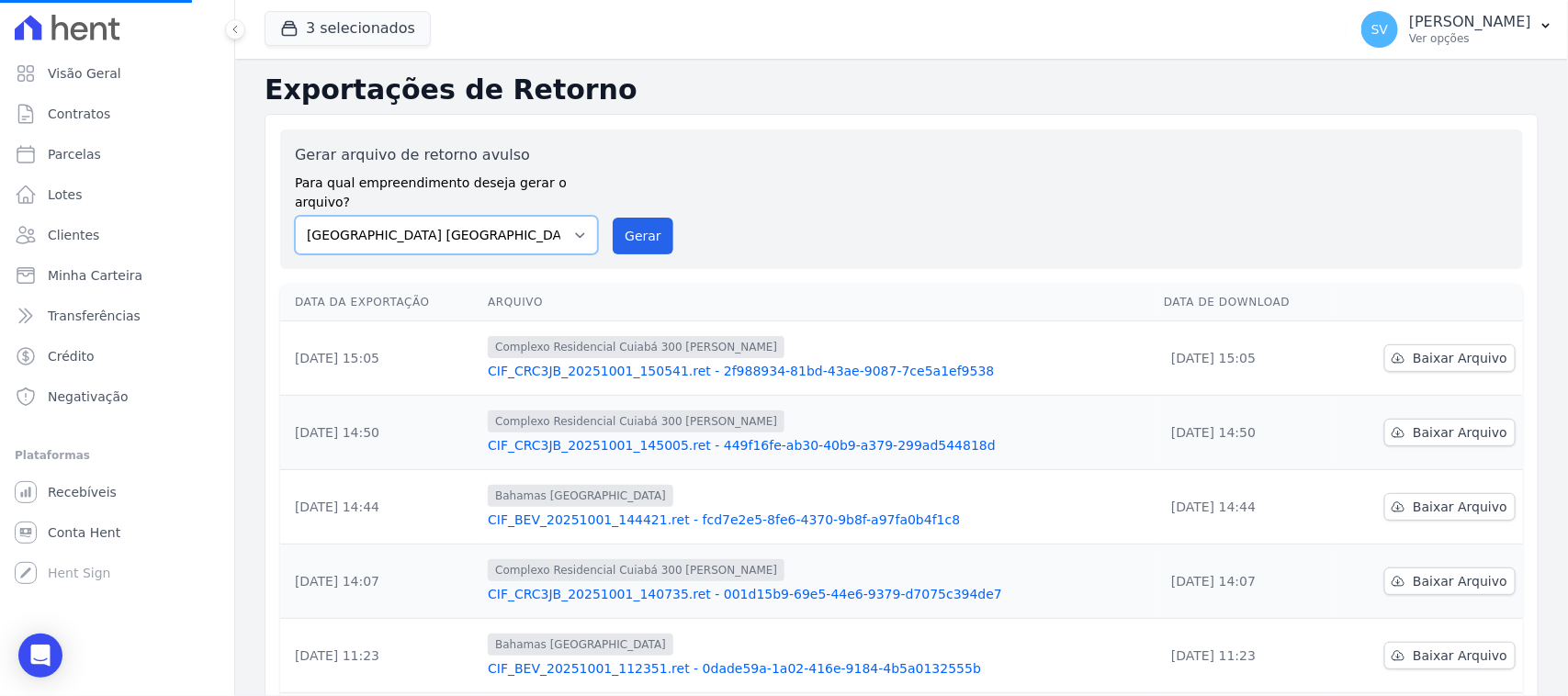
click at [295, 216] on select "BAHAMAS EAST VILLAGE COMPLEXO RESIDENCIAL CUIABÁ 300 - JOÃO DE BARRO IBIZA RESI…" at bounding box center [446, 235] width 303 height 38
click at [580, 216] on select "BAHAMAS EAST VILLAGE COMPLEXO RESIDENCIAL CUIABÁ 300 - JOÃO DE BARRO IBIZA RESI…" at bounding box center [446, 235] width 303 height 38
select select "73a372cd-5640-41c8-aaea-11bd74619c10"
click at [295, 216] on select "BAHAMAS EAST VILLAGE COMPLEXO RESIDENCIAL CUIABÁ 300 - JOÃO DE BARRO IBIZA RESI…" at bounding box center [446, 235] width 303 height 38
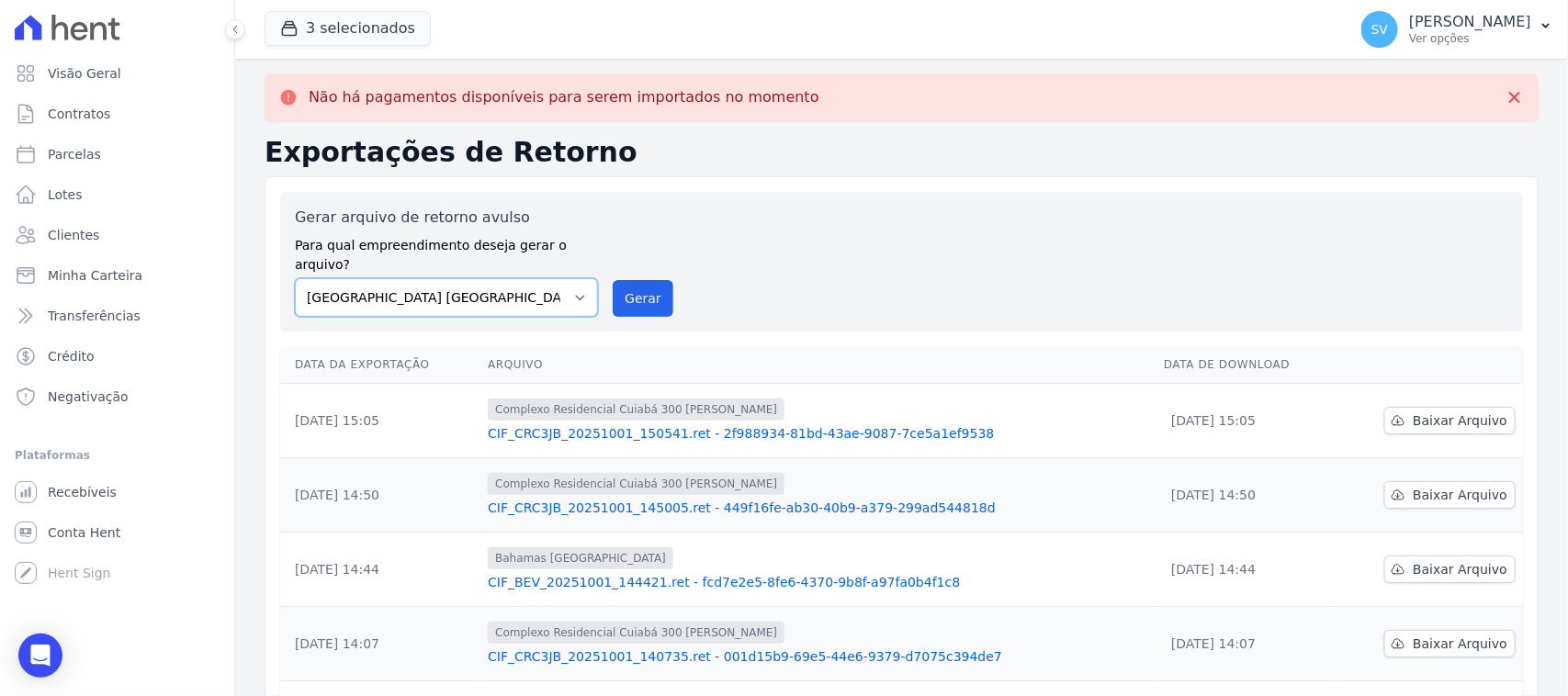
click at [456, 281] on select "BAHAMAS EAST VILLAGE COMPLEXO RESIDENCIAL CUIABÁ 300 - JOÃO DE BARRO IBIZA RESI…" at bounding box center [446, 297] width 303 height 38
select select "a999329b-d322-46c5-b2df-9163b092fb9b"
click at [295, 279] on select "BAHAMAS EAST VILLAGE COMPLEXO RESIDENCIAL CUIABÁ 300 - JOÃO DE BARRO IBIZA RESI…" at bounding box center [446, 297] width 303 height 38
click at [623, 280] on button "Gerar" at bounding box center [643, 298] width 61 height 36
click at [150, 150] on link "Parcelas" at bounding box center [117, 154] width 220 height 36
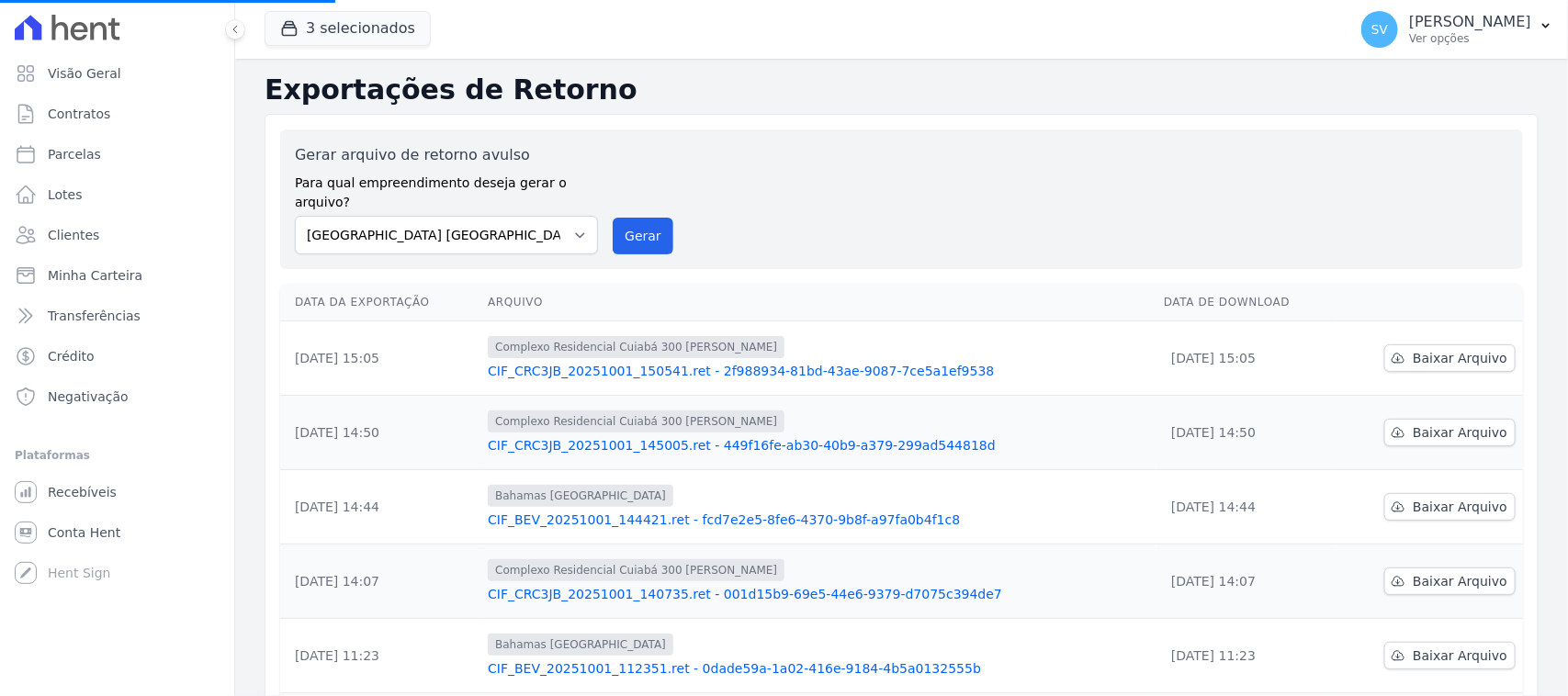
click at [1200, 225] on div "Gerar arquivo de retorno avulso Para qual empreendimento deseja gerar o arquivo…" at bounding box center [902, 199] width 1214 height 110
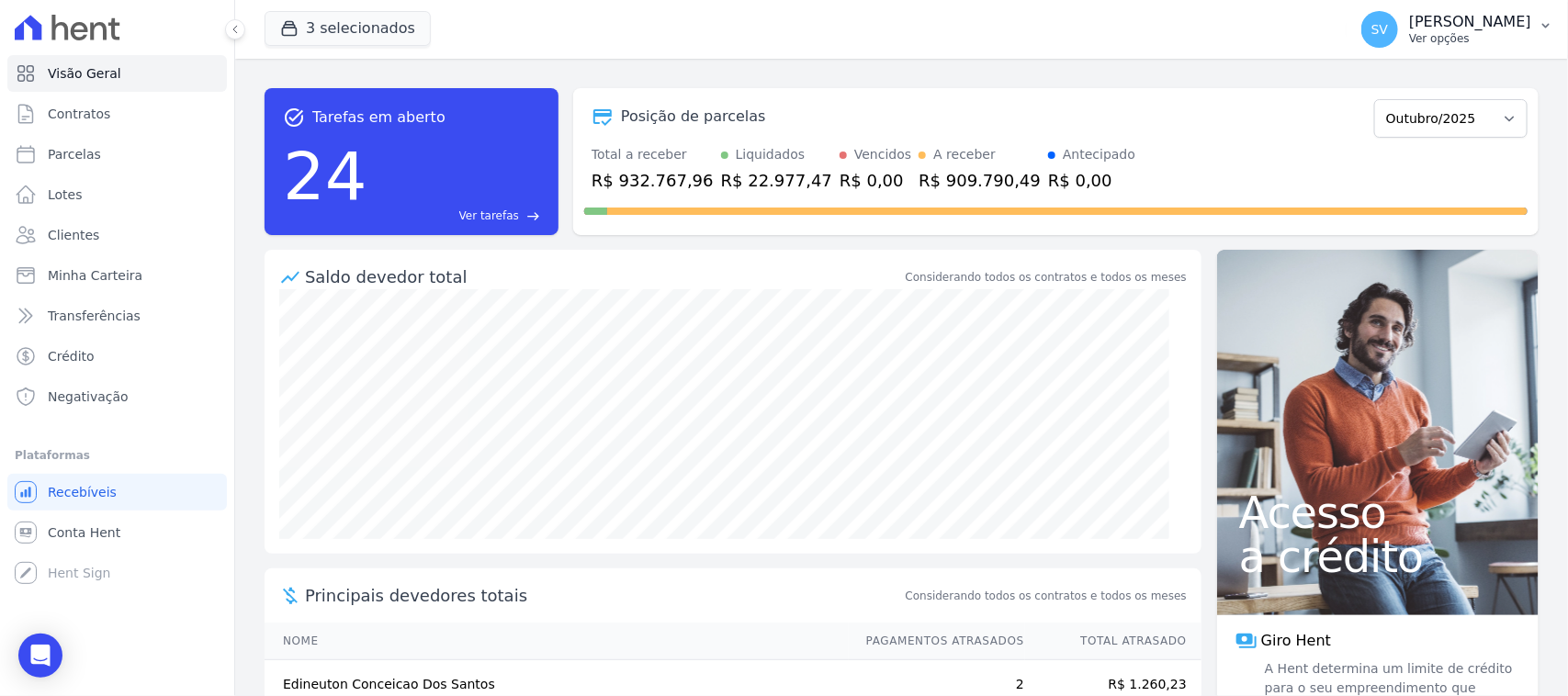
click at [1464, 17] on p "[PERSON_NAME]" at bounding box center [1470, 22] width 122 height 19
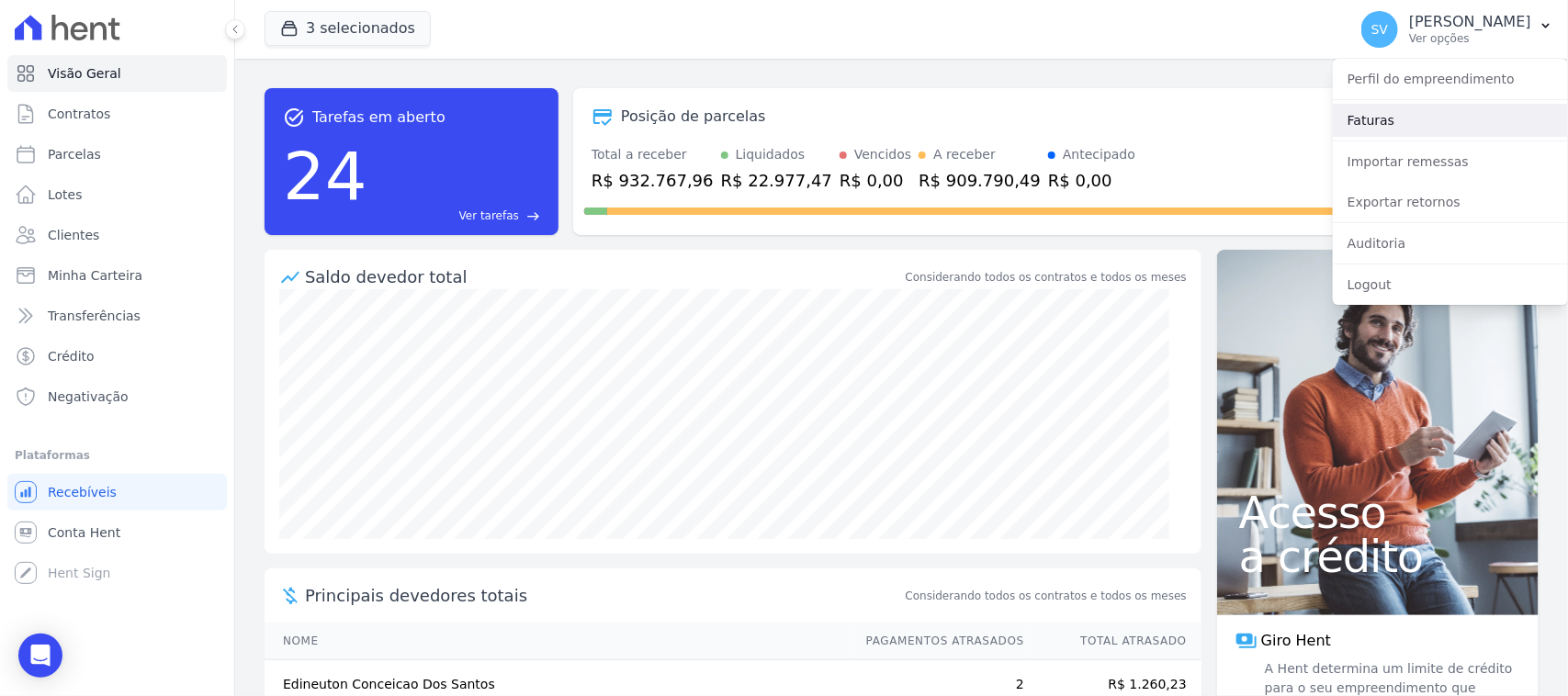
click at [1429, 115] on link "Faturas" at bounding box center [1451, 119] width 235 height 33
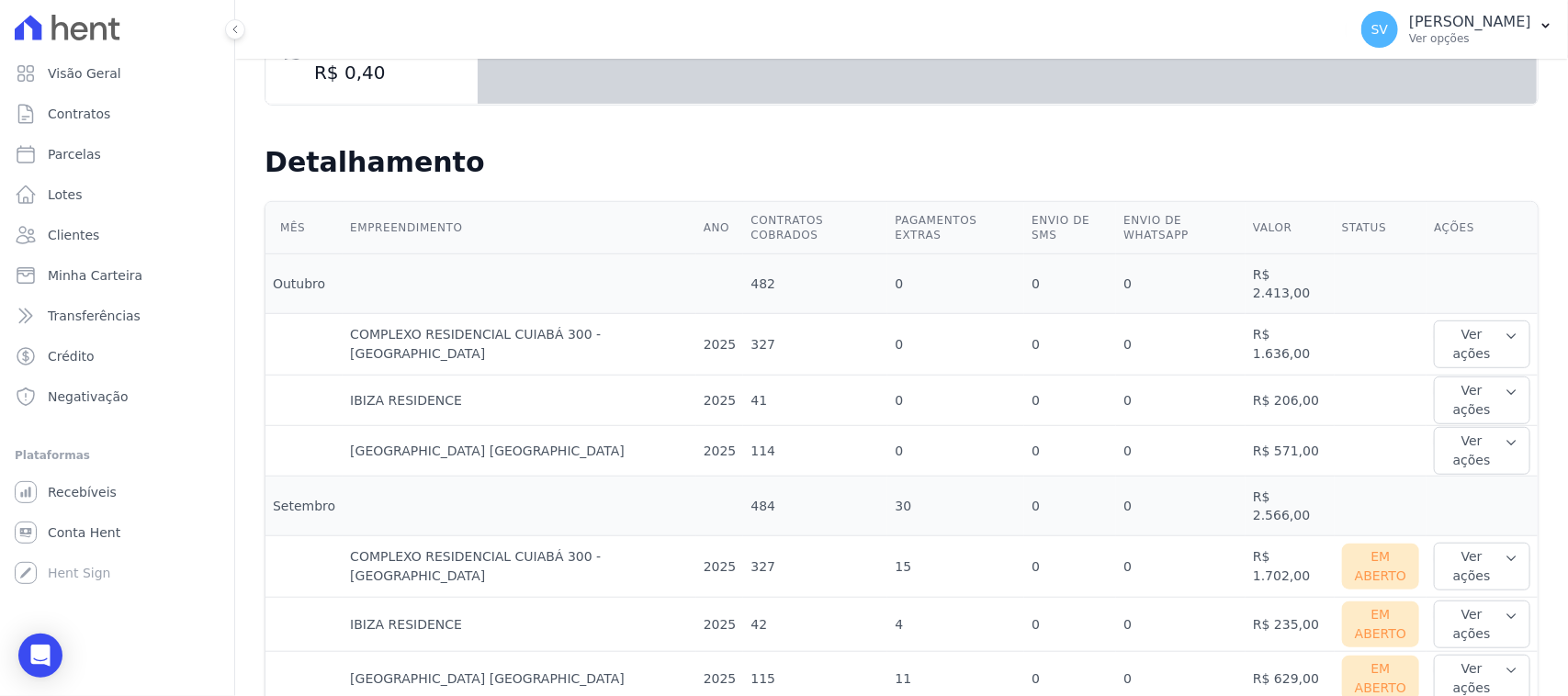
scroll to position [574, 0]
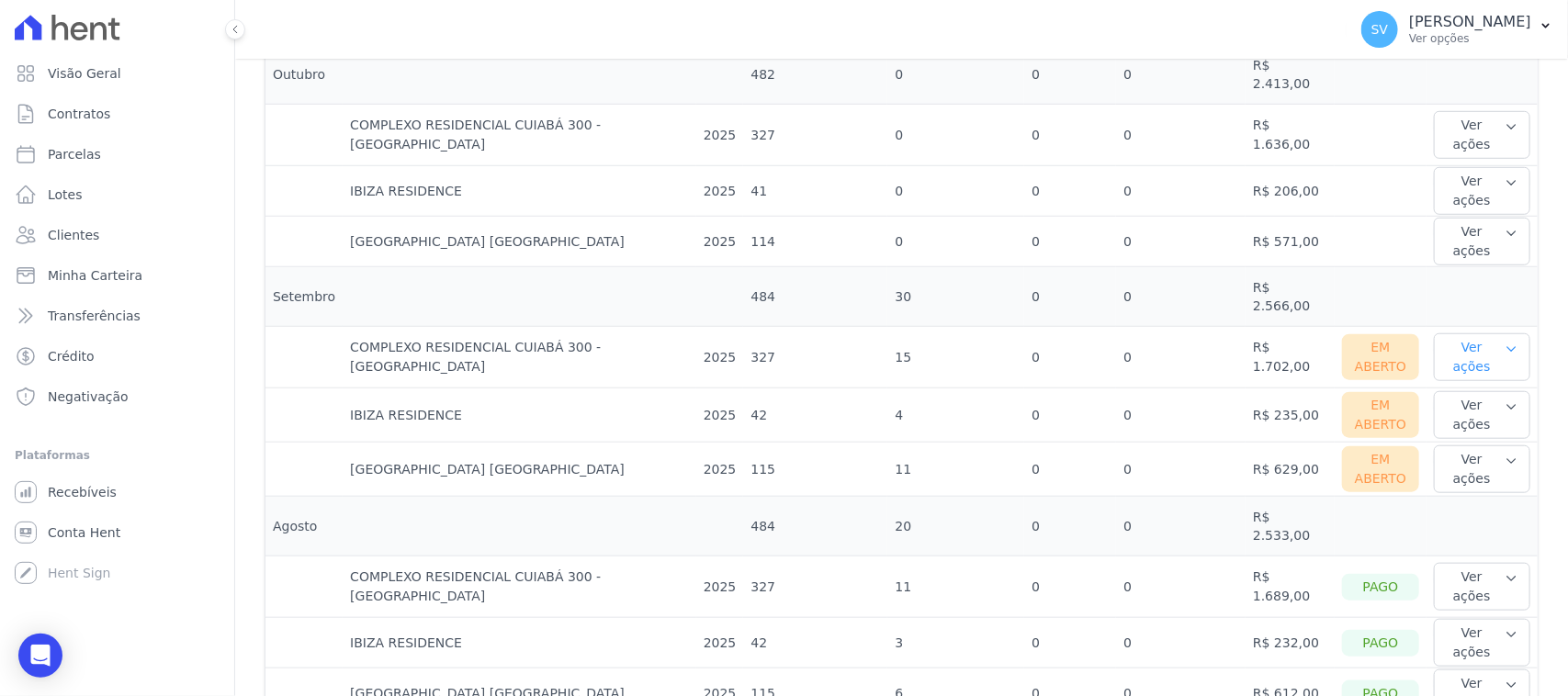
click at [1457, 334] on button "Ver ações" at bounding box center [1482, 357] width 97 height 48
click at [1464, 430] on link "Nota fiscal eletrônica" at bounding box center [1509, 440] width 136 height 20
click at [1505, 342] on icon "button" at bounding box center [1511, 349] width 14 height 15
click at [1462, 334] on button "Ver ações" at bounding box center [1482, 357] width 97 height 48
click at [1462, 408] on link "Ver boleto" at bounding box center [1509, 417] width 136 height 20
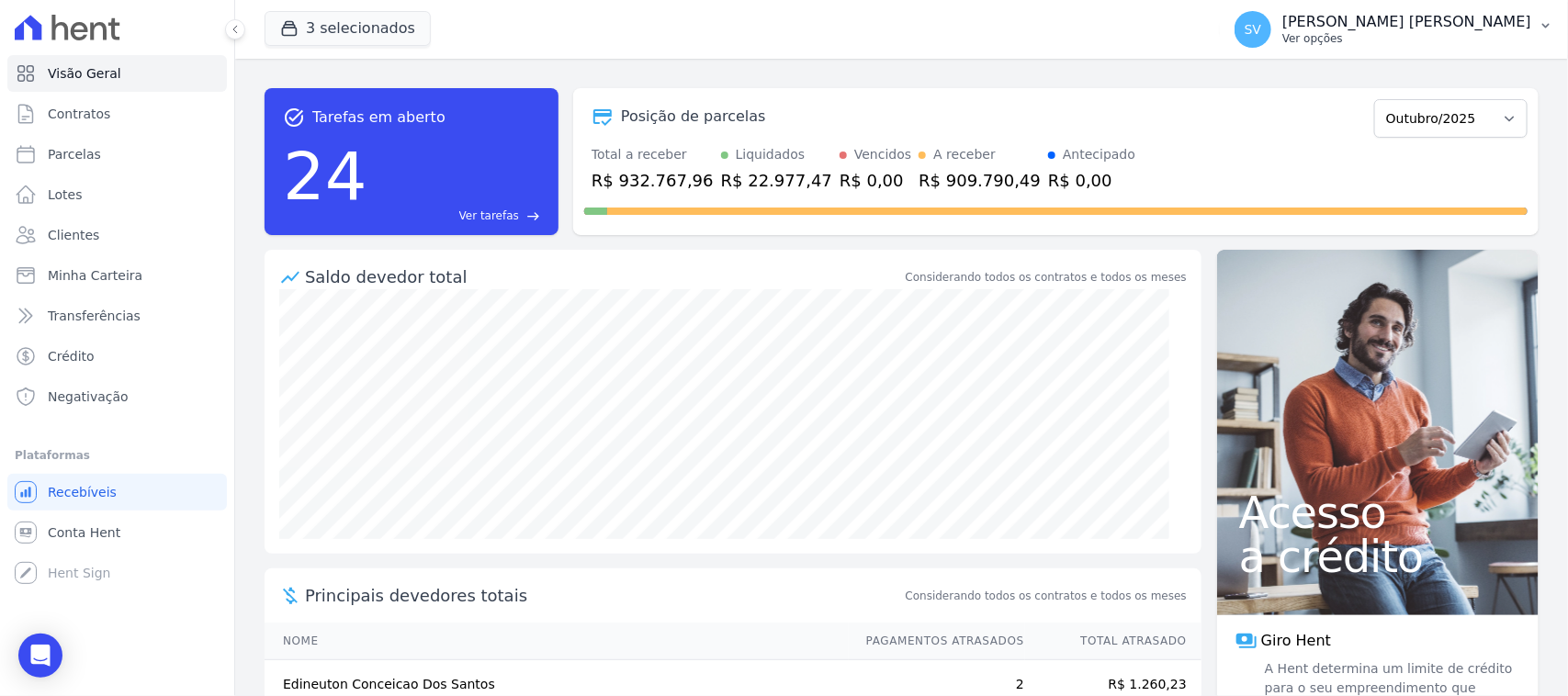
click at [1378, 17] on p "[PERSON_NAME] [PERSON_NAME]" at bounding box center [1406, 22] width 249 height 19
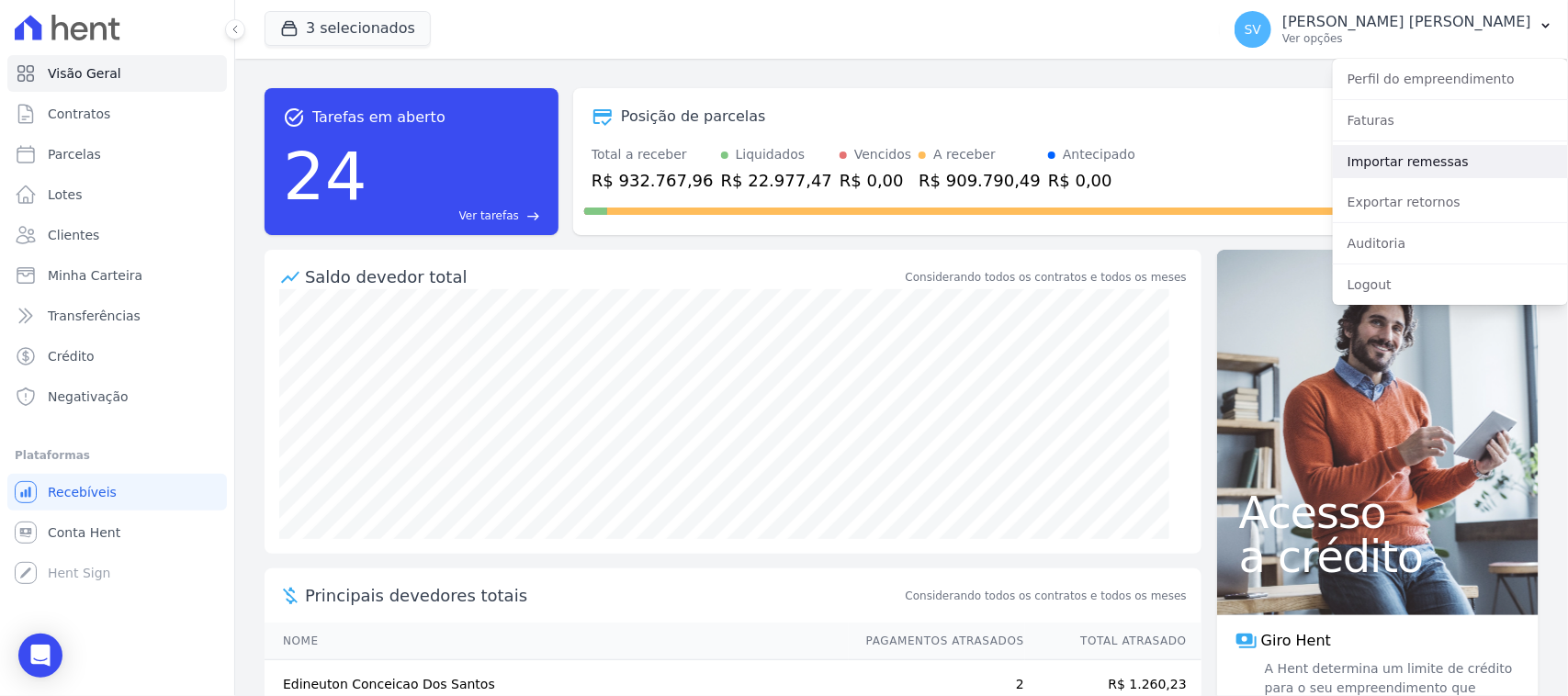
click at [1401, 166] on link "Importar remessas" at bounding box center [1451, 161] width 235 height 33
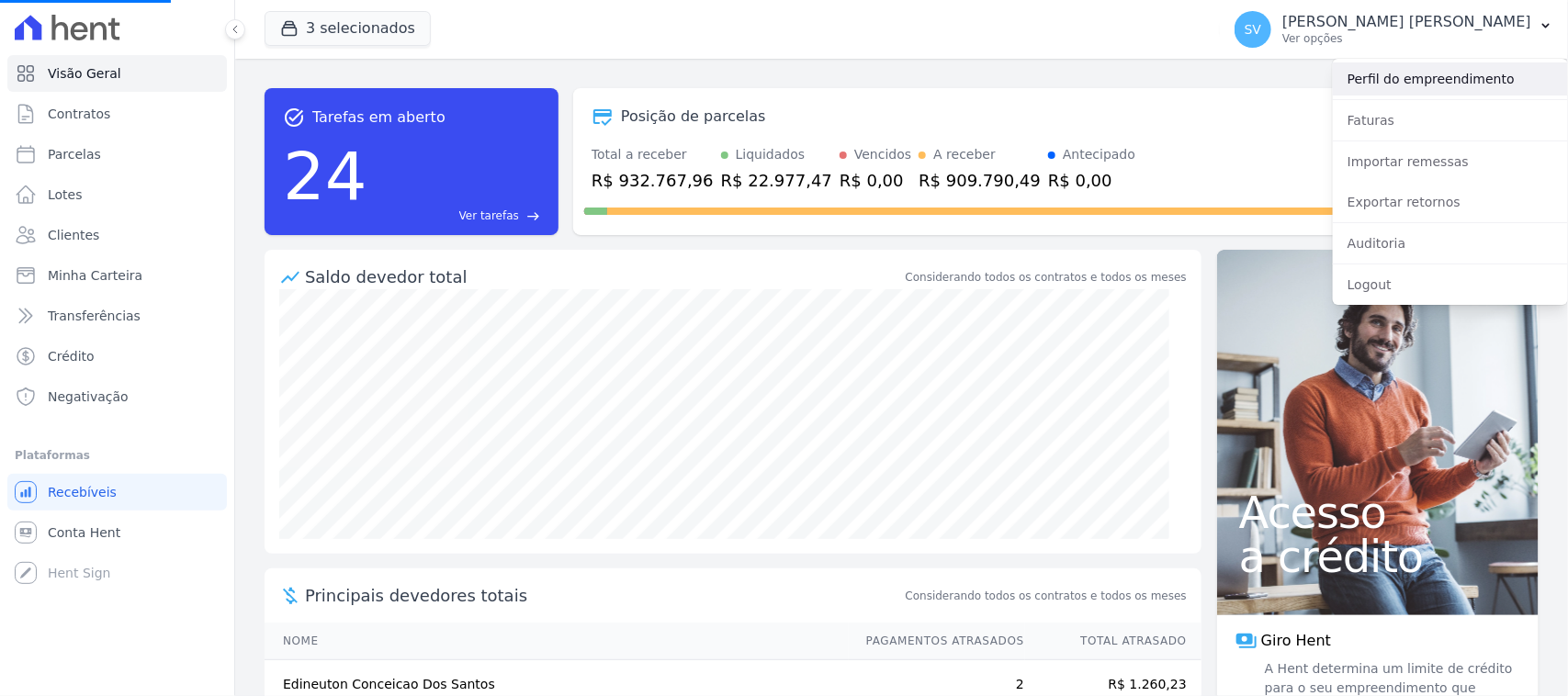
click at [1389, 79] on link "Perfil do empreendimento" at bounding box center [1451, 78] width 235 height 33
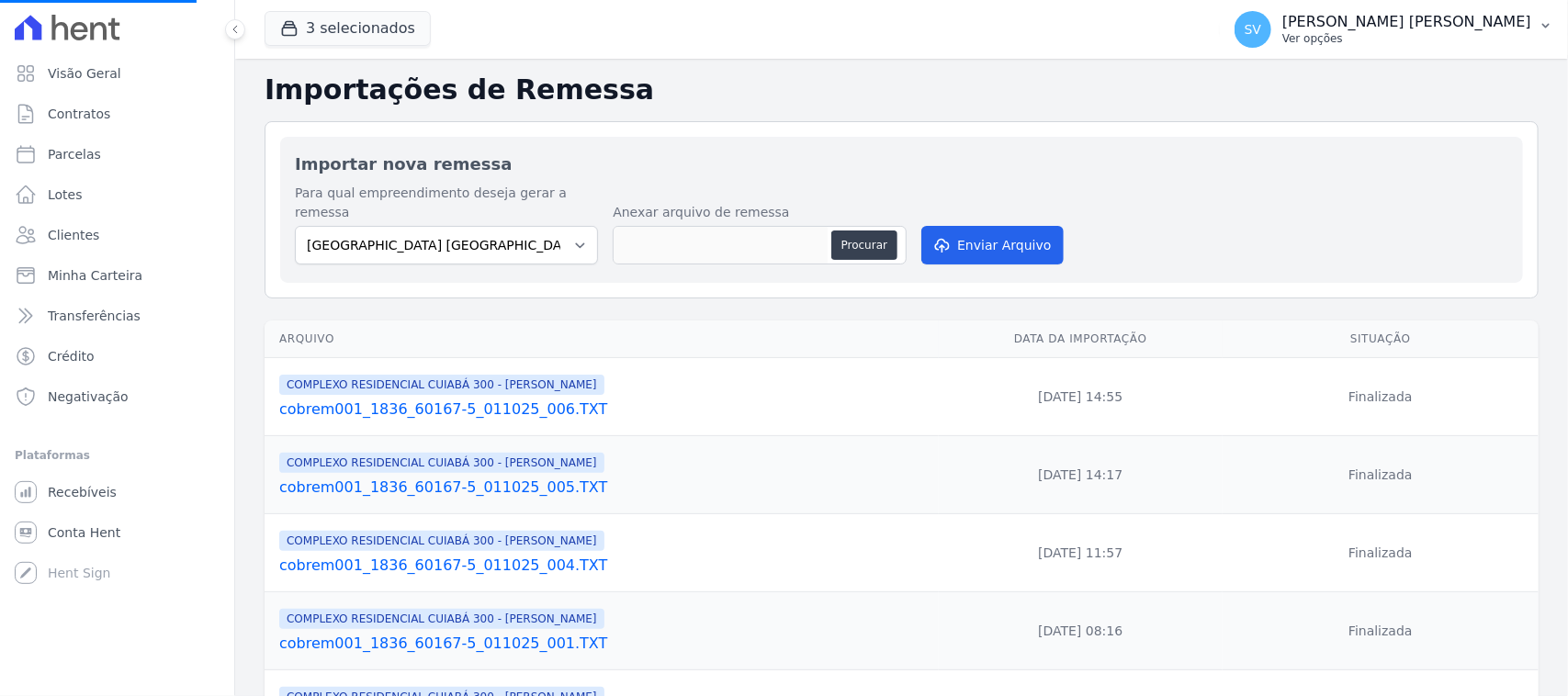
drag, startPoint x: 1369, startPoint y: 21, endPoint x: 1365, endPoint y: 33, distance: 12.6
click at [1369, 23] on p "[PERSON_NAME] [PERSON_NAME]" at bounding box center [1406, 22] width 249 height 19
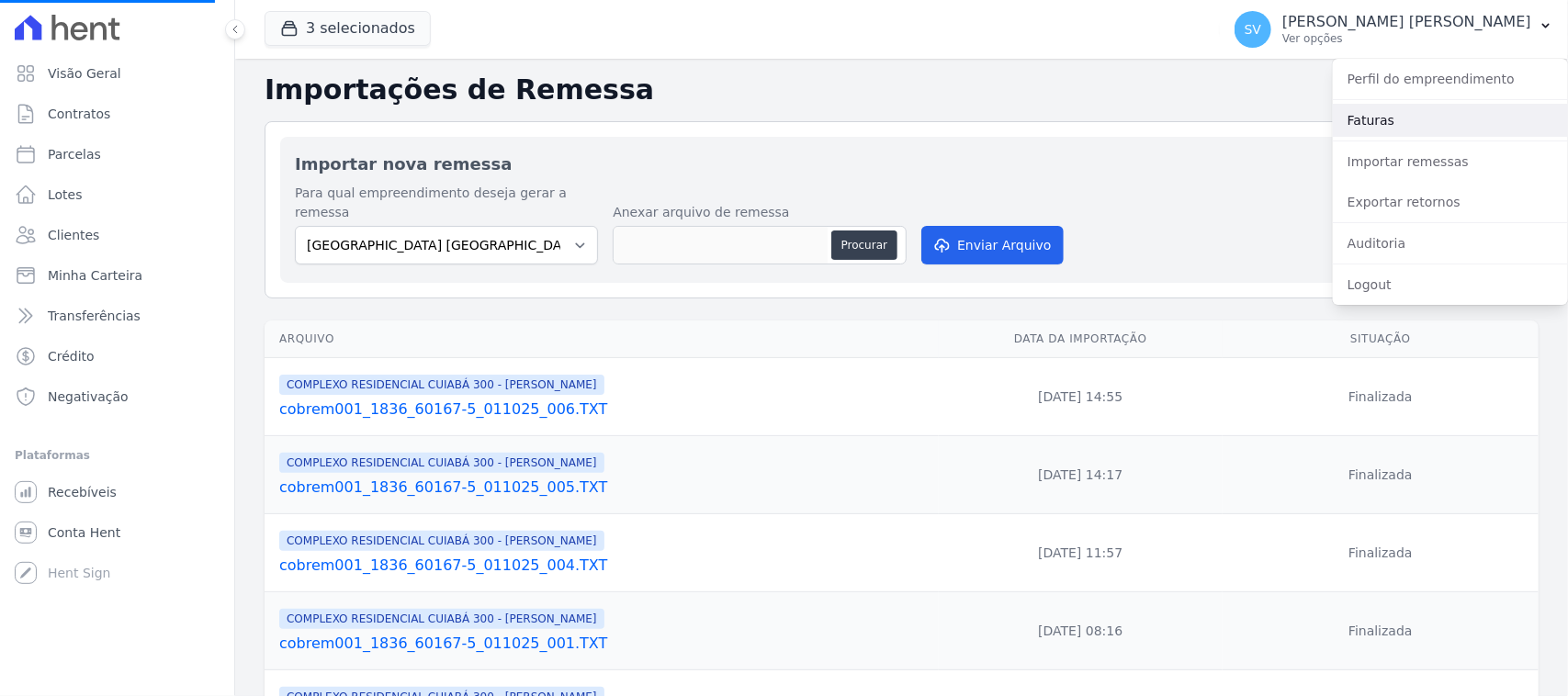
click at [1381, 116] on link "Faturas" at bounding box center [1451, 119] width 235 height 33
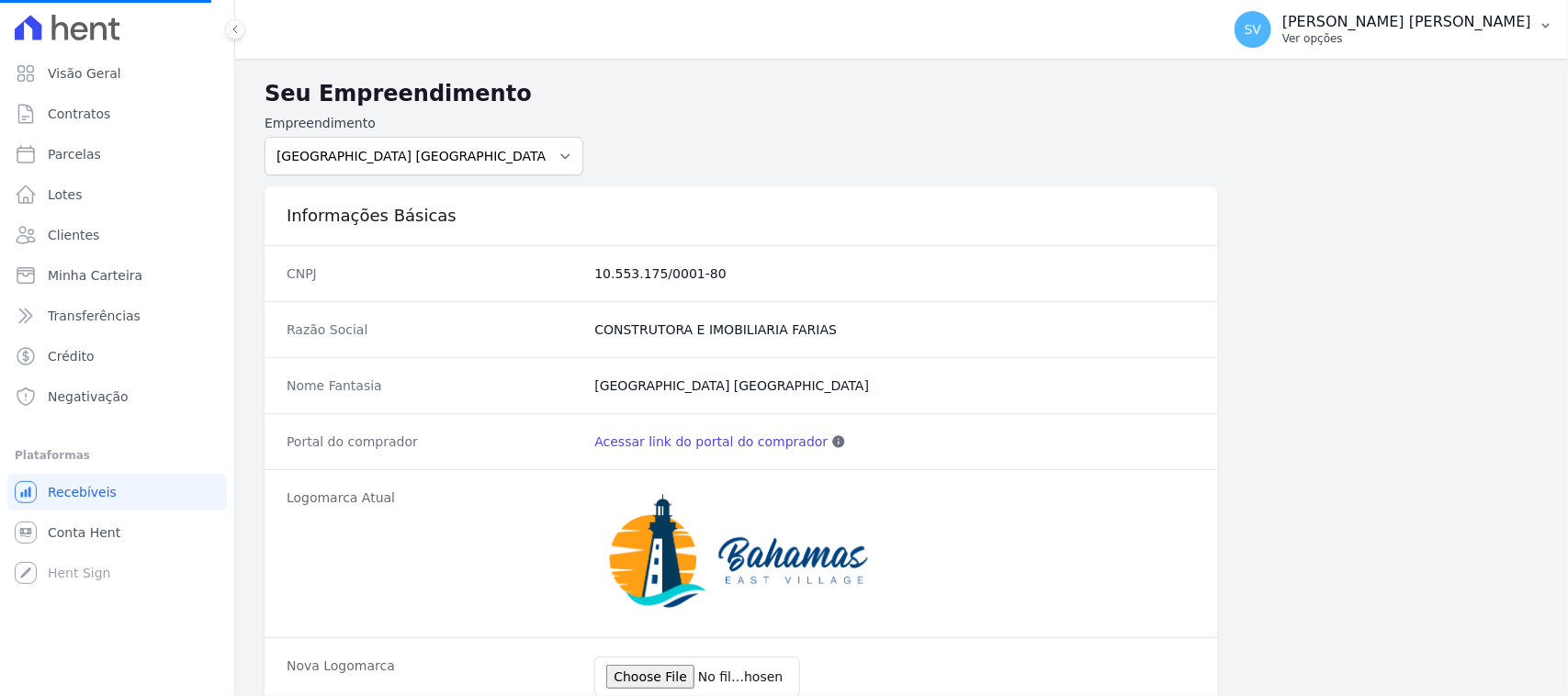
click at [1328, 28] on p "[PERSON_NAME] [PERSON_NAME]" at bounding box center [1406, 22] width 249 height 19
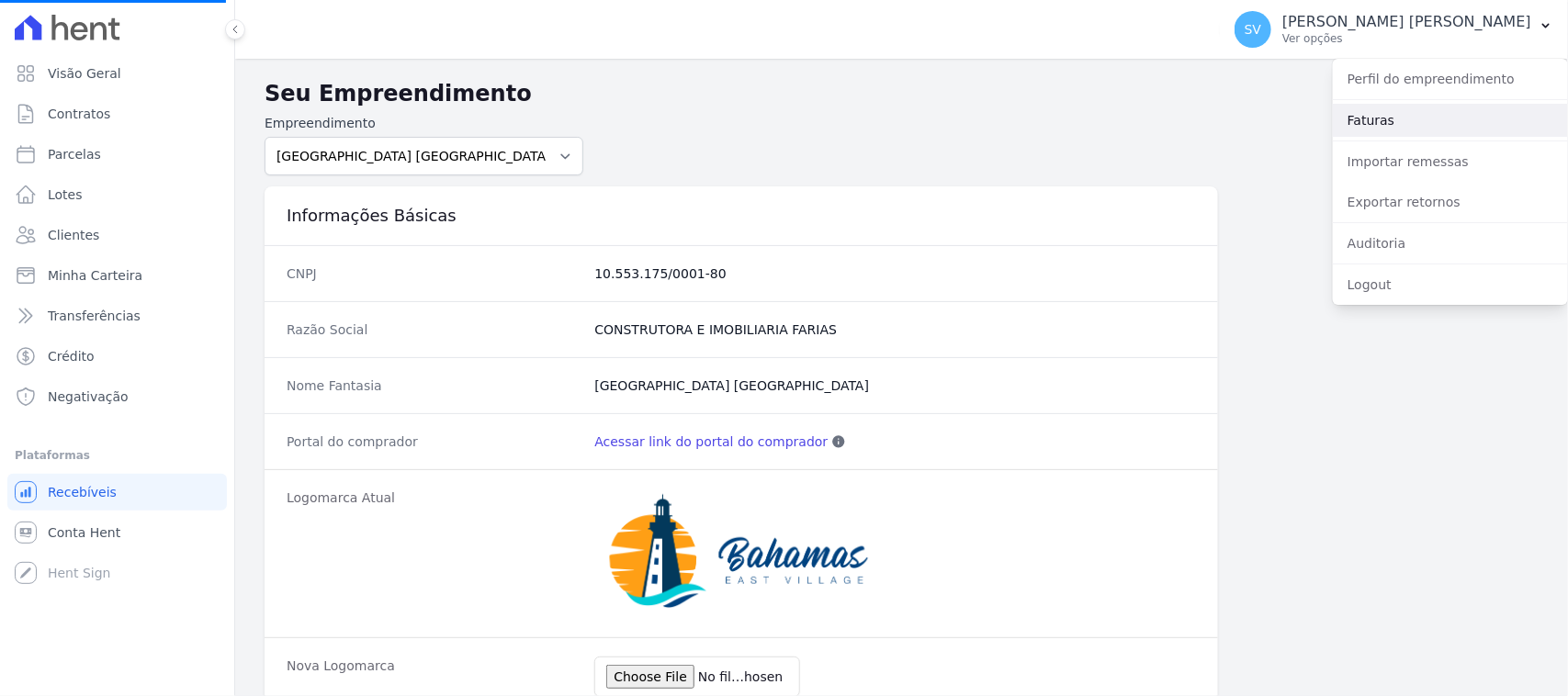
click at [1364, 122] on link "Faturas" at bounding box center [1451, 119] width 235 height 33
click at [1389, 125] on link "Faturas" at bounding box center [1451, 119] width 235 height 33
click at [84, 66] on span "Visão Geral" at bounding box center [84, 74] width 74 height 19
